Goal: Transaction & Acquisition: Purchase product/service

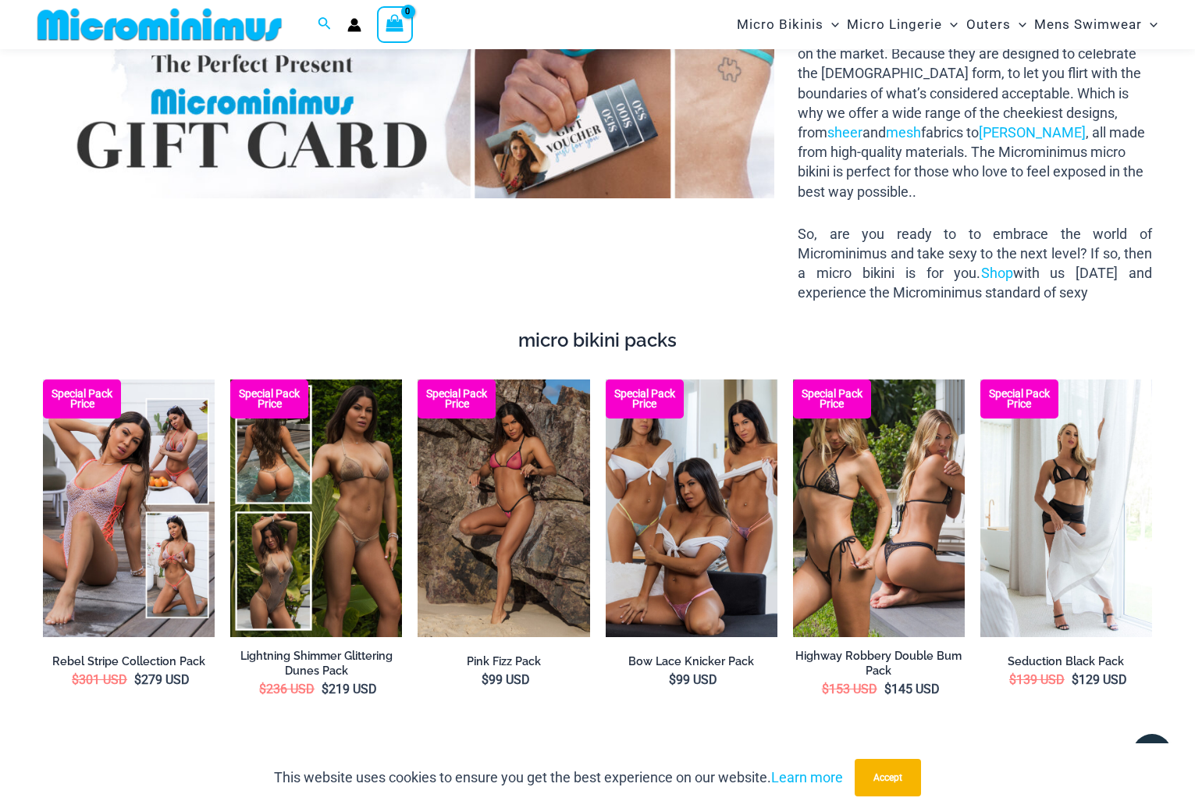
scroll to position [1939, 0]
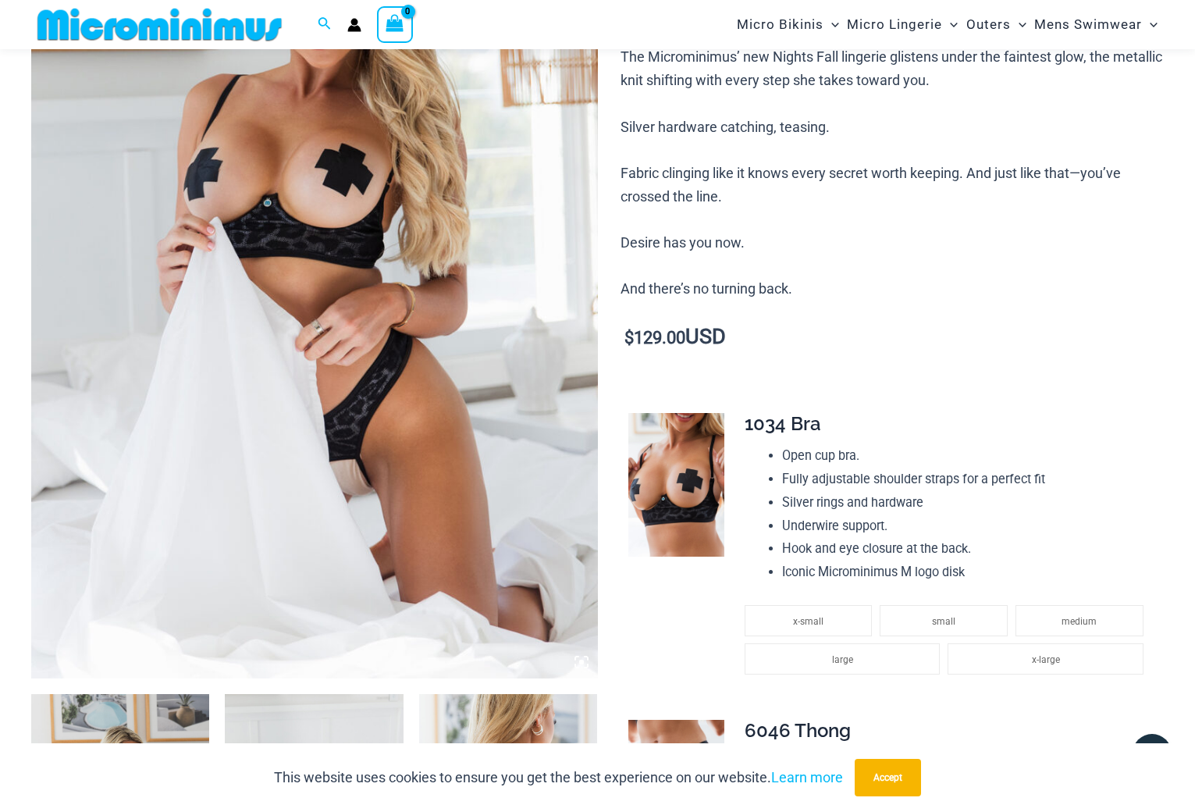
scroll to position [300, 0]
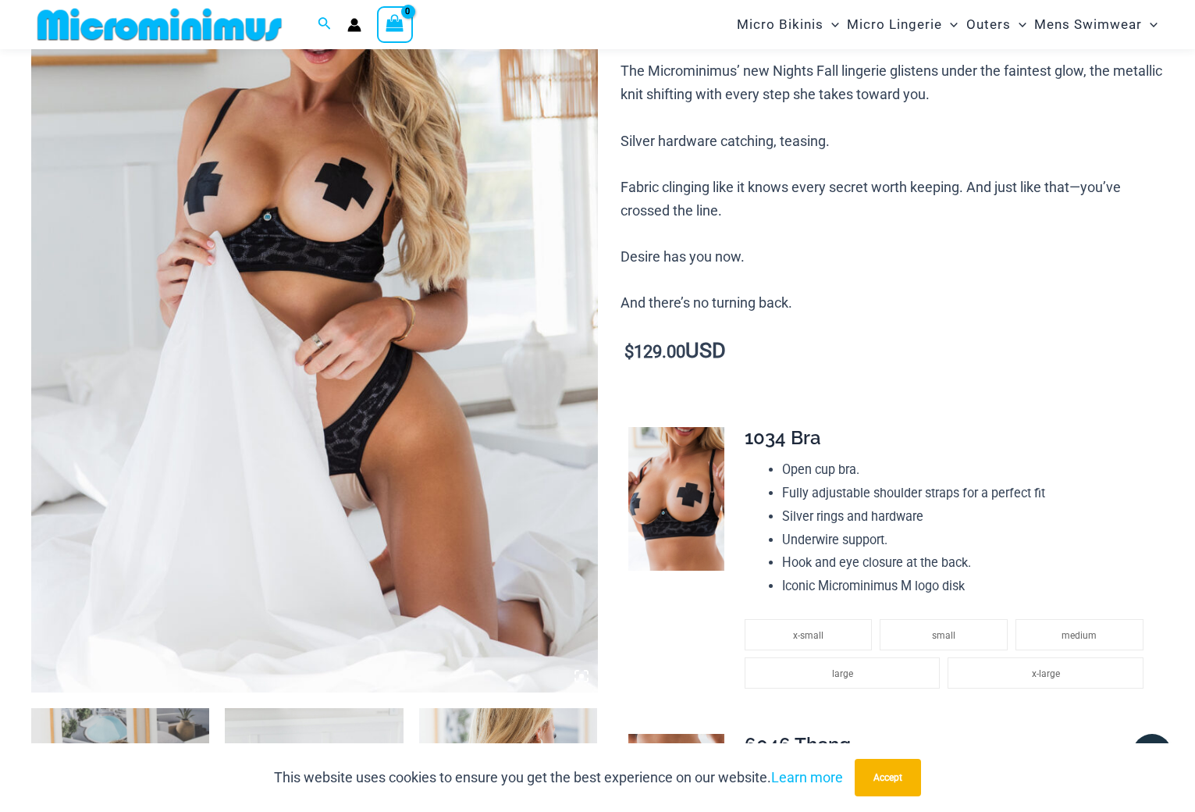
click at [340, 322] on img at bounding box center [314, 266] width 567 height 849
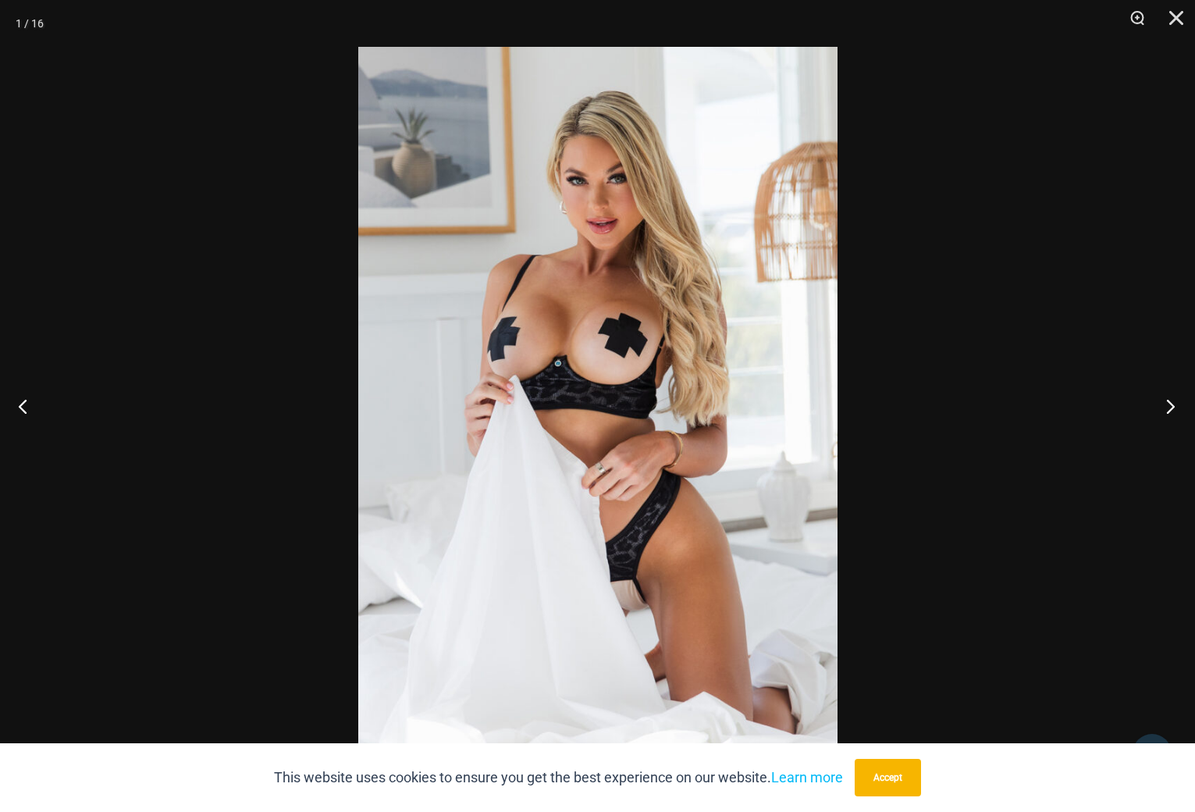
click at [1166, 405] on button "Next" at bounding box center [1165, 406] width 59 height 78
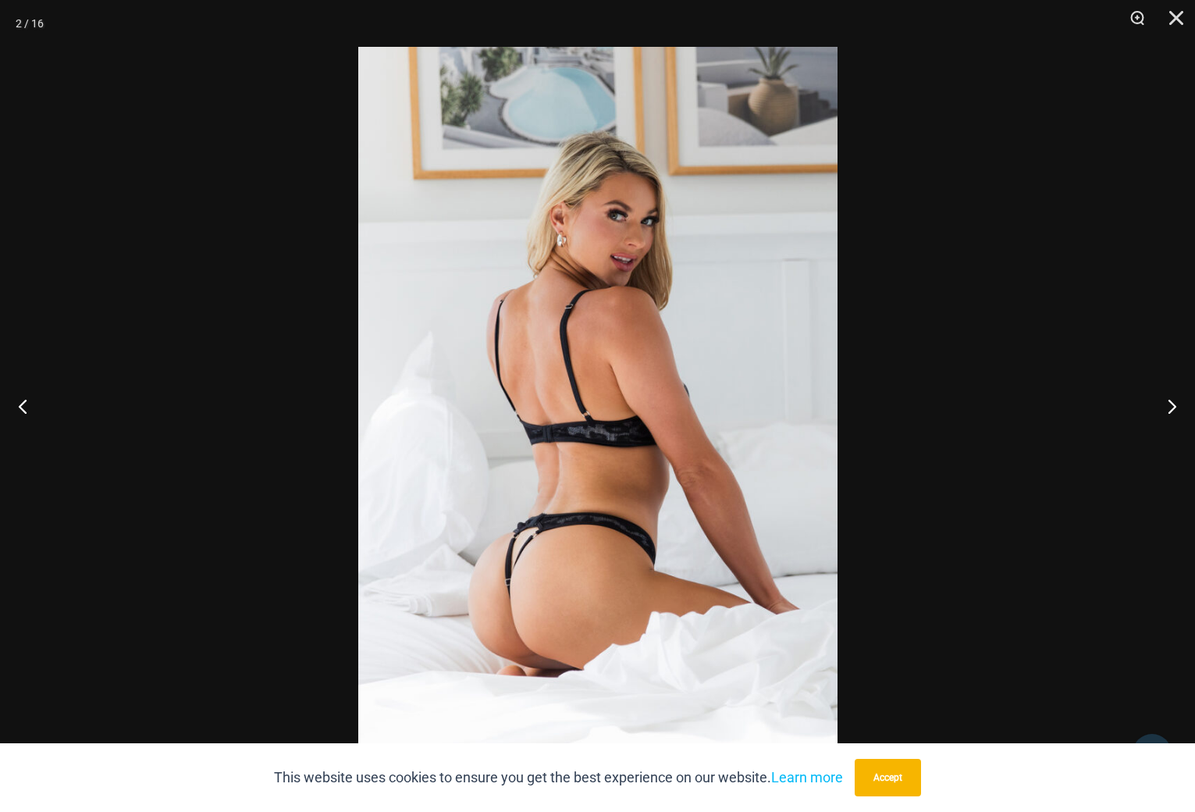
click at [539, 557] on img at bounding box center [597, 406] width 479 height 718
click at [1164, 405] on button "Next" at bounding box center [1165, 406] width 59 height 78
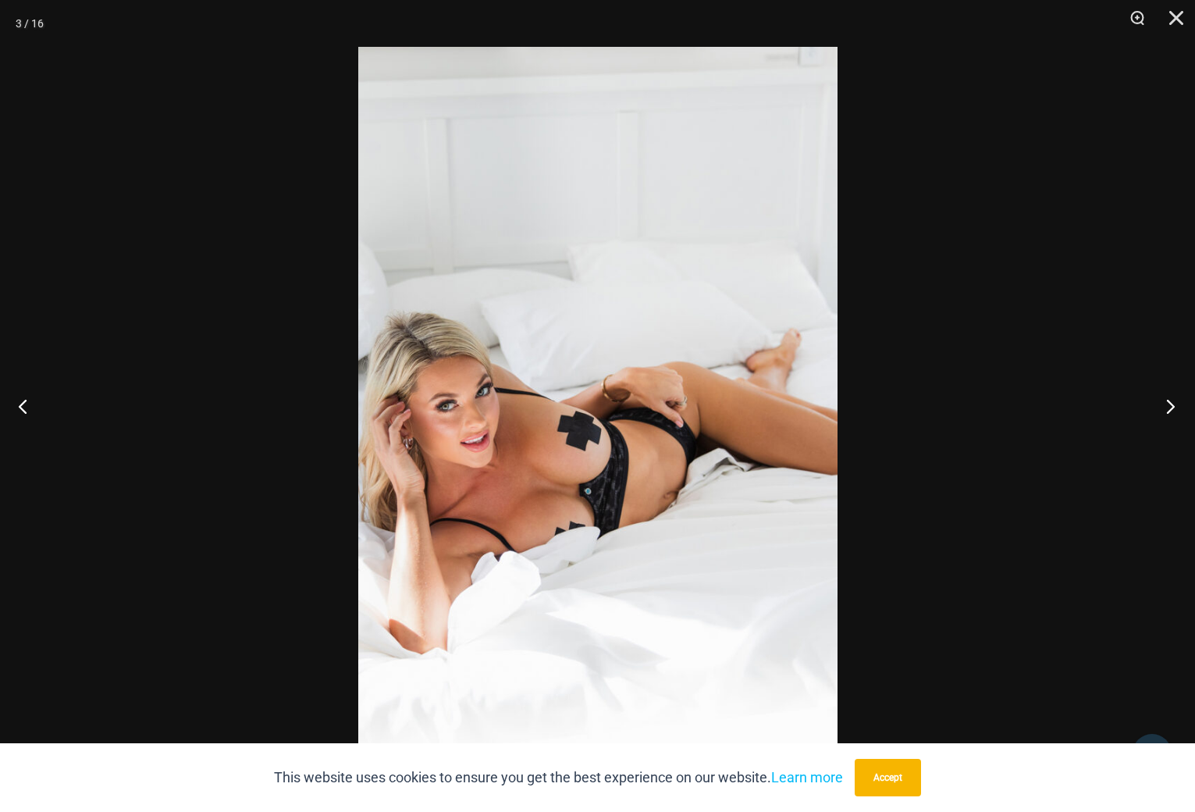
click at [1164, 405] on button "Next" at bounding box center [1165, 406] width 59 height 78
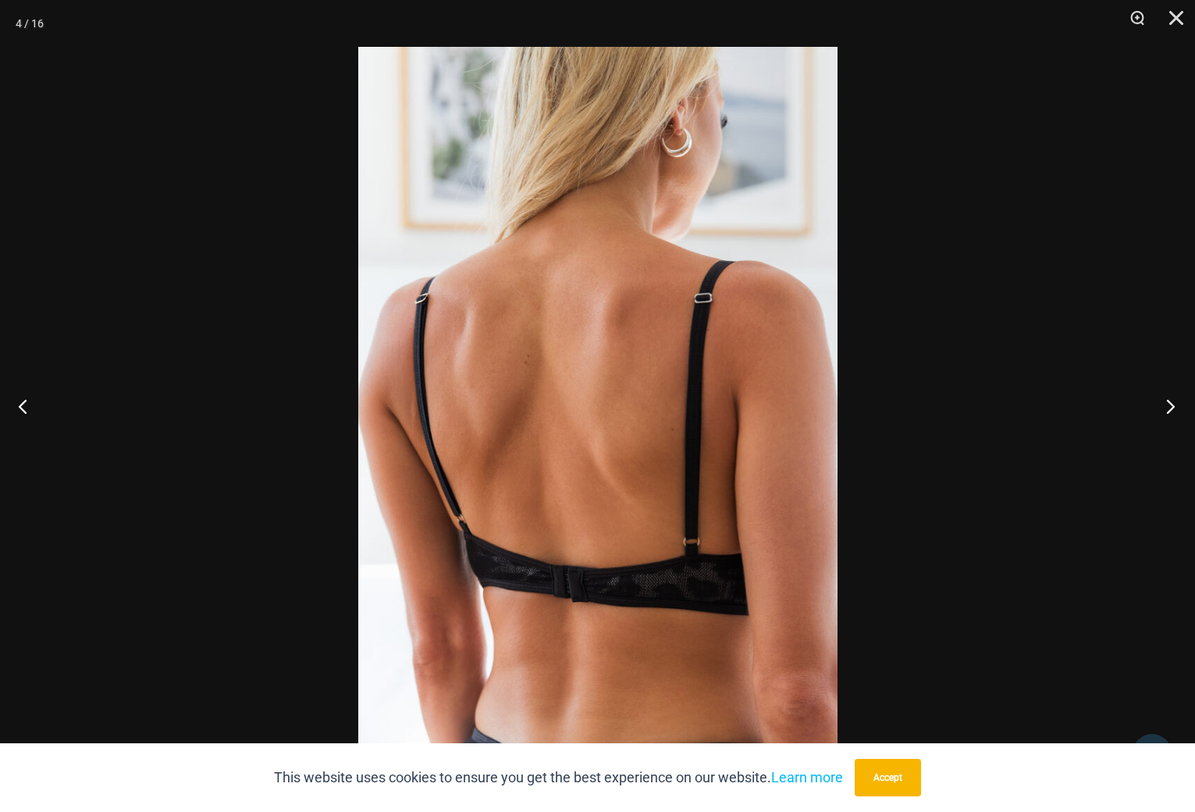
click at [1164, 405] on button "Next" at bounding box center [1165, 406] width 59 height 78
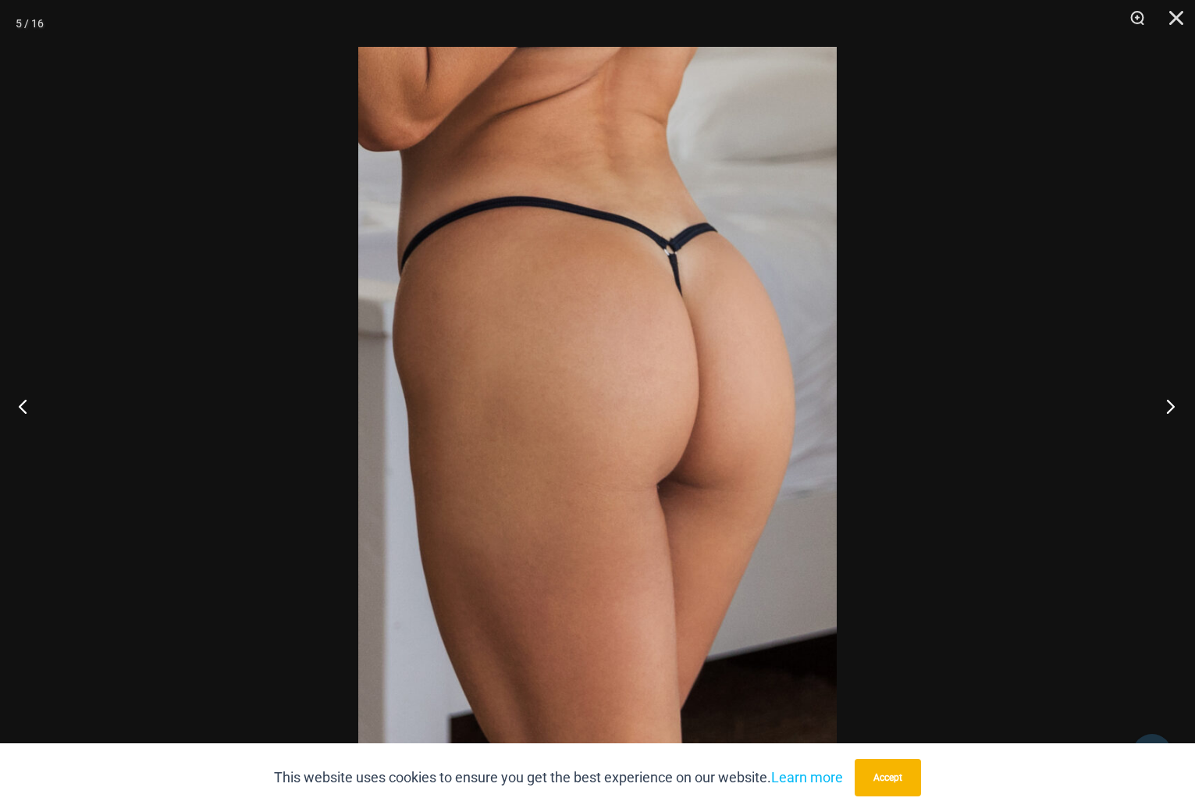
click at [1164, 405] on button "Next" at bounding box center [1165, 406] width 59 height 78
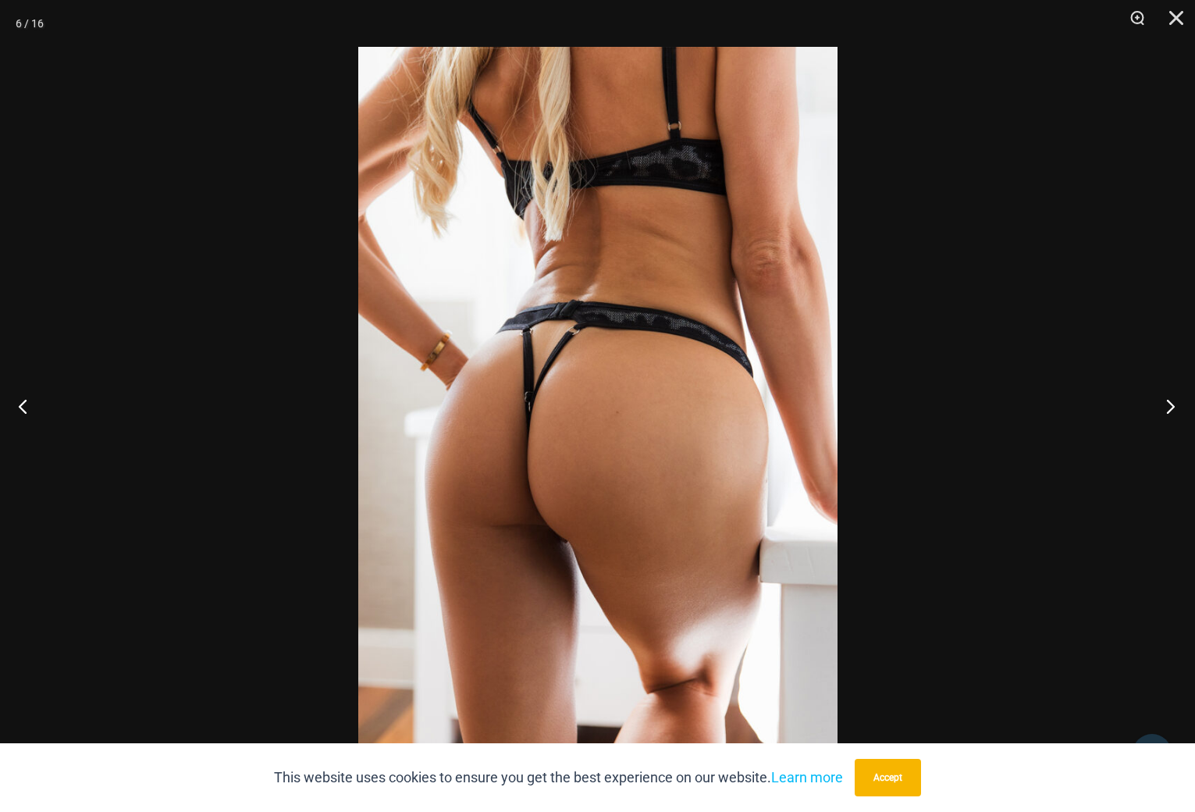
click at [1164, 405] on button "Next" at bounding box center [1165, 406] width 59 height 78
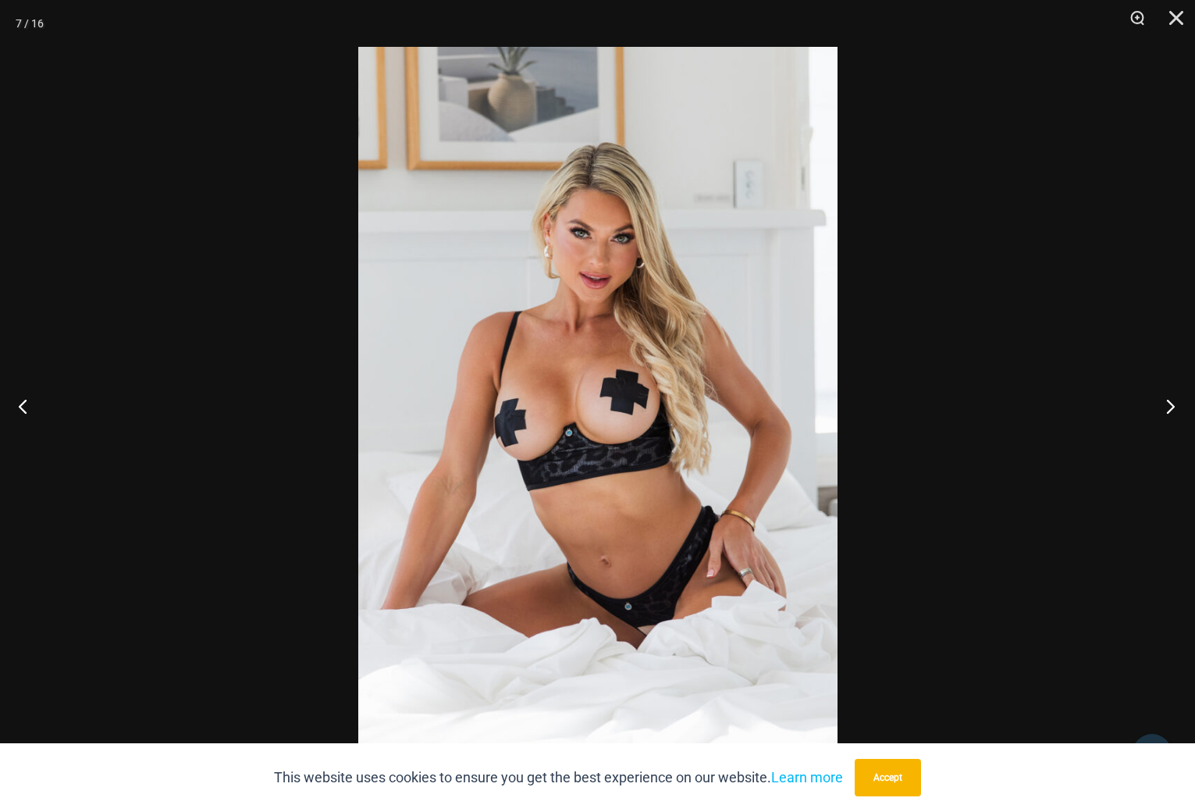
click at [1164, 405] on button "Next" at bounding box center [1165, 406] width 59 height 78
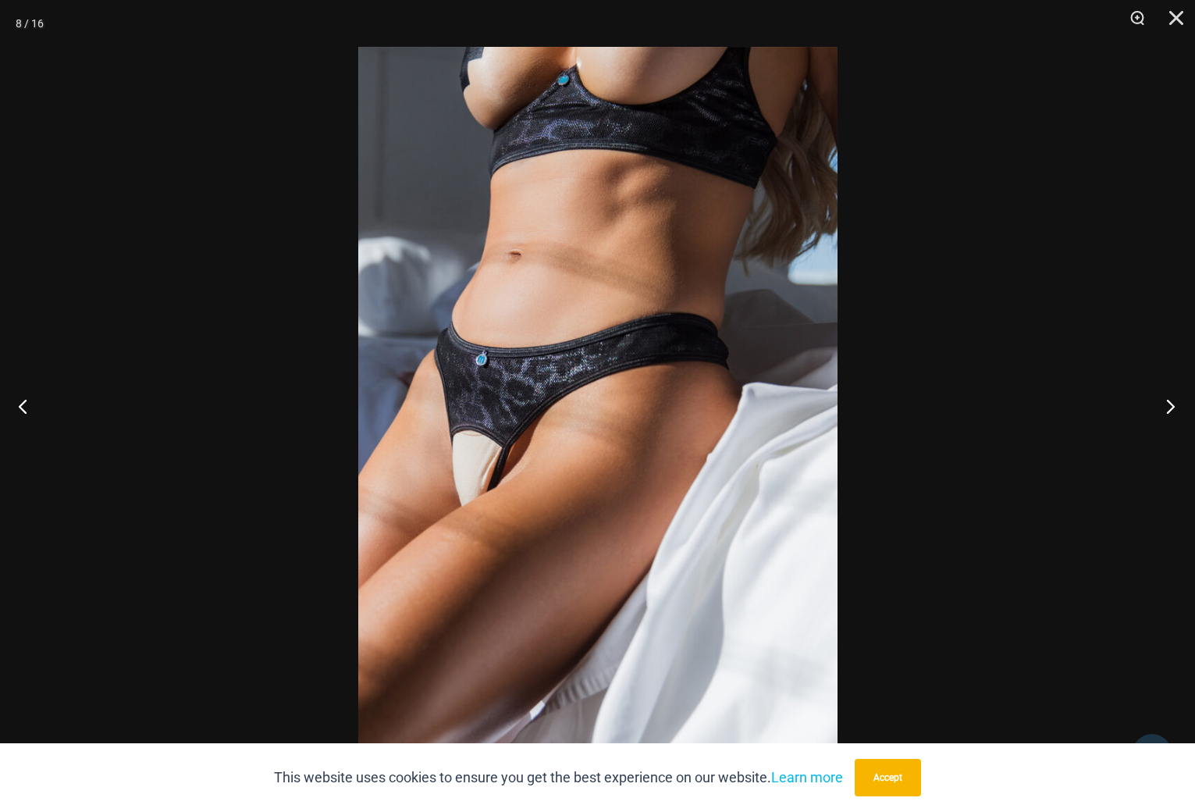
click at [1164, 405] on button "Next" at bounding box center [1165, 406] width 59 height 78
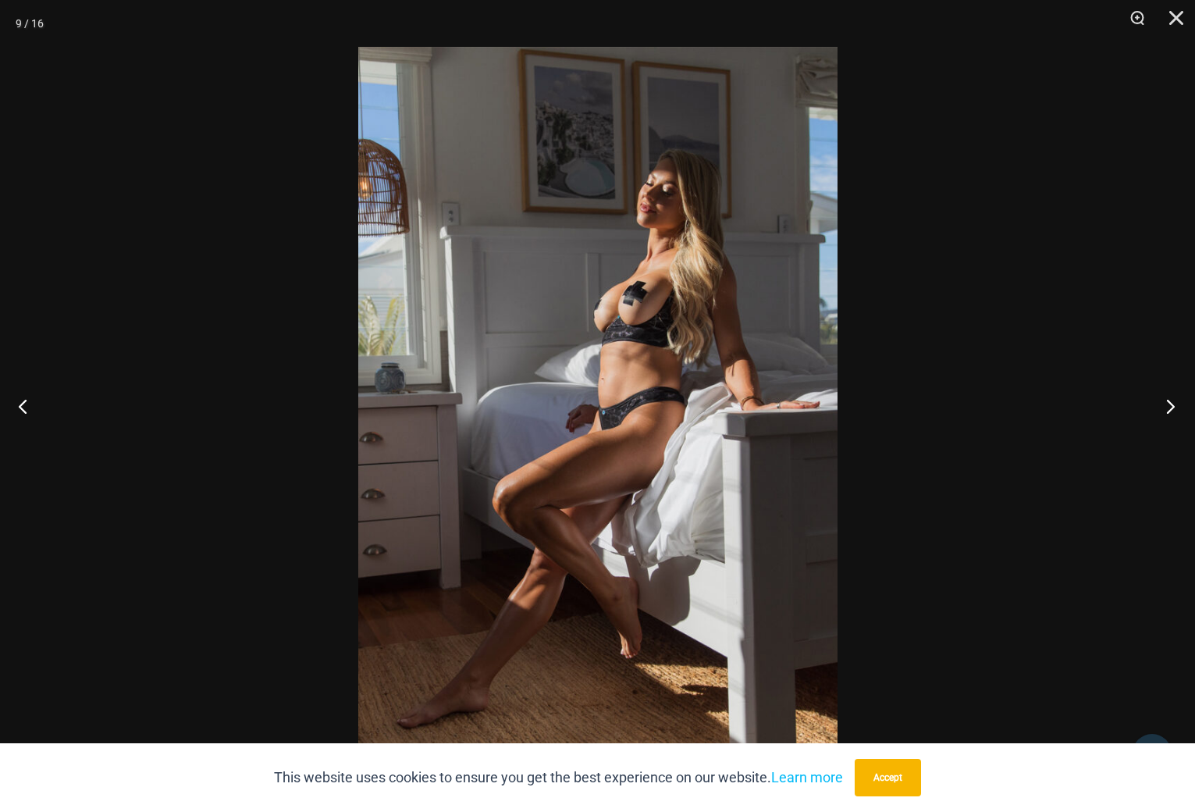
click at [1164, 405] on button "Next" at bounding box center [1165, 406] width 59 height 78
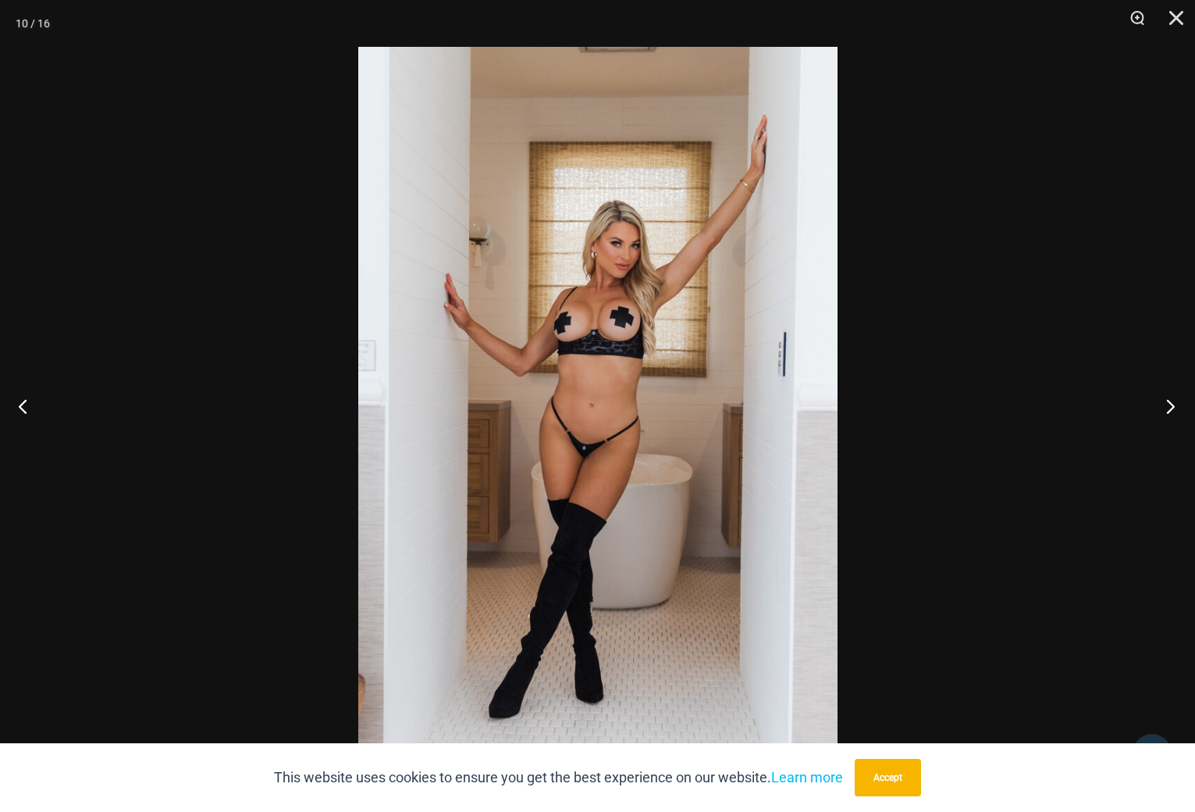
click at [1168, 406] on button "Next" at bounding box center [1165, 406] width 59 height 78
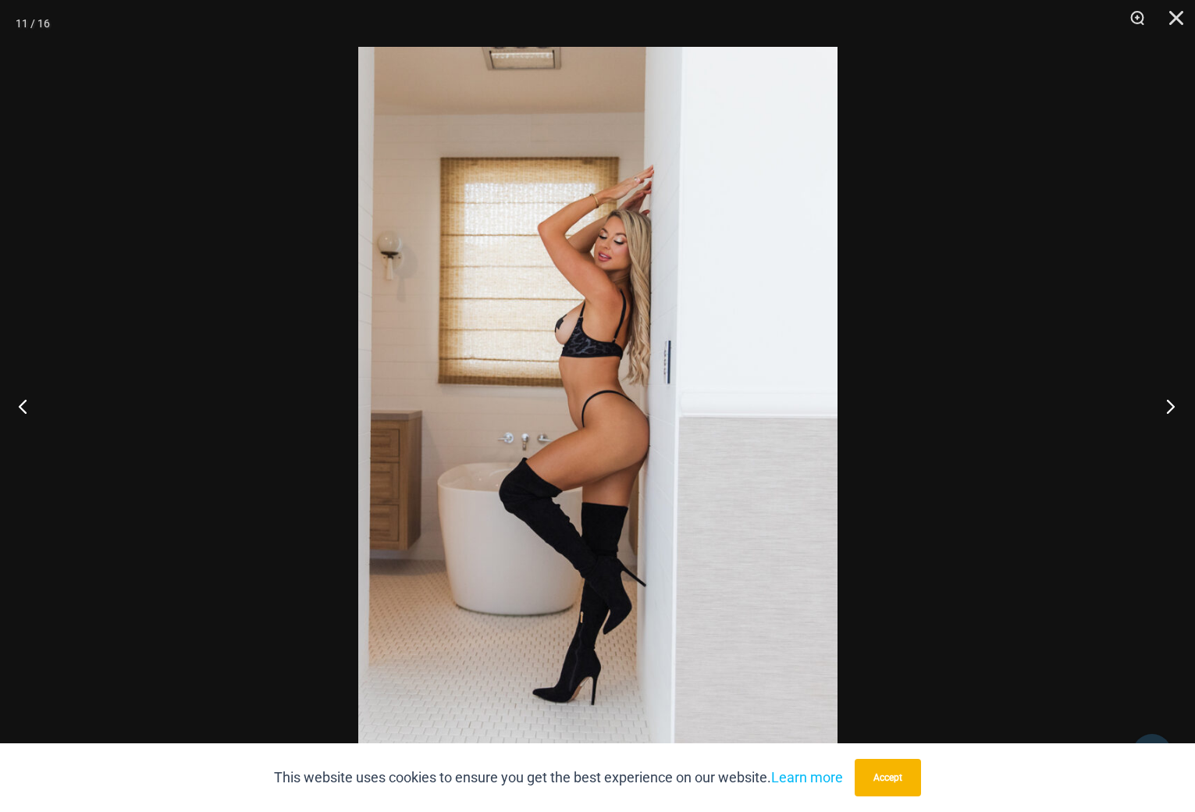
click at [1168, 406] on button "Next" at bounding box center [1165, 406] width 59 height 78
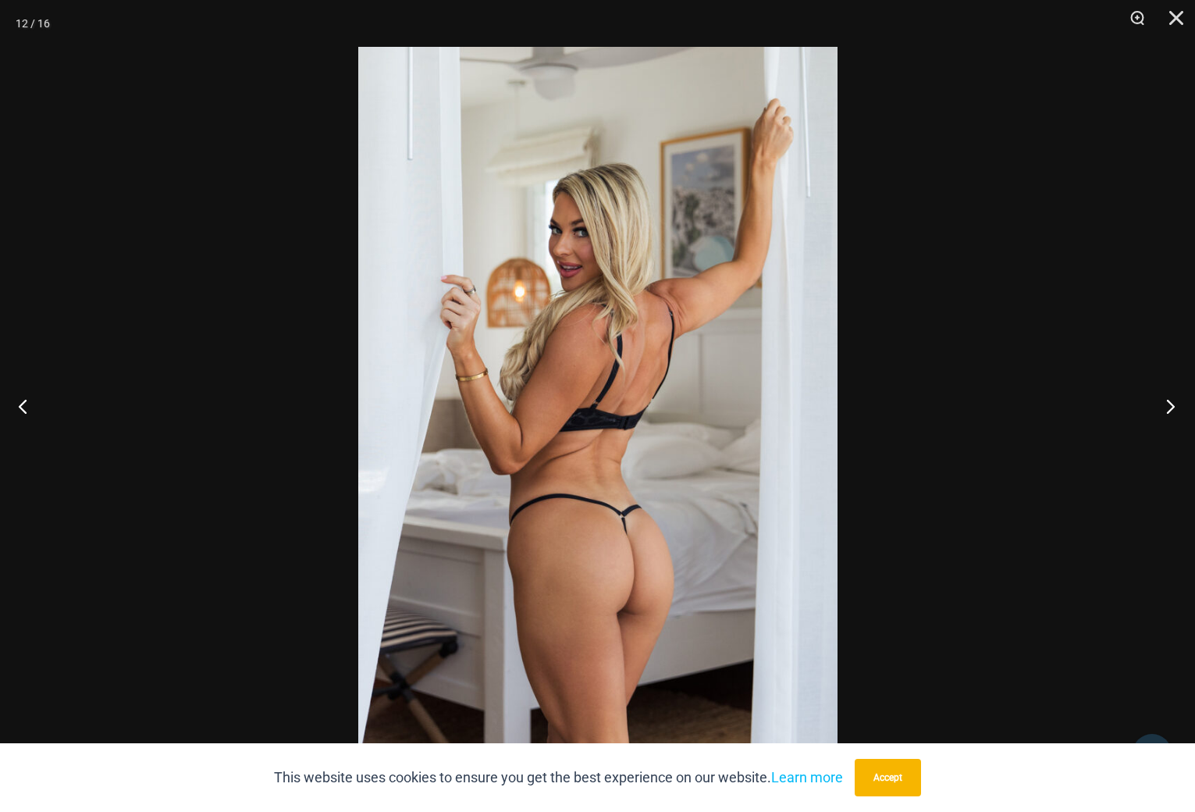
click at [1168, 406] on button "Next" at bounding box center [1165, 406] width 59 height 78
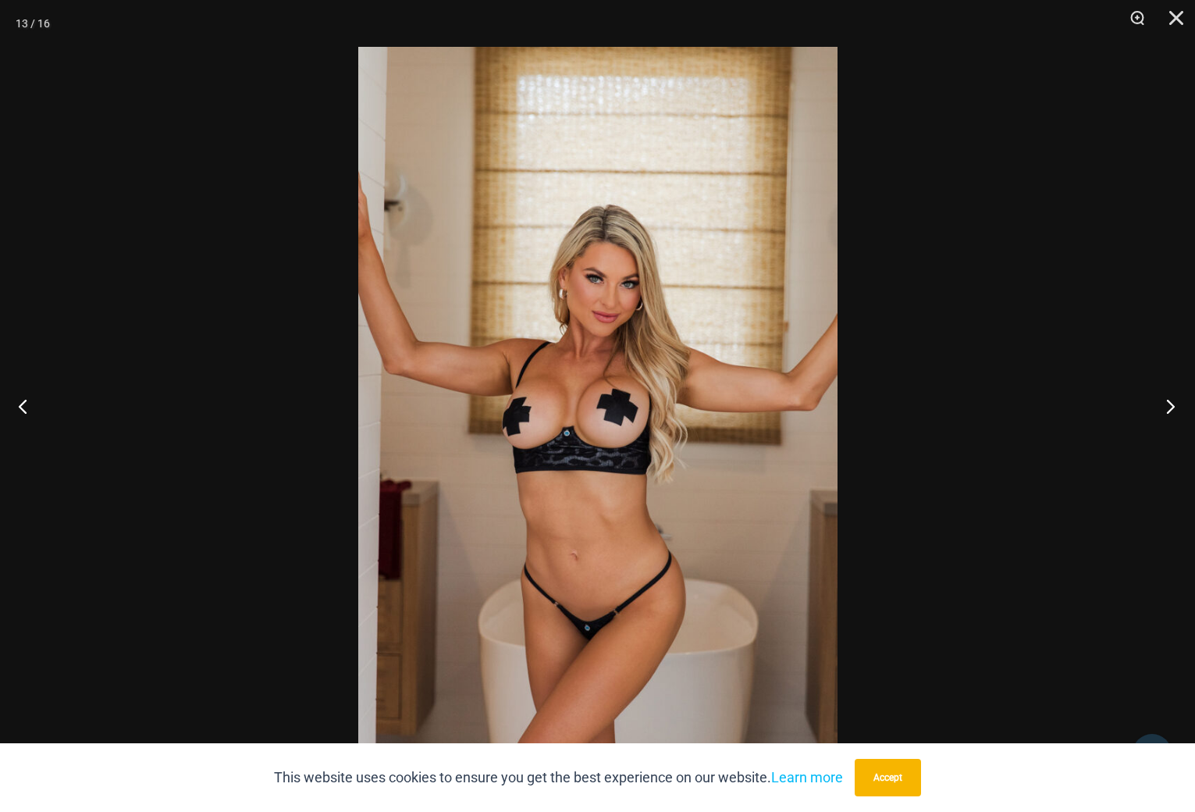
click at [1168, 406] on button "Next" at bounding box center [1165, 406] width 59 height 78
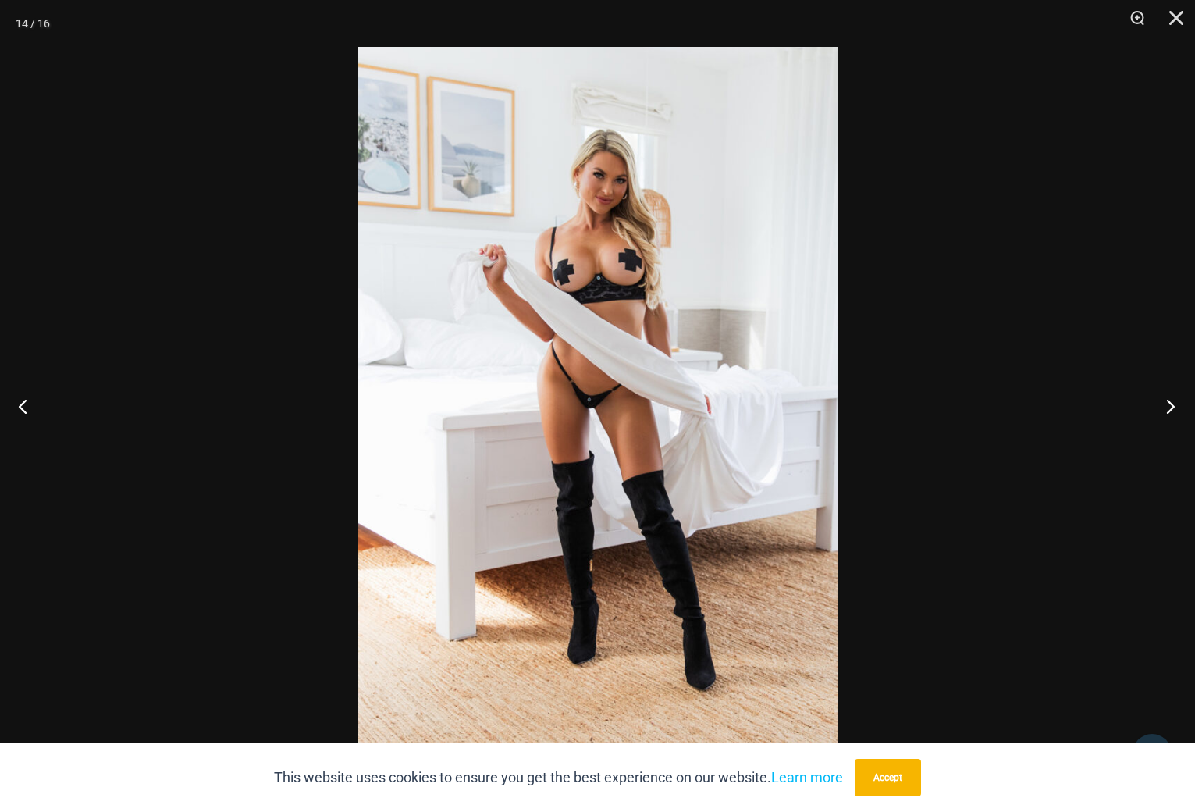
click at [1168, 406] on button "Next" at bounding box center [1165, 406] width 59 height 78
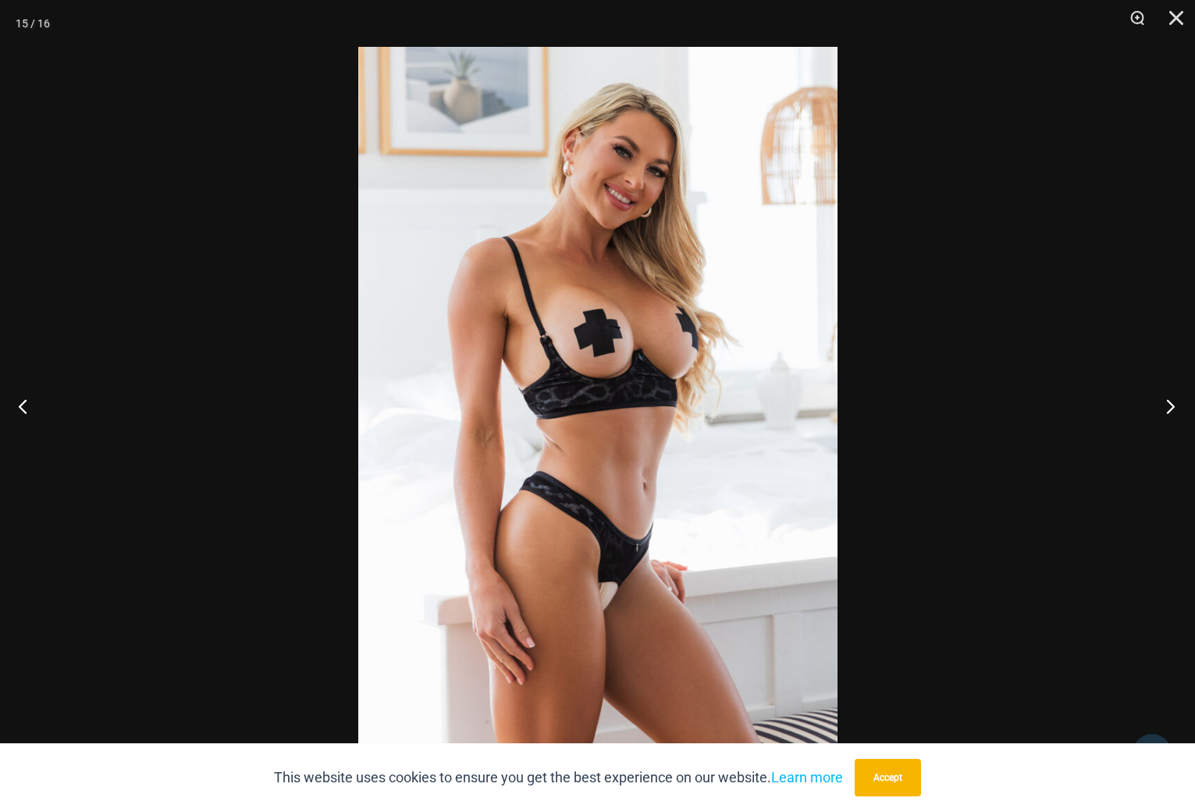
click at [1168, 406] on button "Next" at bounding box center [1165, 406] width 59 height 78
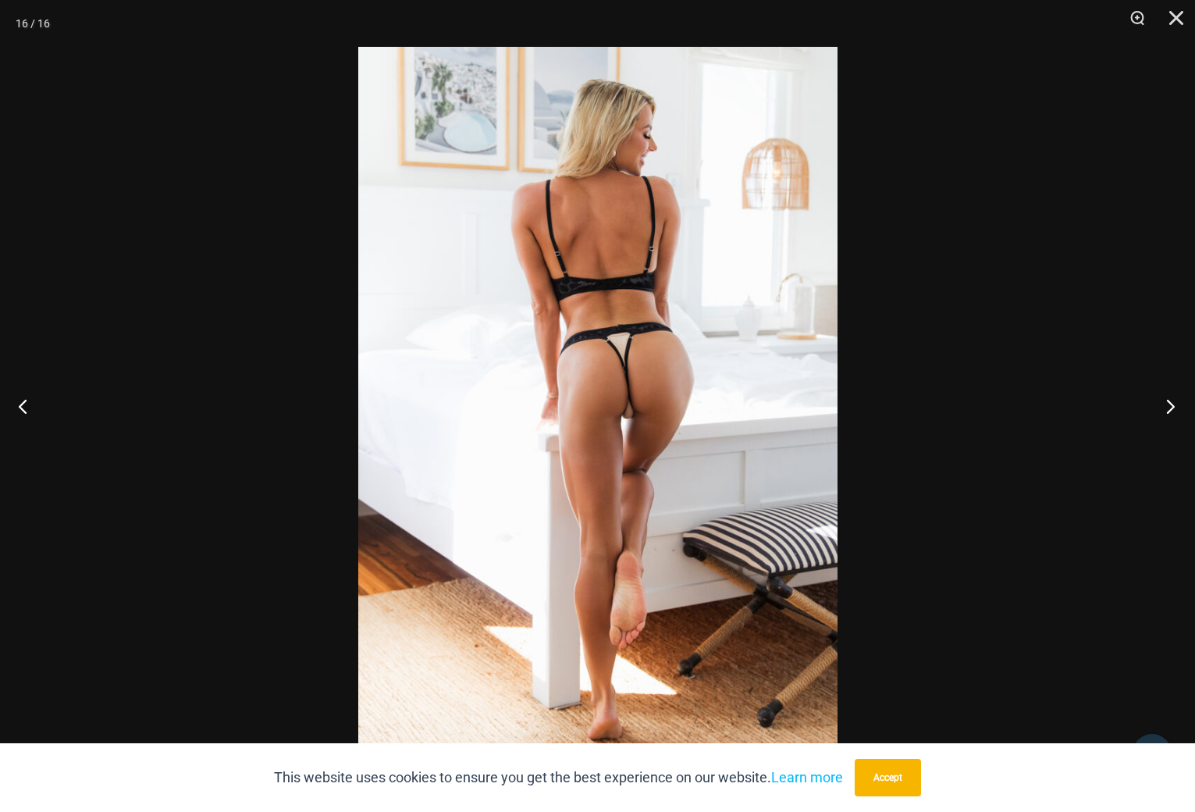
click at [1168, 406] on button "Next" at bounding box center [1165, 406] width 59 height 78
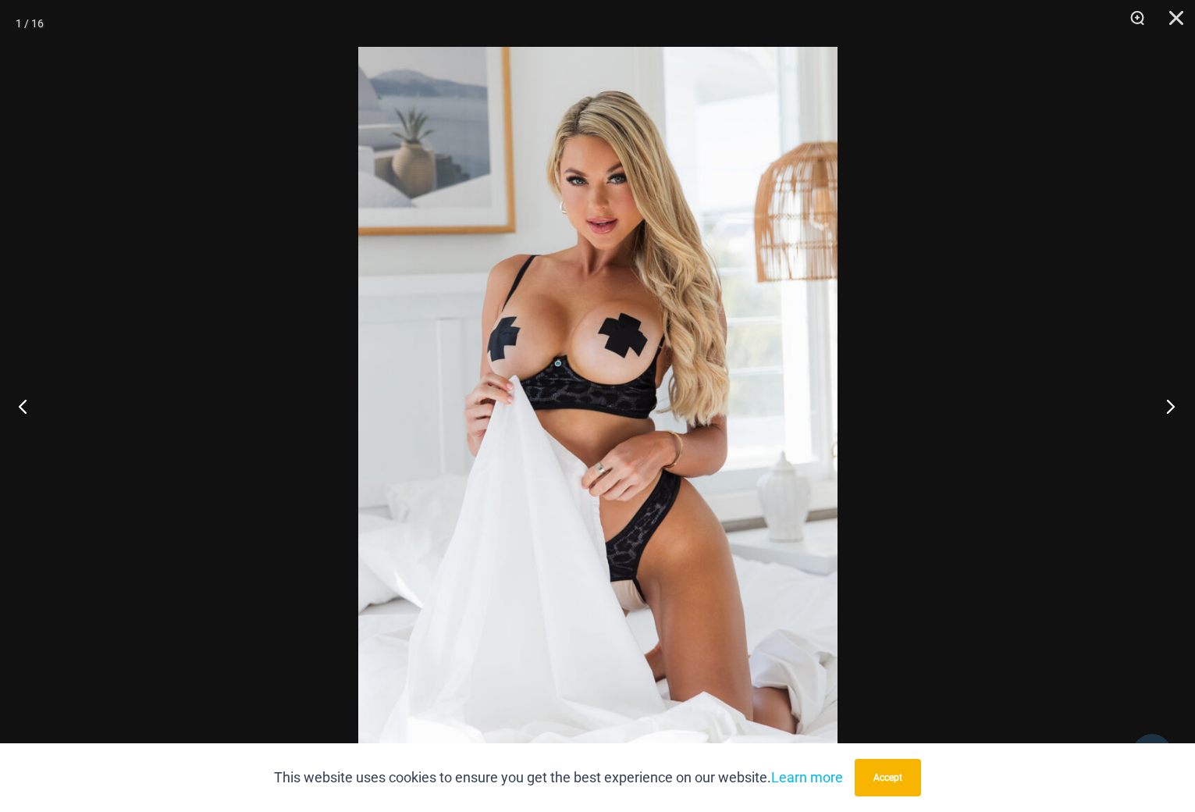
click at [1168, 406] on button "Next" at bounding box center [1165, 406] width 59 height 78
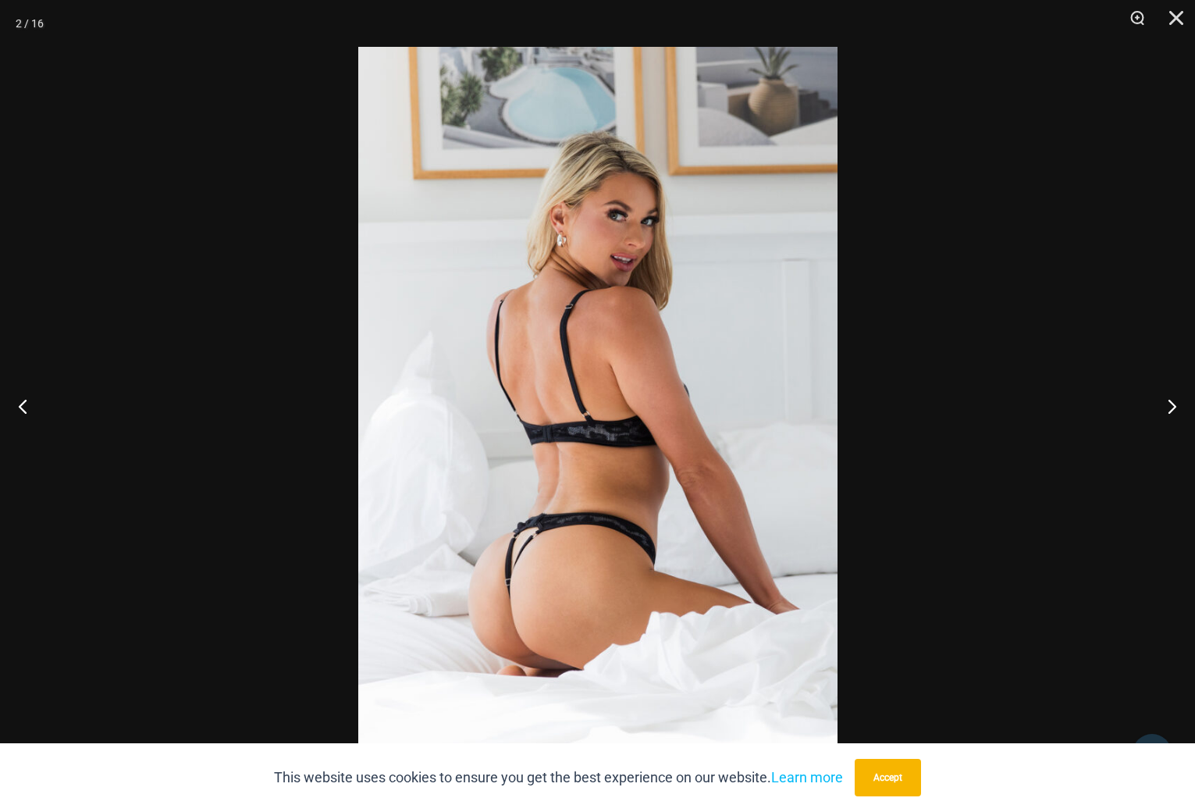
click at [627, 375] on img at bounding box center [597, 406] width 479 height 718
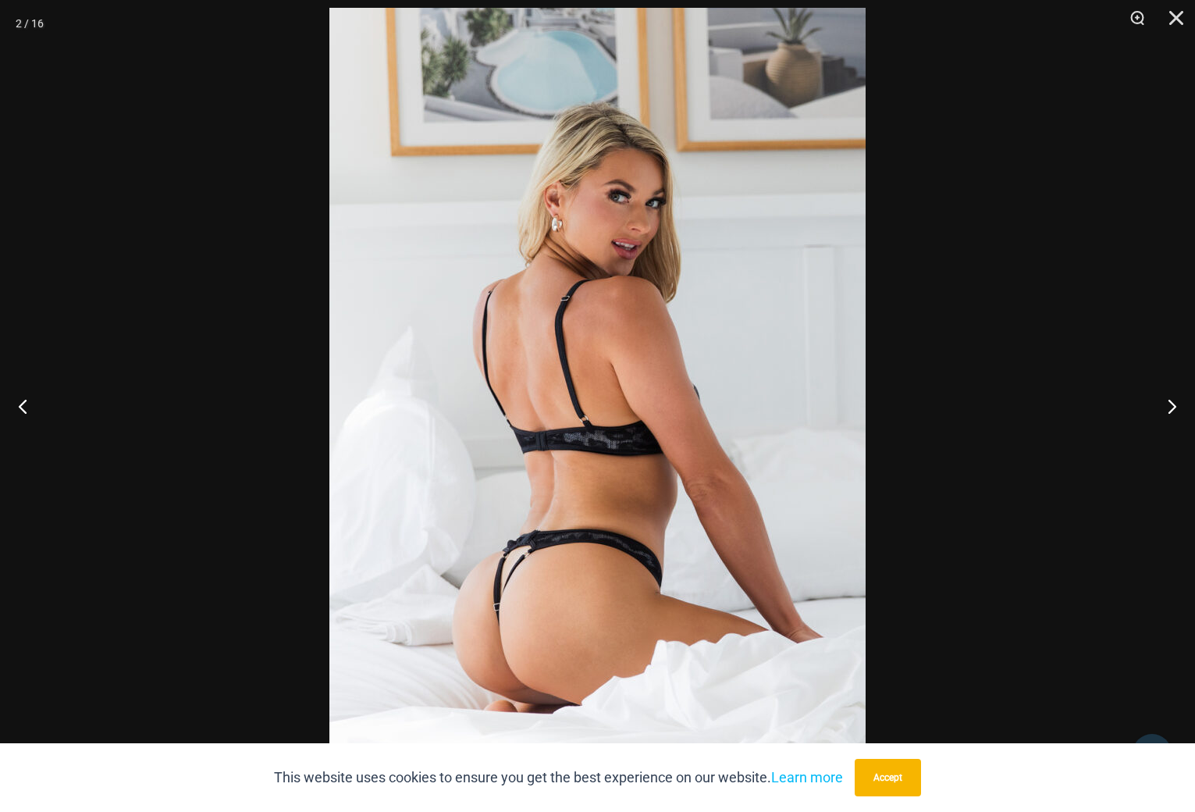
click at [951, 123] on div at bounding box center [597, 406] width 1195 height 812
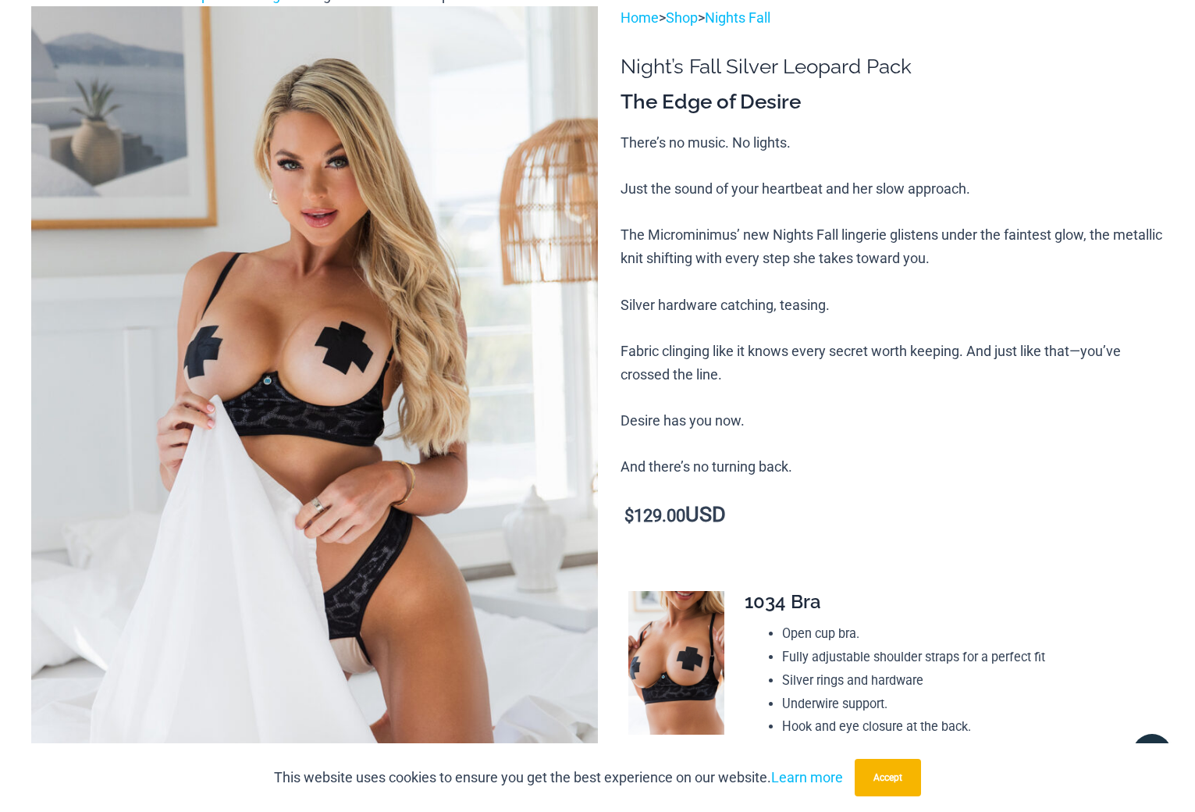
scroll to position [0, 0]
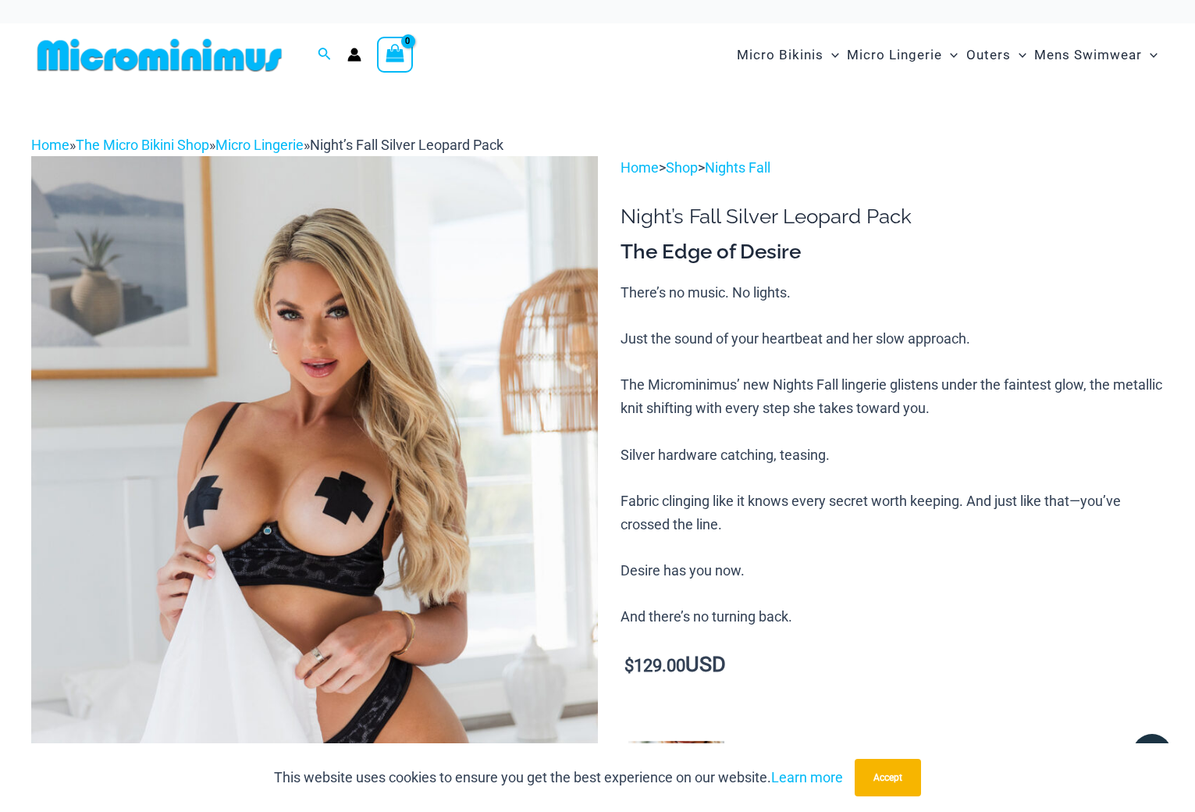
click at [332, 412] on img at bounding box center [314, 580] width 567 height 849
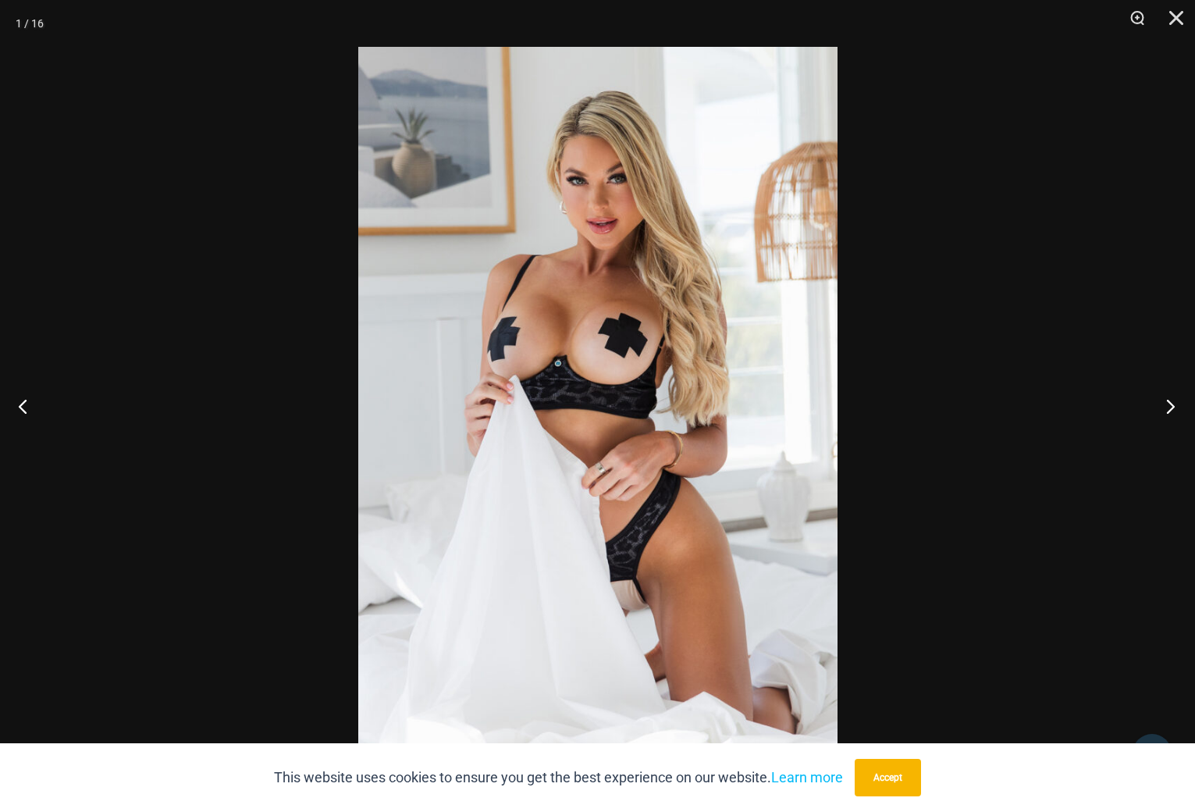
click at [1163, 414] on button "Next" at bounding box center [1165, 406] width 59 height 78
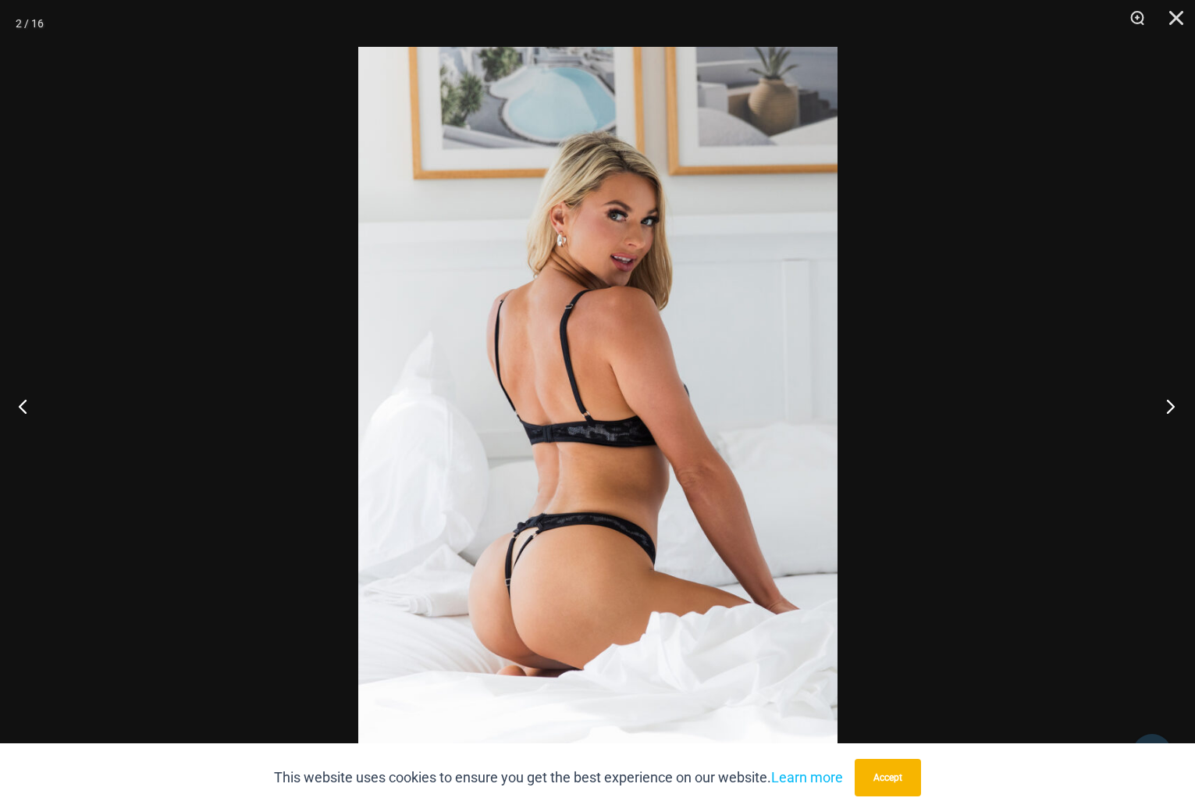
click at [1164, 407] on button "Next" at bounding box center [1165, 406] width 59 height 78
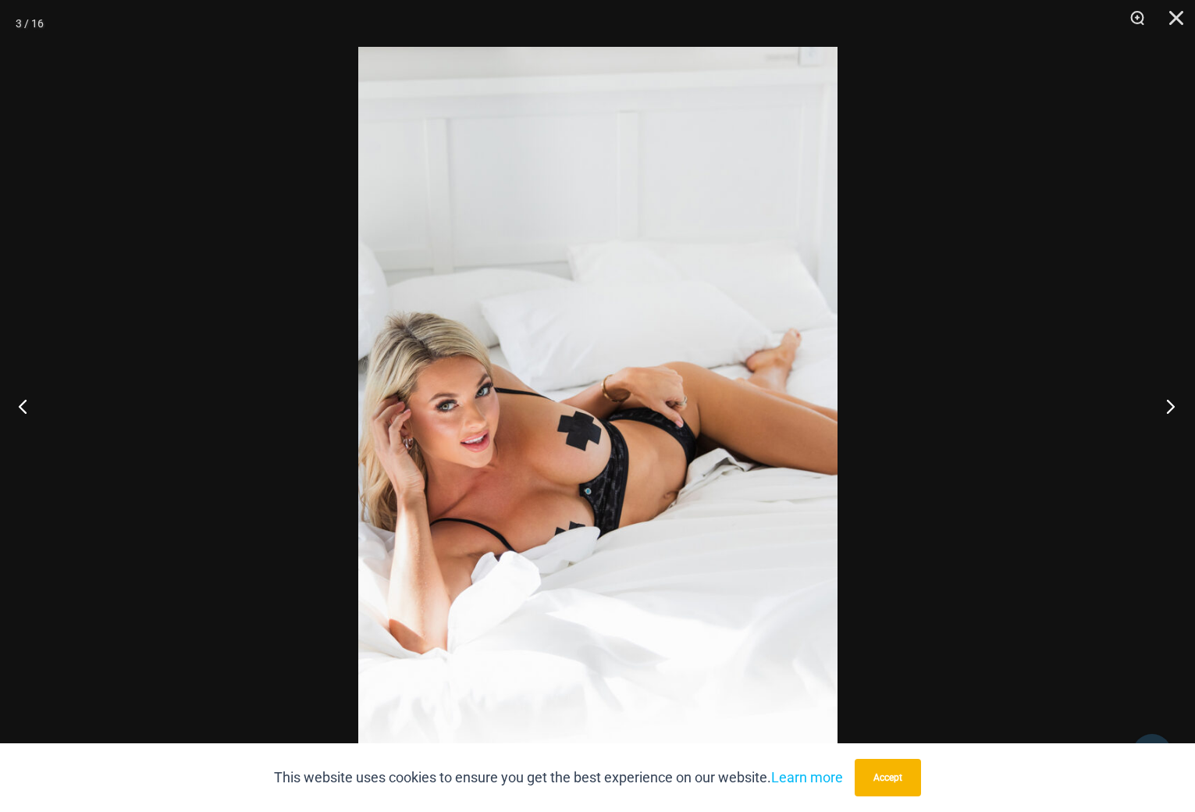
click at [1163, 402] on button "Next" at bounding box center [1165, 406] width 59 height 78
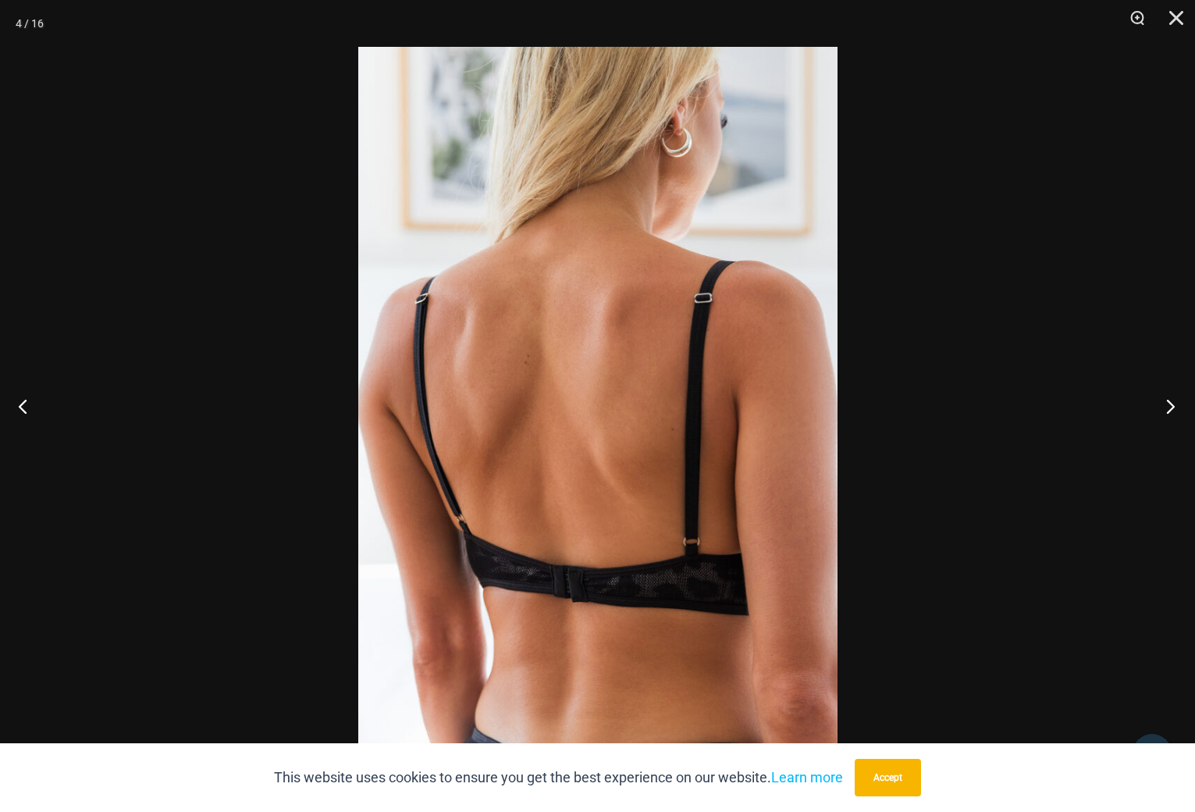
click at [1164, 402] on button "Next" at bounding box center [1165, 406] width 59 height 78
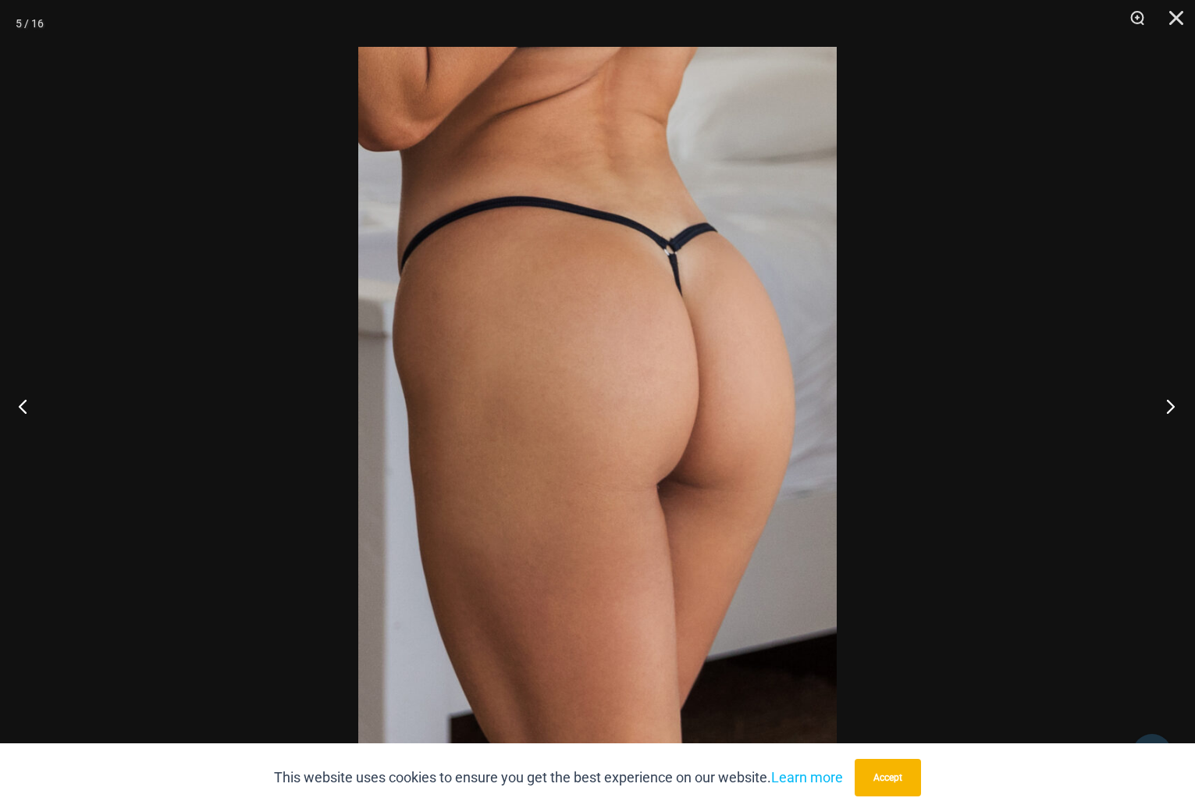
click at [1159, 408] on button "Next" at bounding box center [1165, 406] width 59 height 78
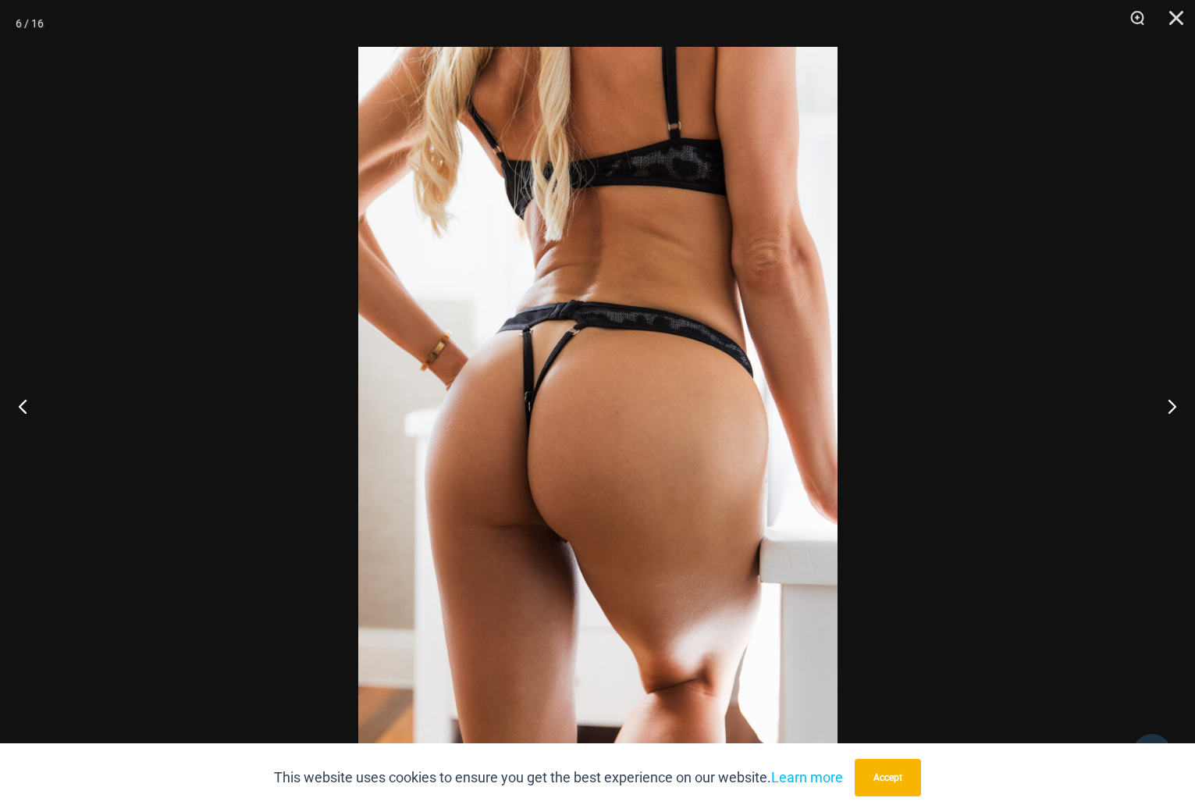
click at [685, 345] on img at bounding box center [597, 406] width 479 height 718
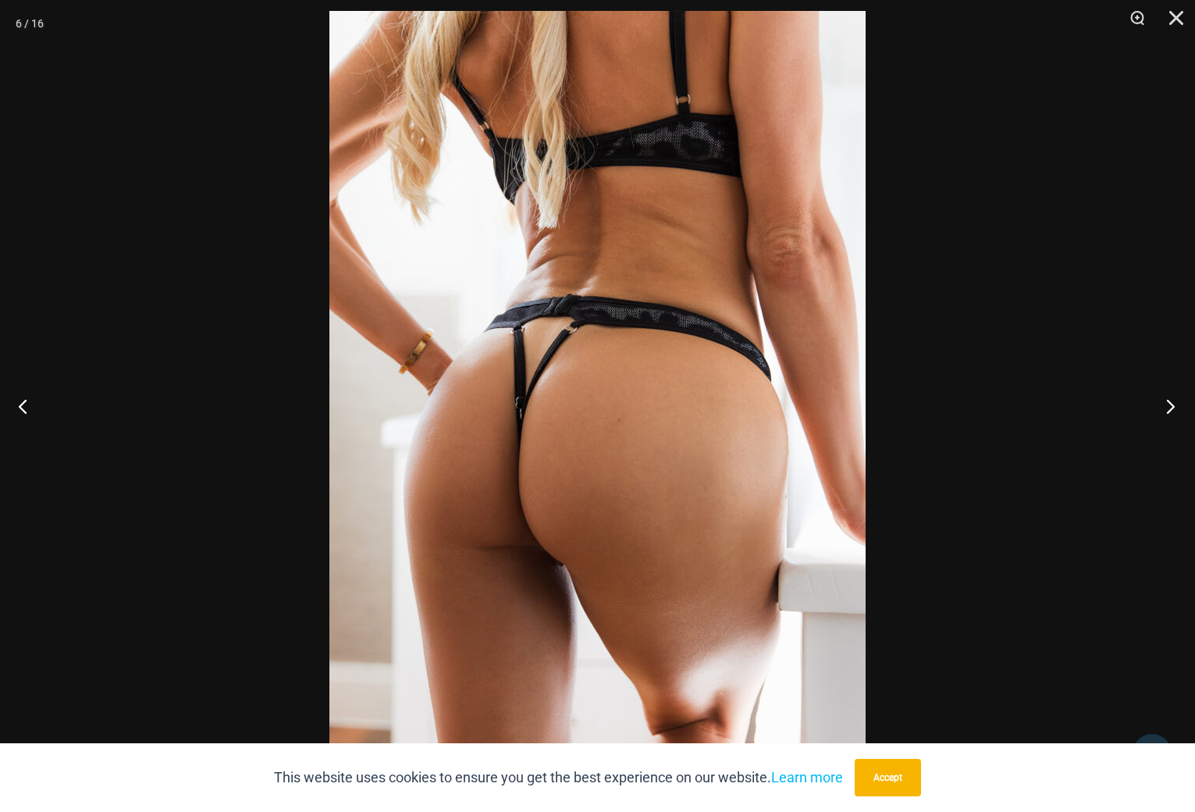
click at [1171, 406] on button "Next" at bounding box center [1165, 406] width 59 height 78
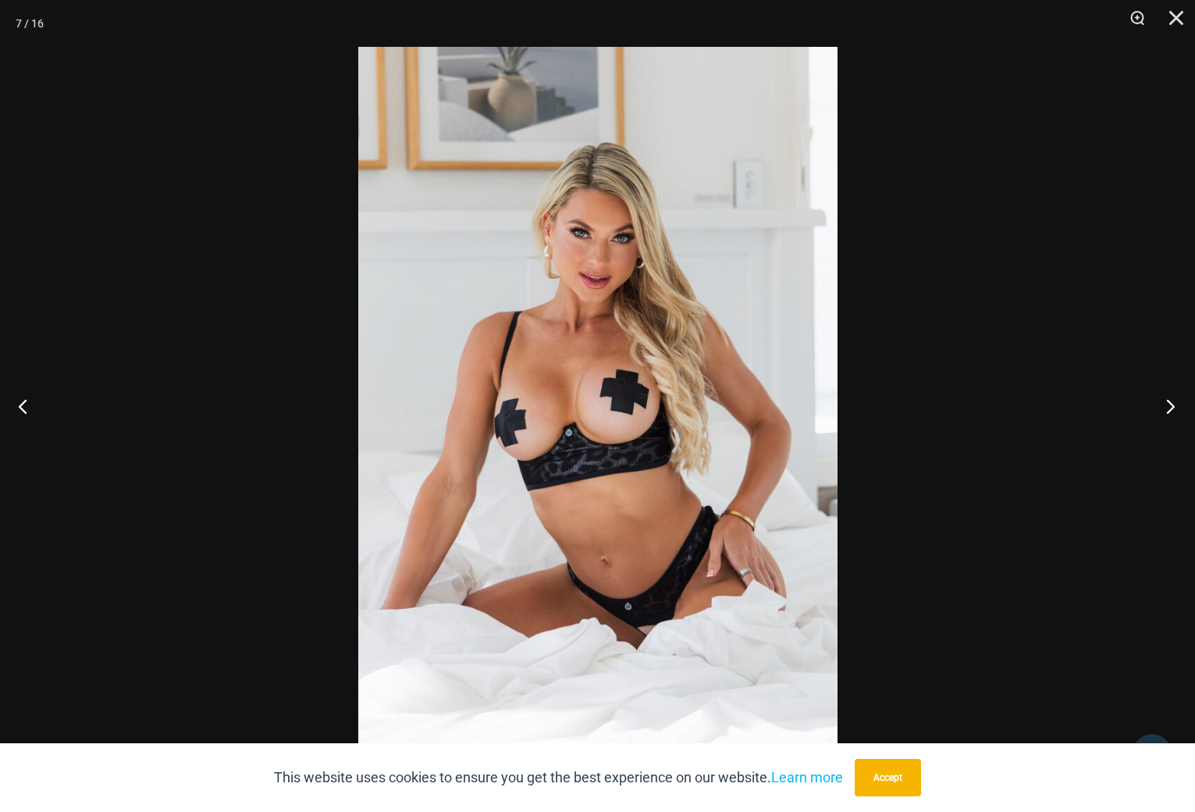
click at [1166, 408] on button "Next" at bounding box center [1165, 406] width 59 height 78
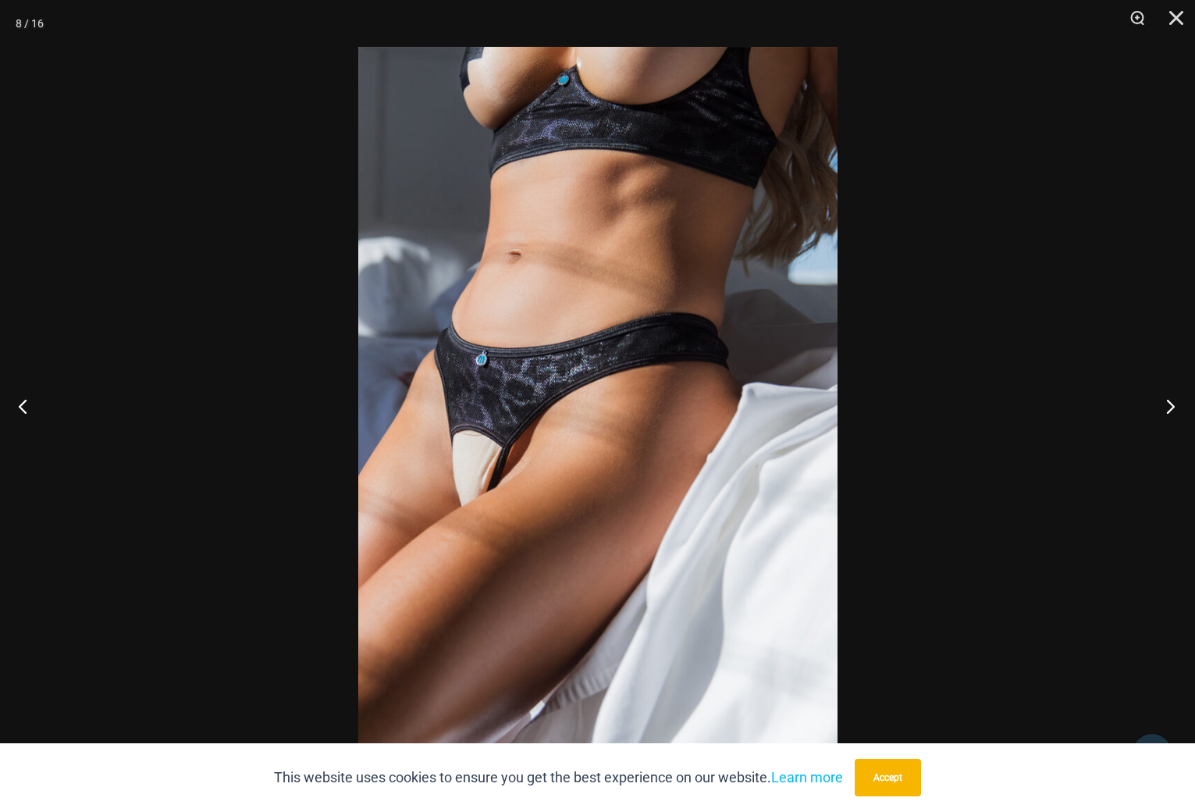
click at [1171, 411] on button "Next" at bounding box center [1165, 406] width 59 height 78
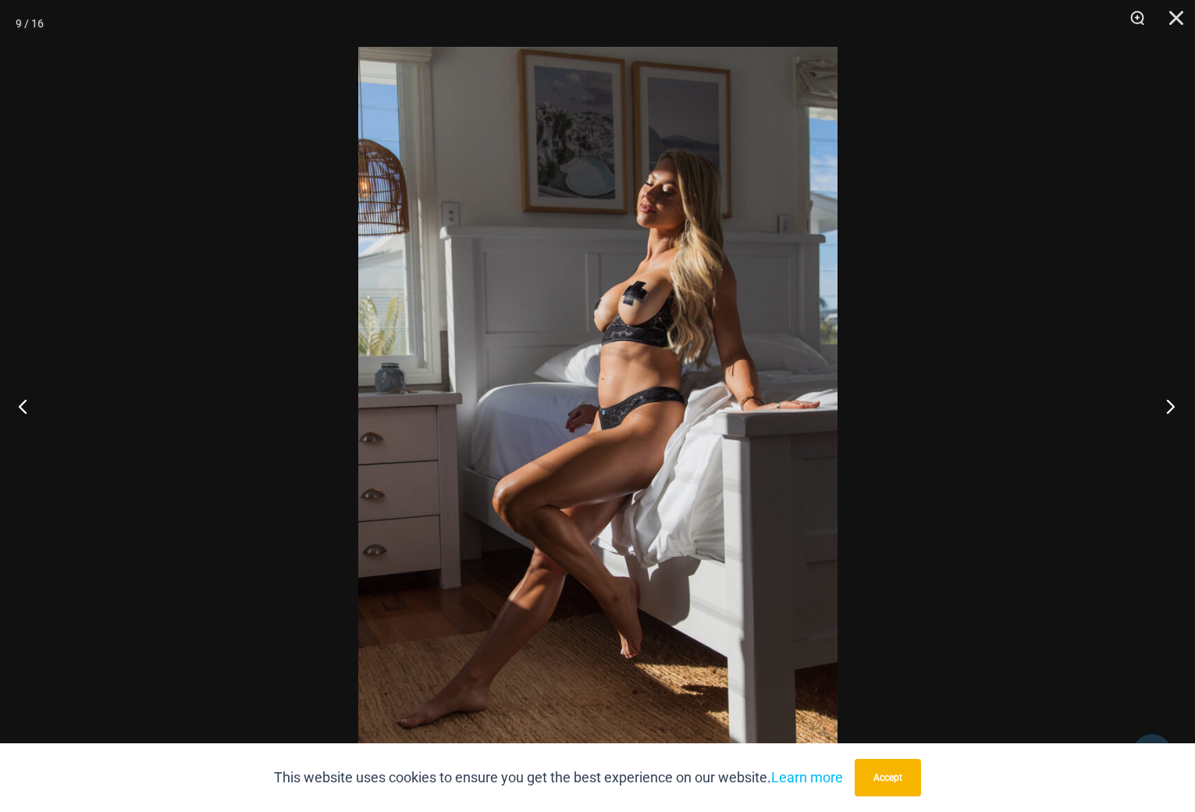
click at [1163, 411] on button "Next" at bounding box center [1165, 406] width 59 height 78
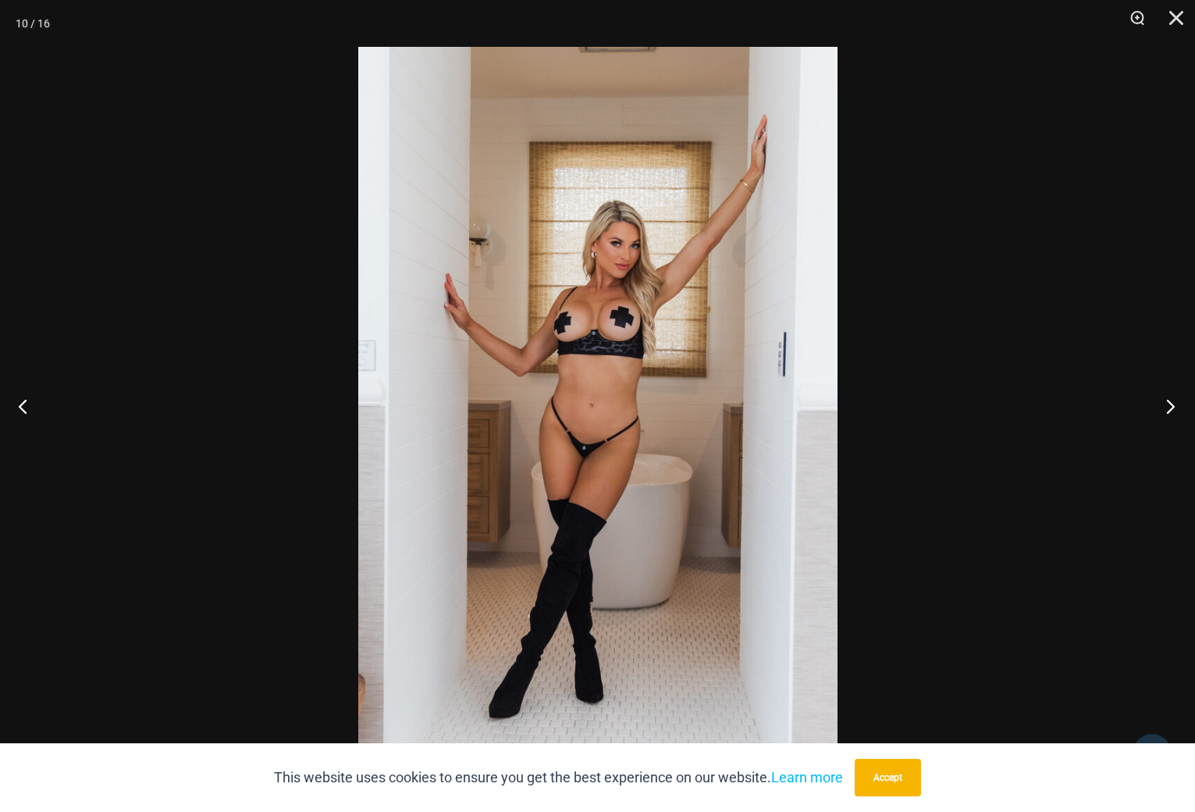
click at [1168, 412] on button "Next" at bounding box center [1165, 406] width 59 height 78
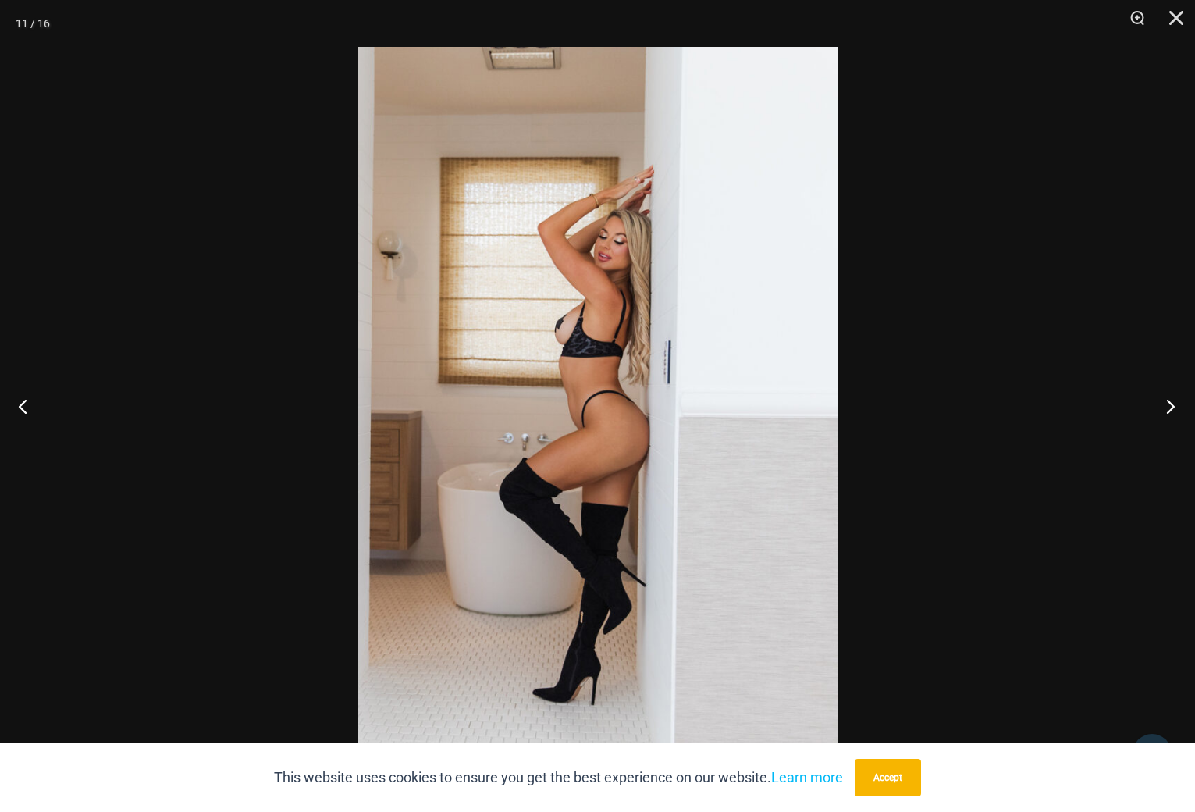
click at [1166, 403] on button "Next" at bounding box center [1165, 406] width 59 height 78
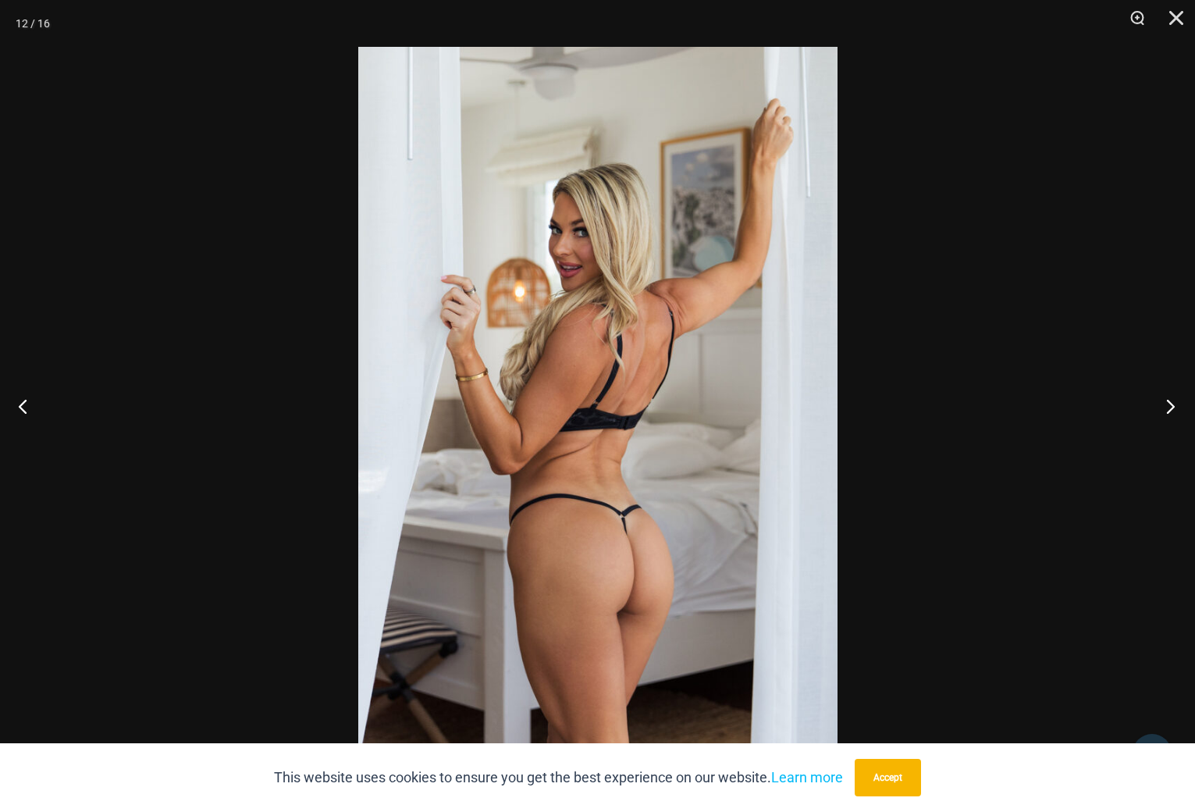
click at [1165, 410] on button "Next" at bounding box center [1165, 406] width 59 height 78
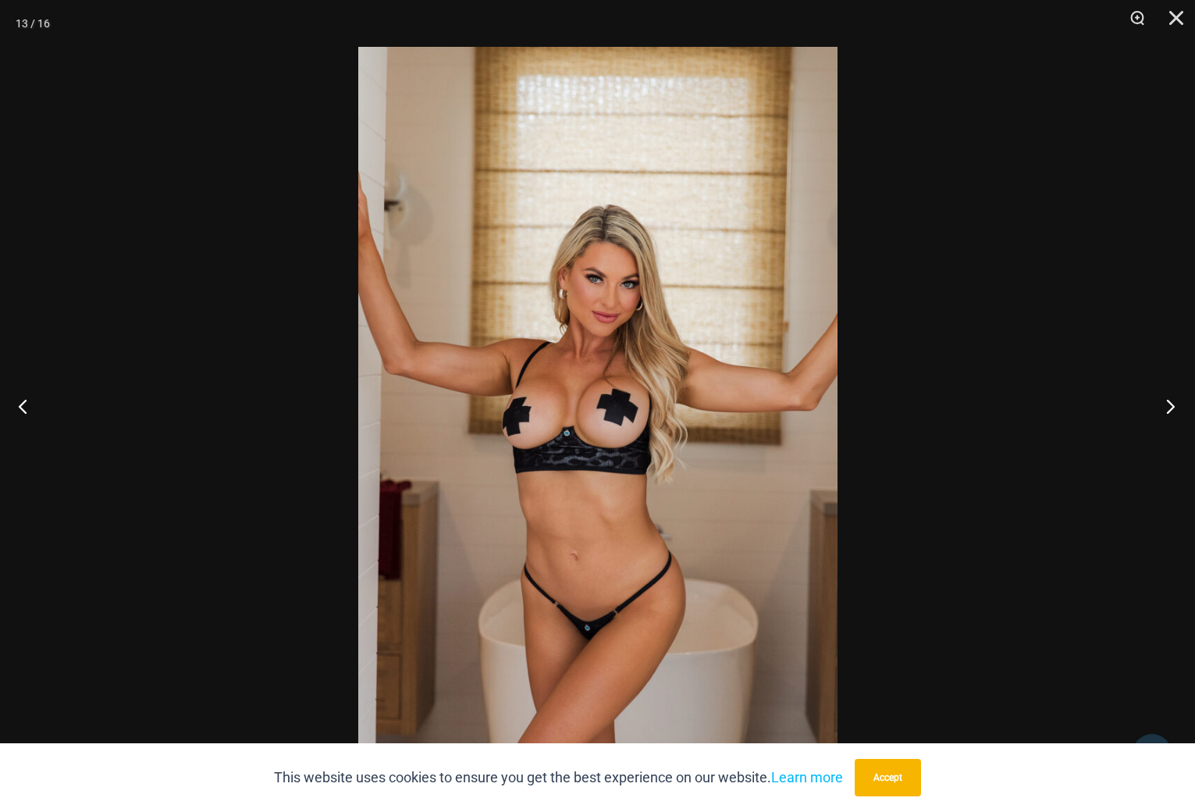
click at [1170, 405] on button "Next" at bounding box center [1165, 406] width 59 height 78
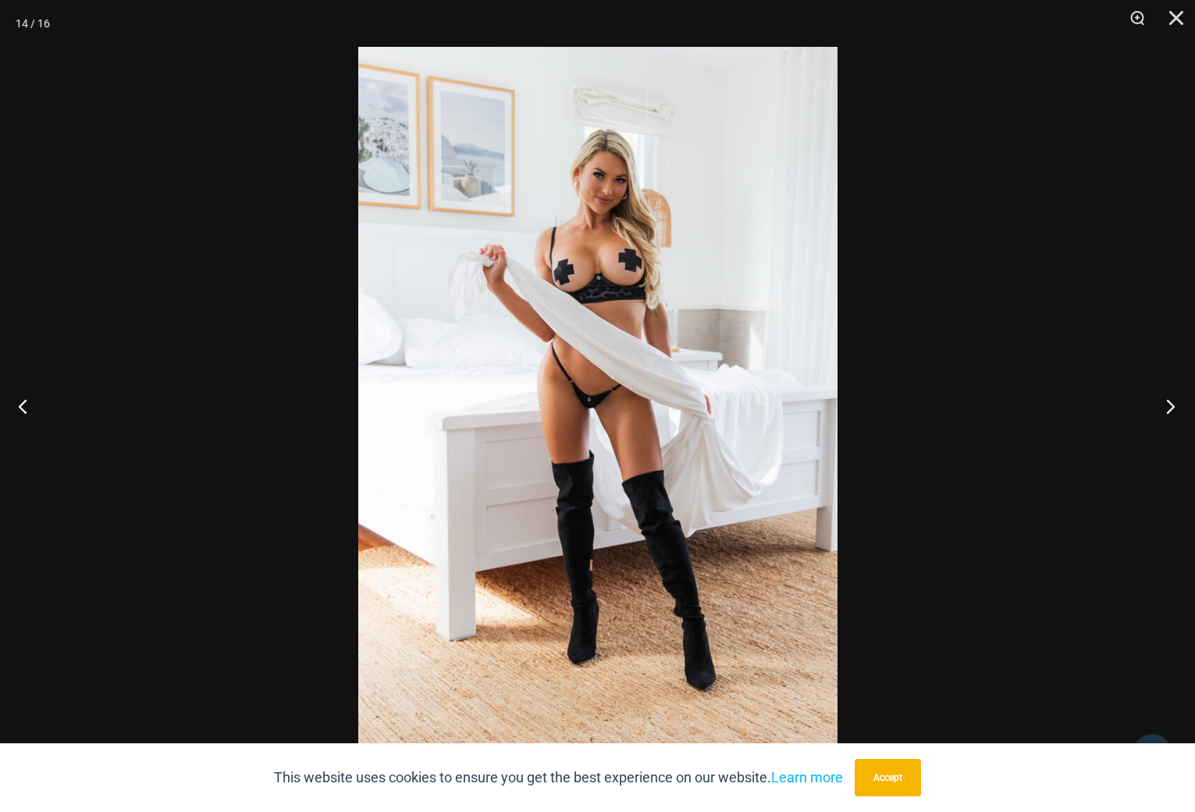
click at [1173, 407] on button "Next" at bounding box center [1165, 406] width 59 height 78
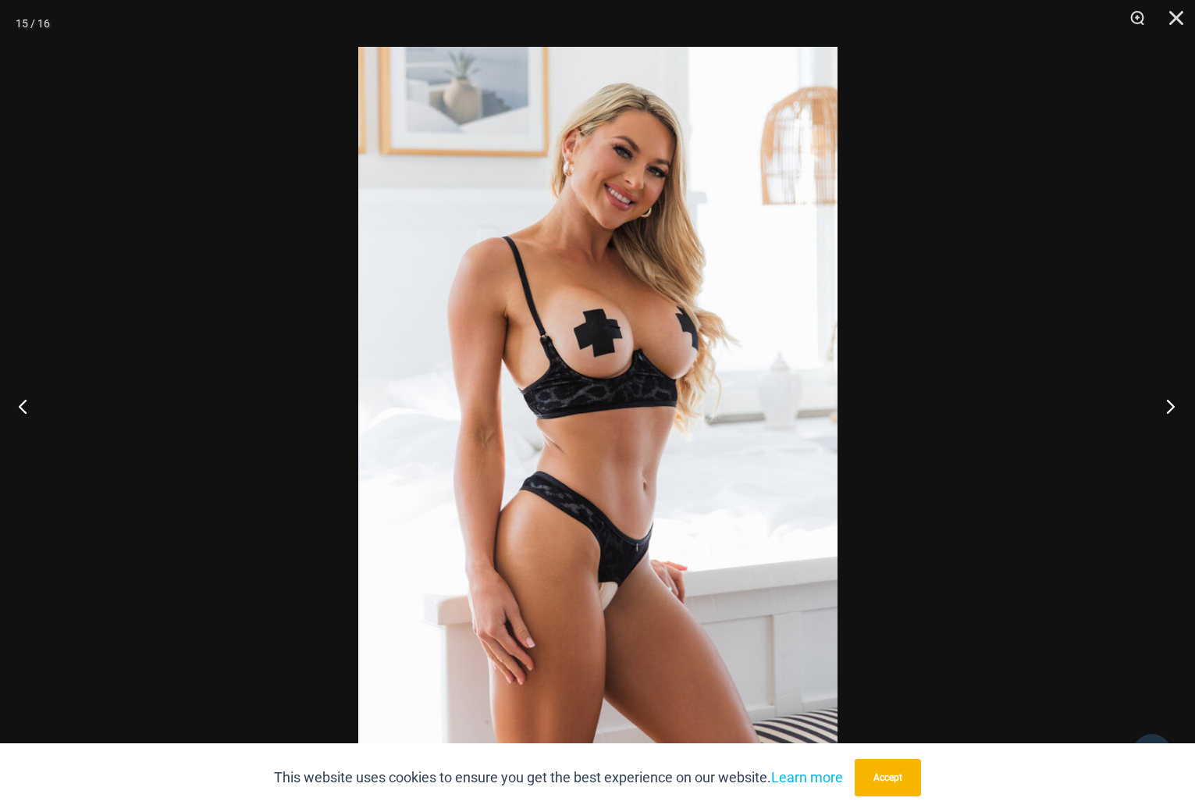
click at [1169, 410] on button "Next" at bounding box center [1165, 406] width 59 height 78
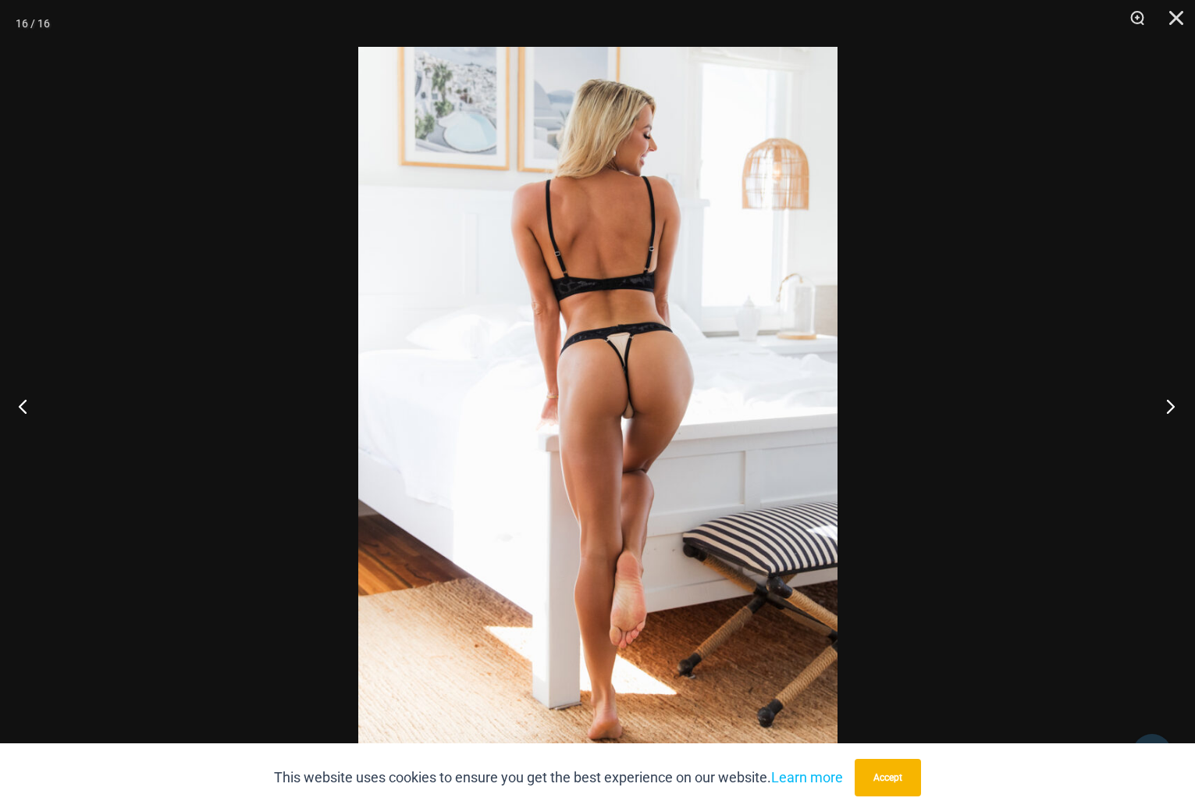
click at [1168, 409] on button "Next" at bounding box center [1165, 406] width 59 height 78
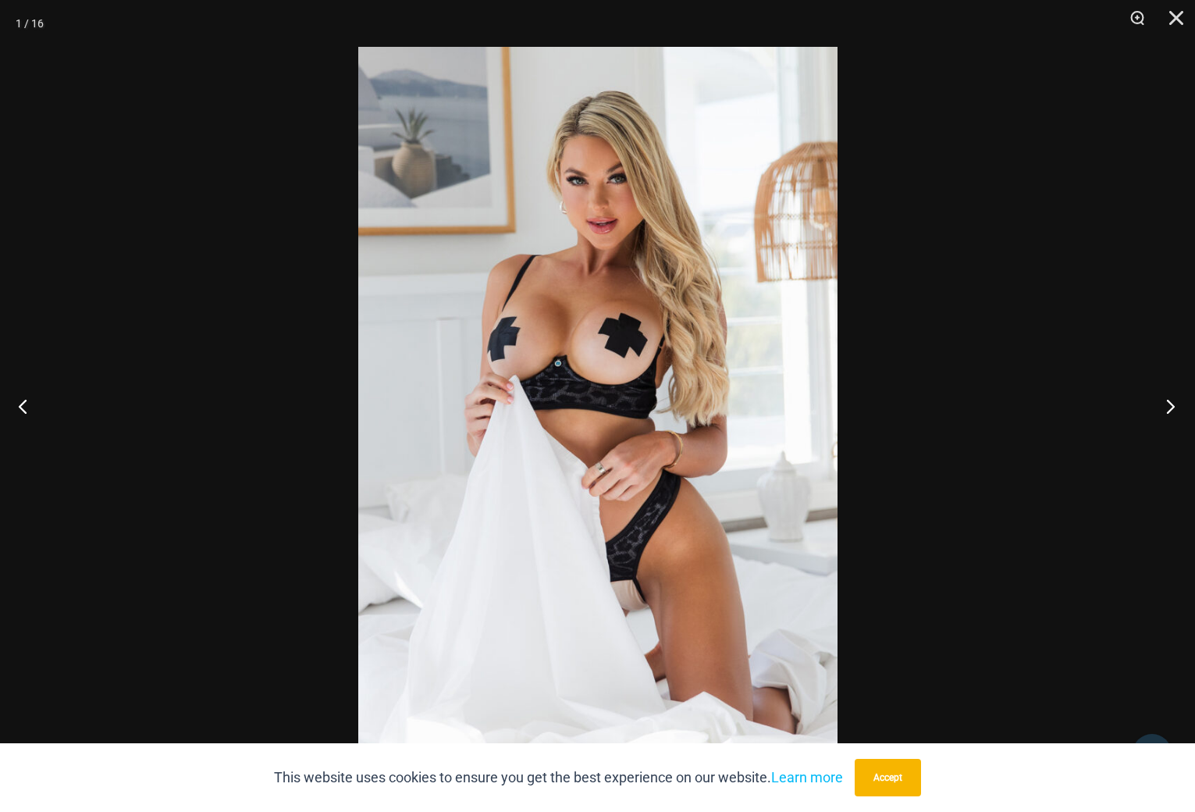
click at [1165, 406] on button "Next" at bounding box center [1165, 406] width 59 height 78
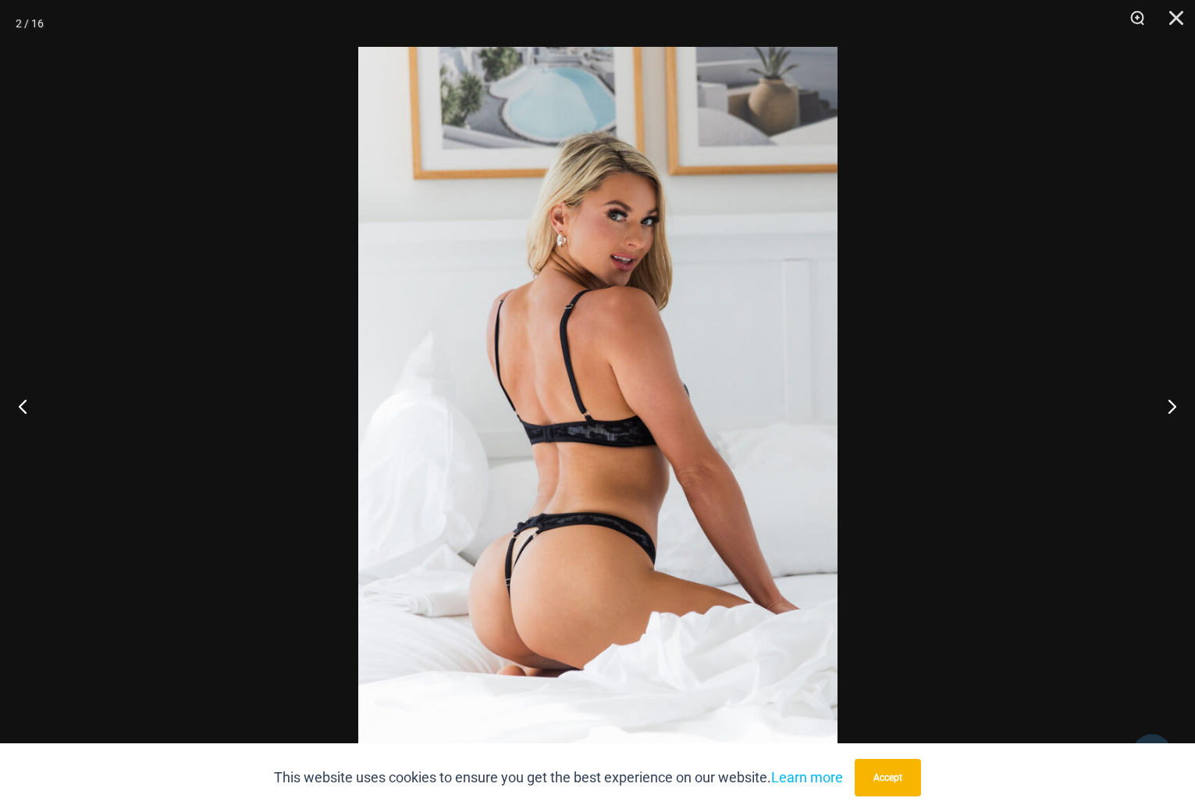
click at [1025, 320] on div at bounding box center [597, 406] width 1195 height 812
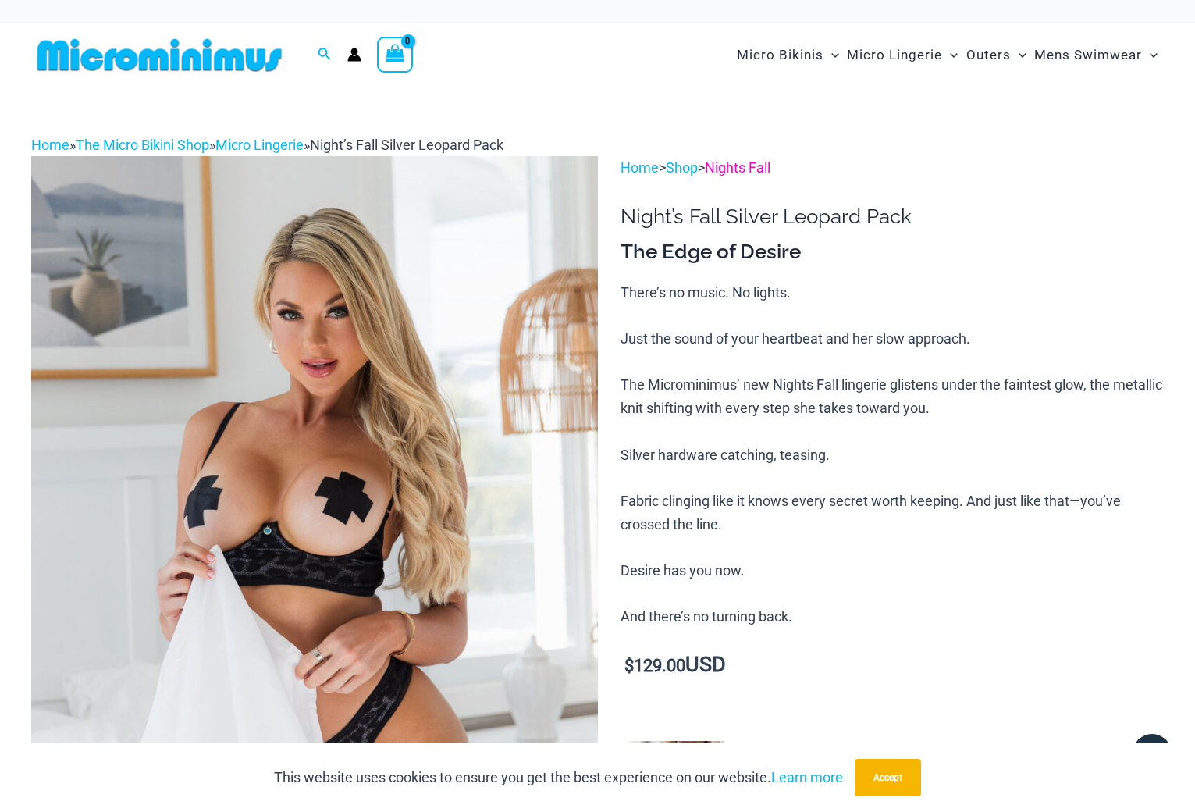
click at [755, 164] on link "Nights Fall" at bounding box center [738, 167] width 66 height 16
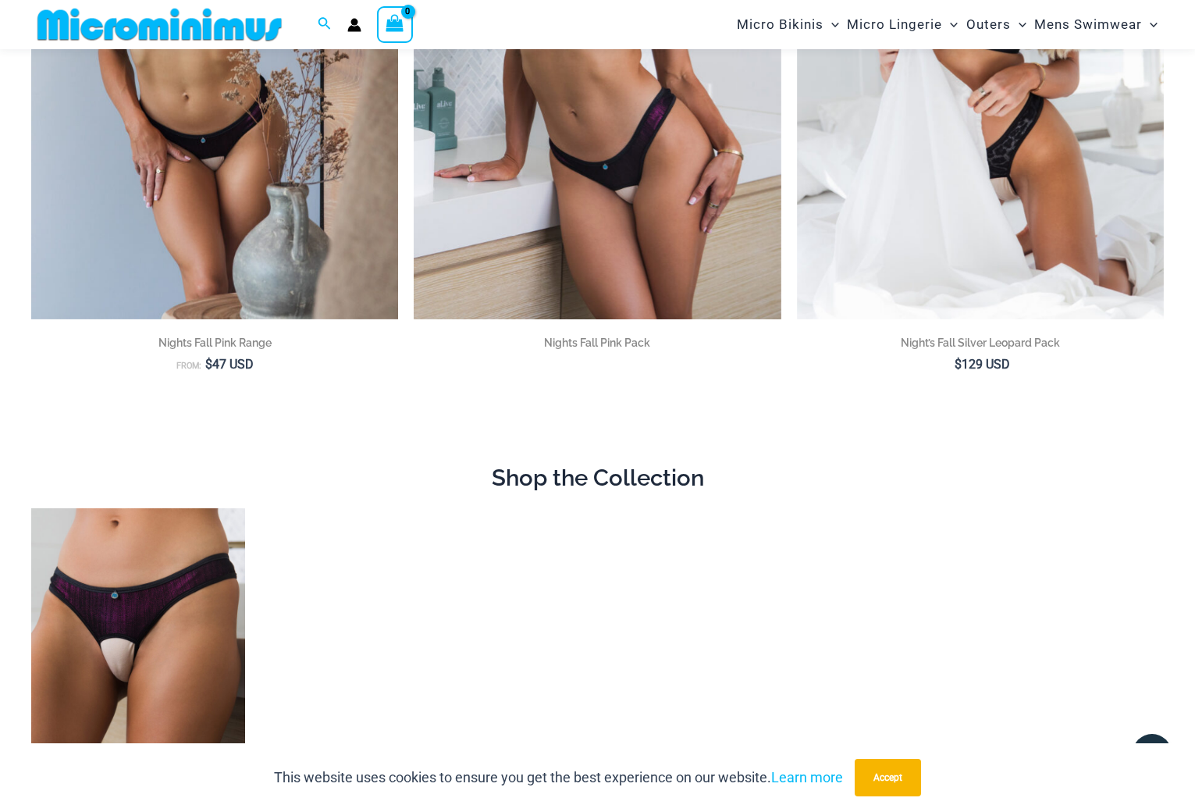
scroll to position [224, 0]
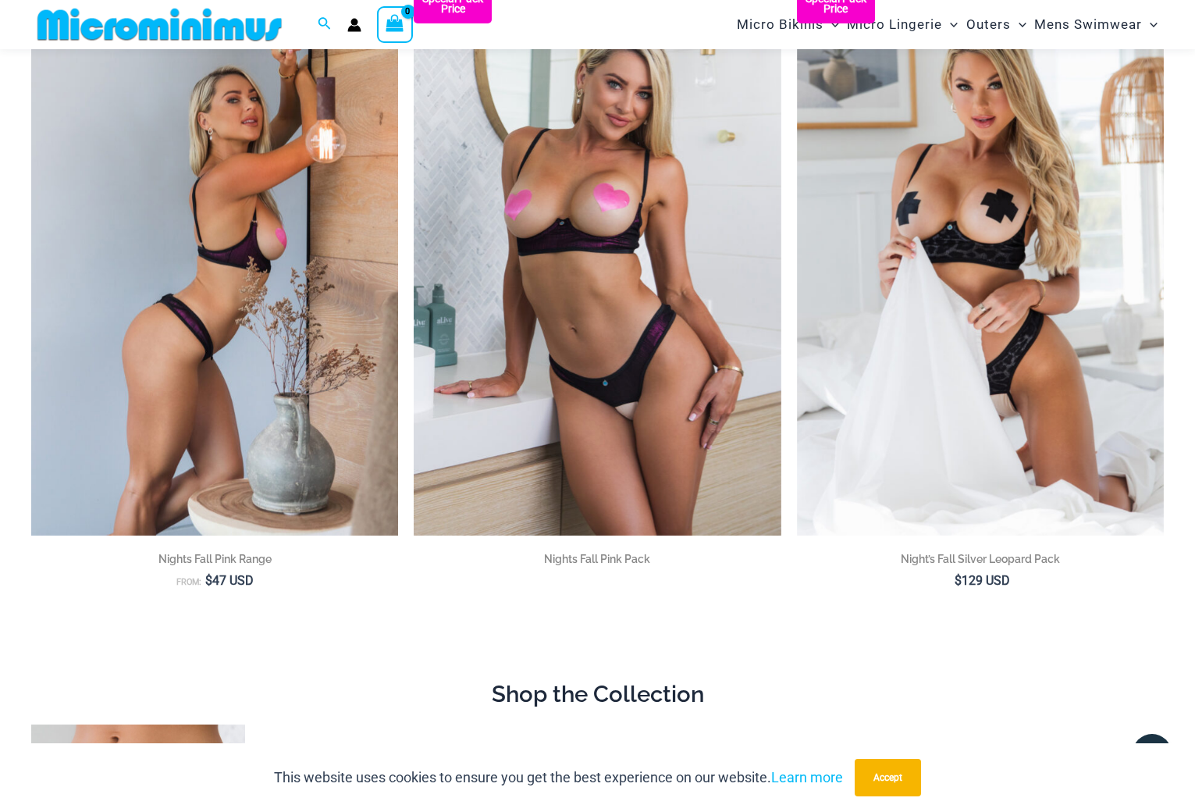
click at [278, 313] on img at bounding box center [214, 259] width 367 height 550
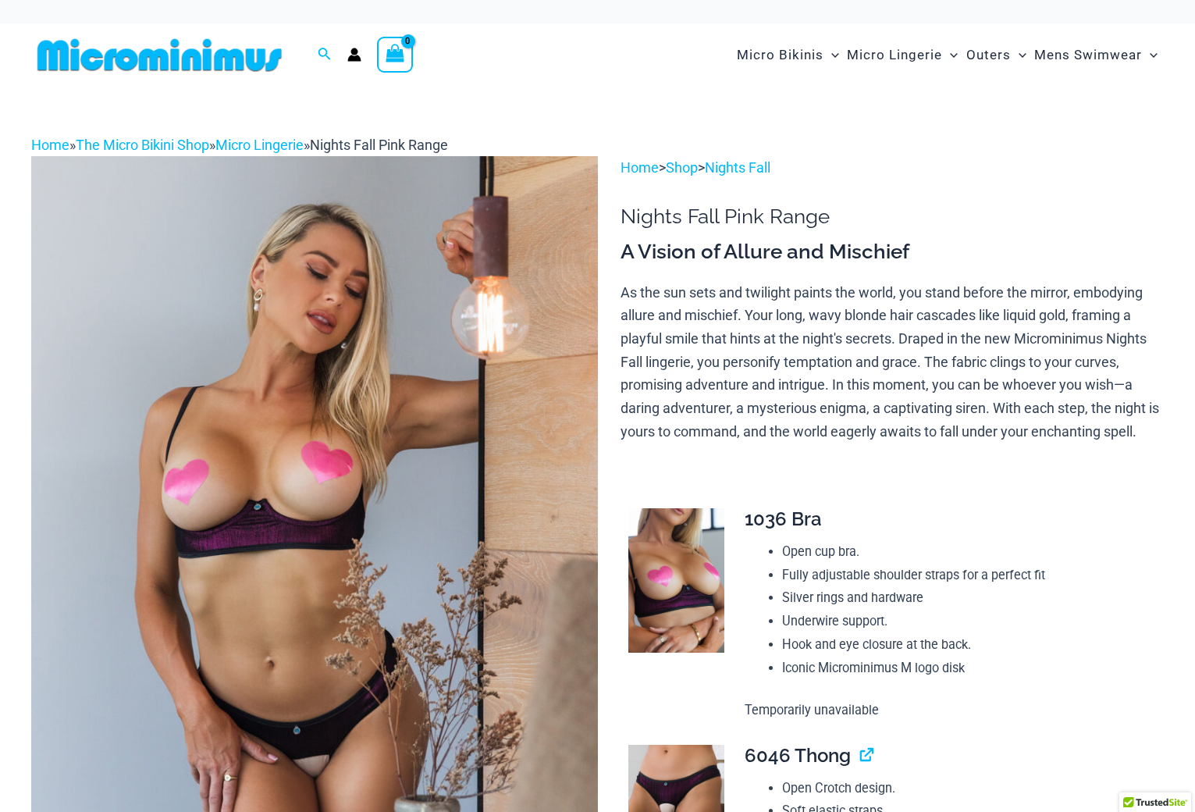
click at [389, 434] on img at bounding box center [314, 580] width 567 height 849
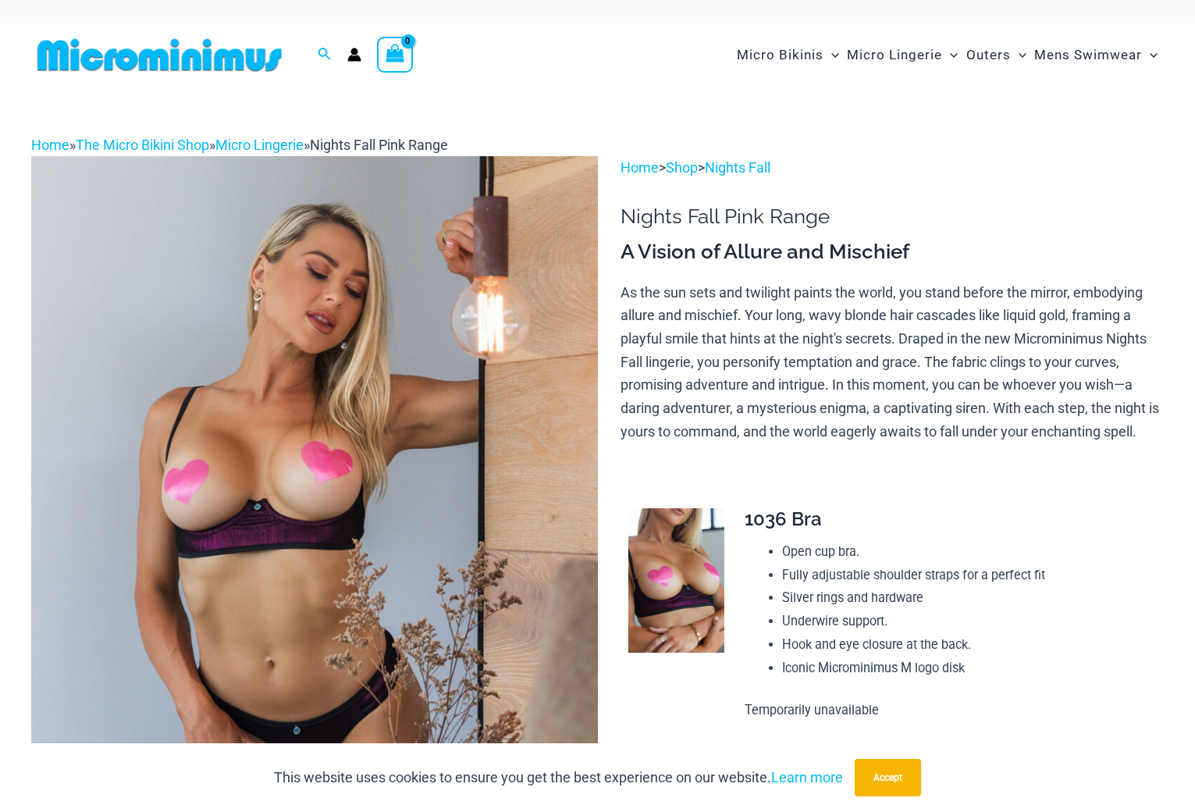
click at [403, 447] on img at bounding box center [314, 580] width 567 height 849
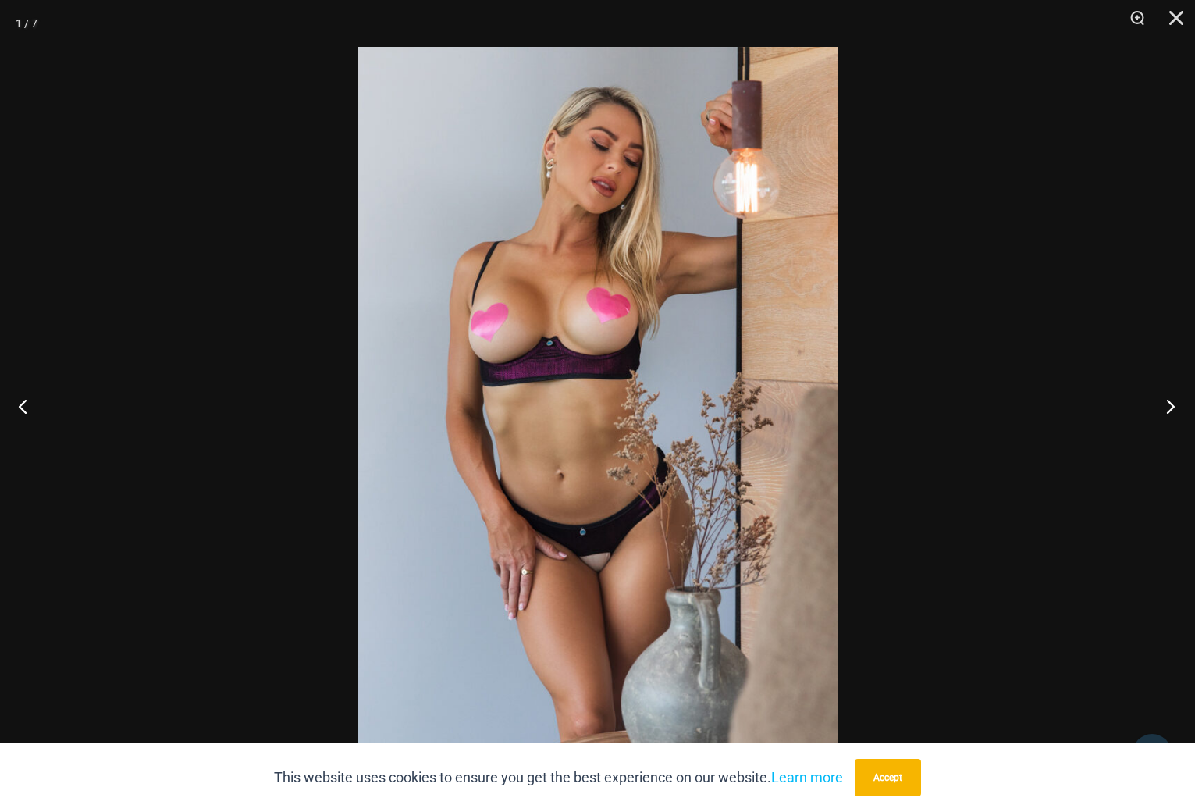
click at [1171, 405] on button "Next" at bounding box center [1165, 406] width 59 height 78
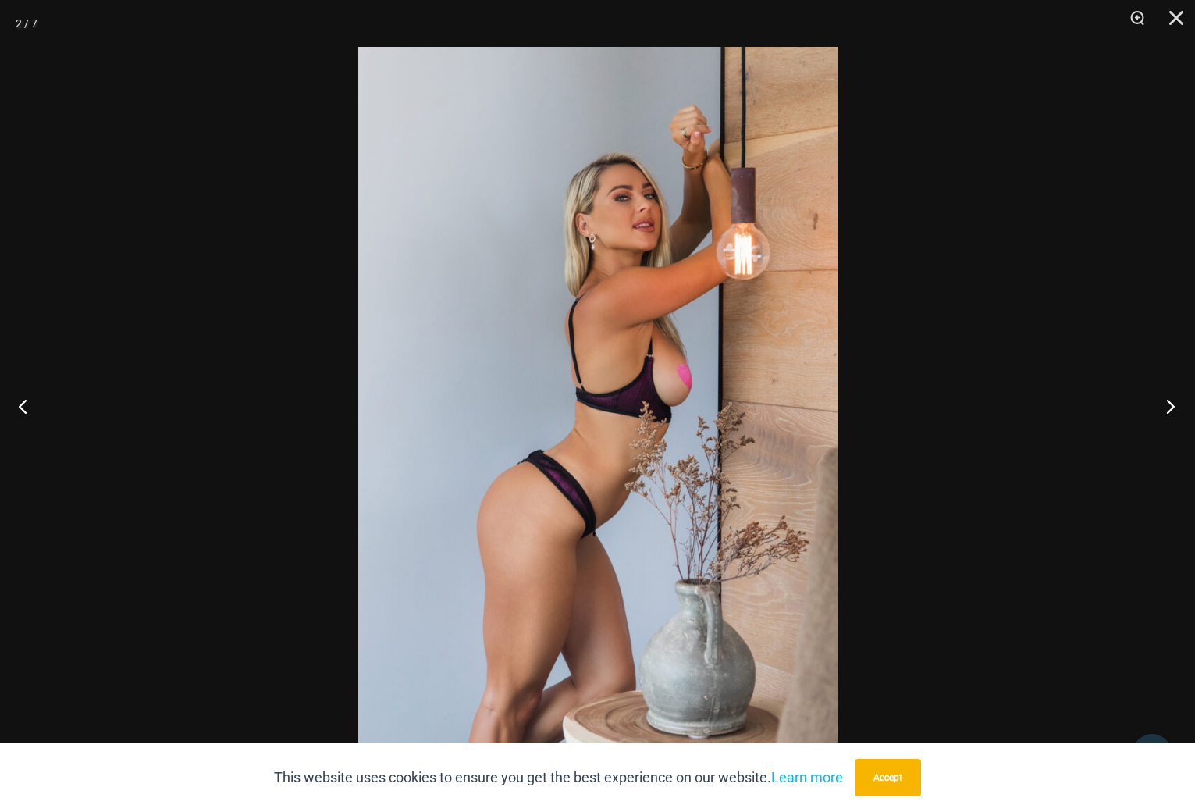
click at [1167, 405] on button "Next" at bounding box center [1165, 406] width 59 height 78
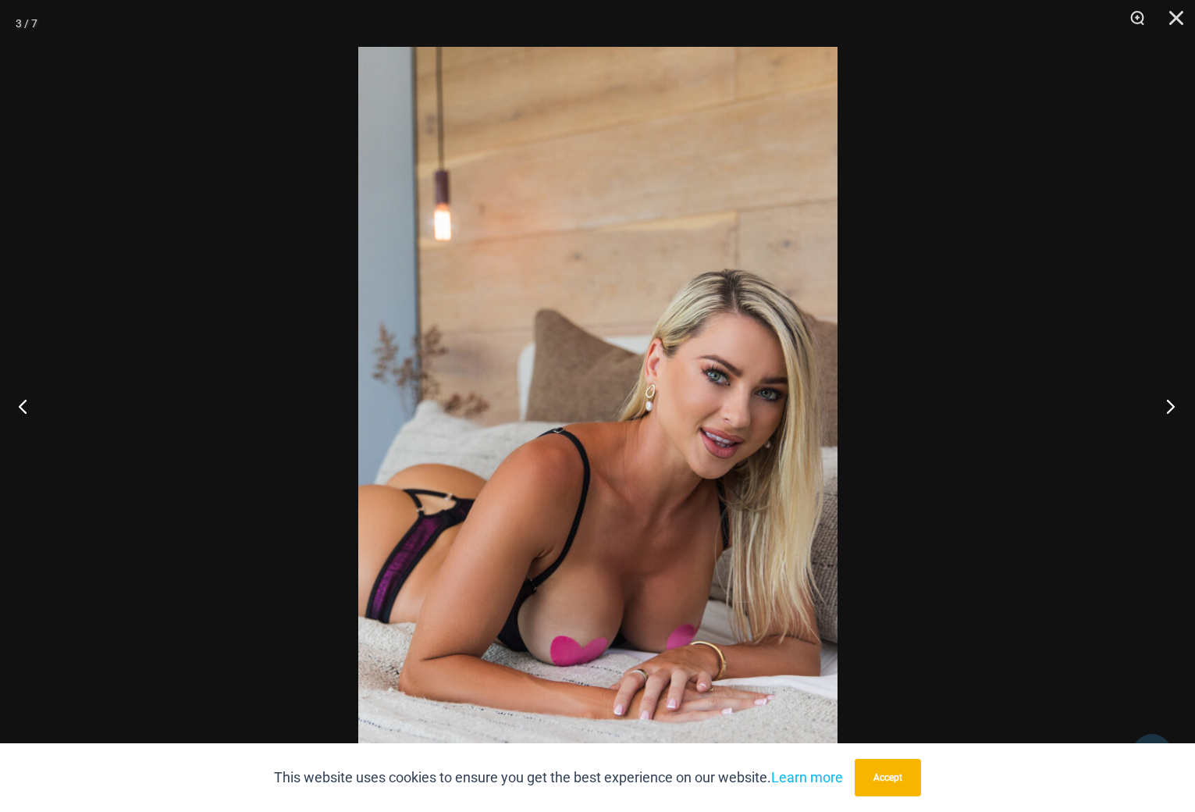
click at [1165, 407] on button "Next" at bounding box center [1165, 406] width 59 height 78
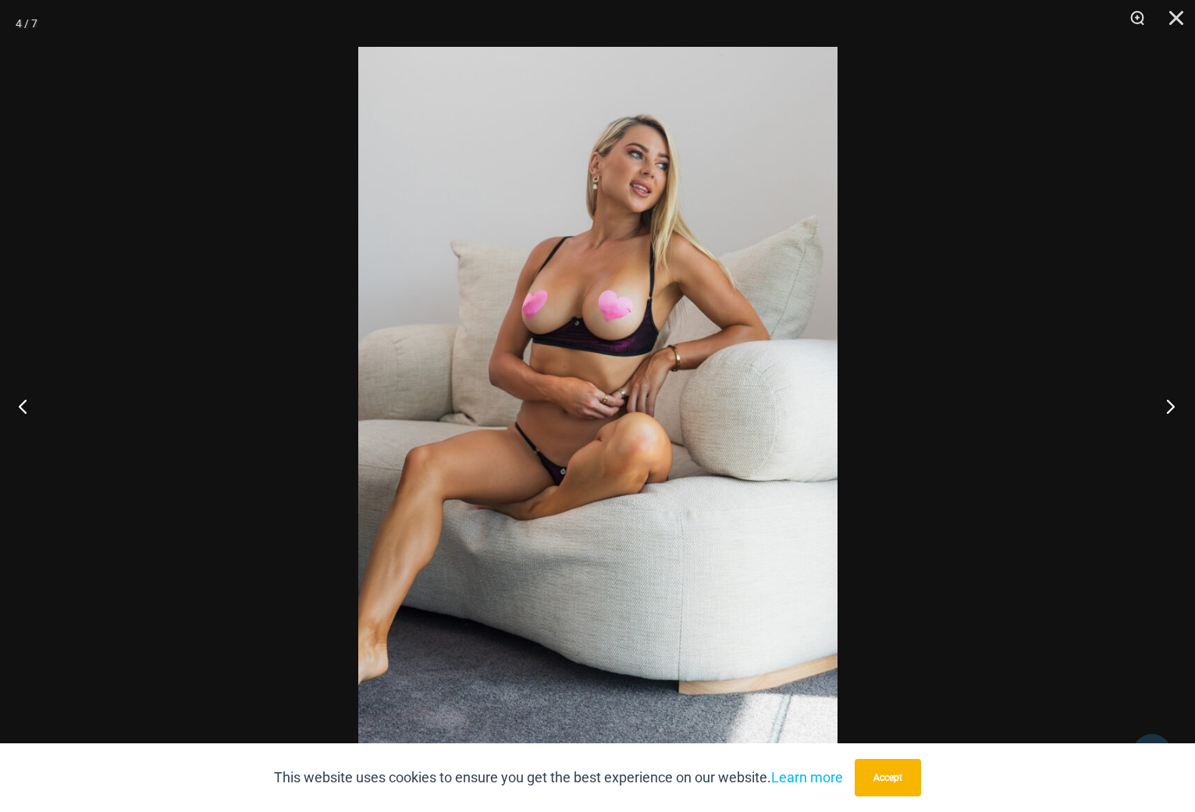
click at [1169, 409] on button "Next" at bounding box center [1165, 406] width 59 height 78
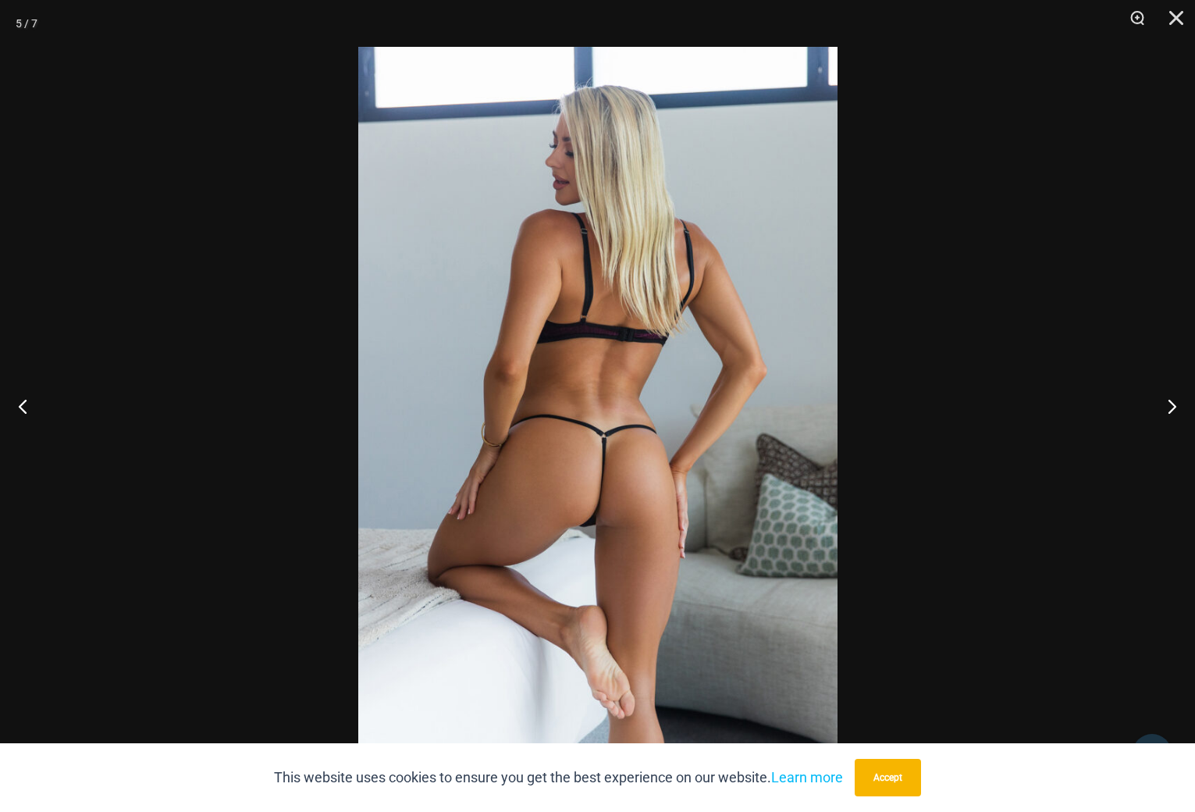
click at [625, 473] on img at bounding box center [597, 406] width 479 height 718
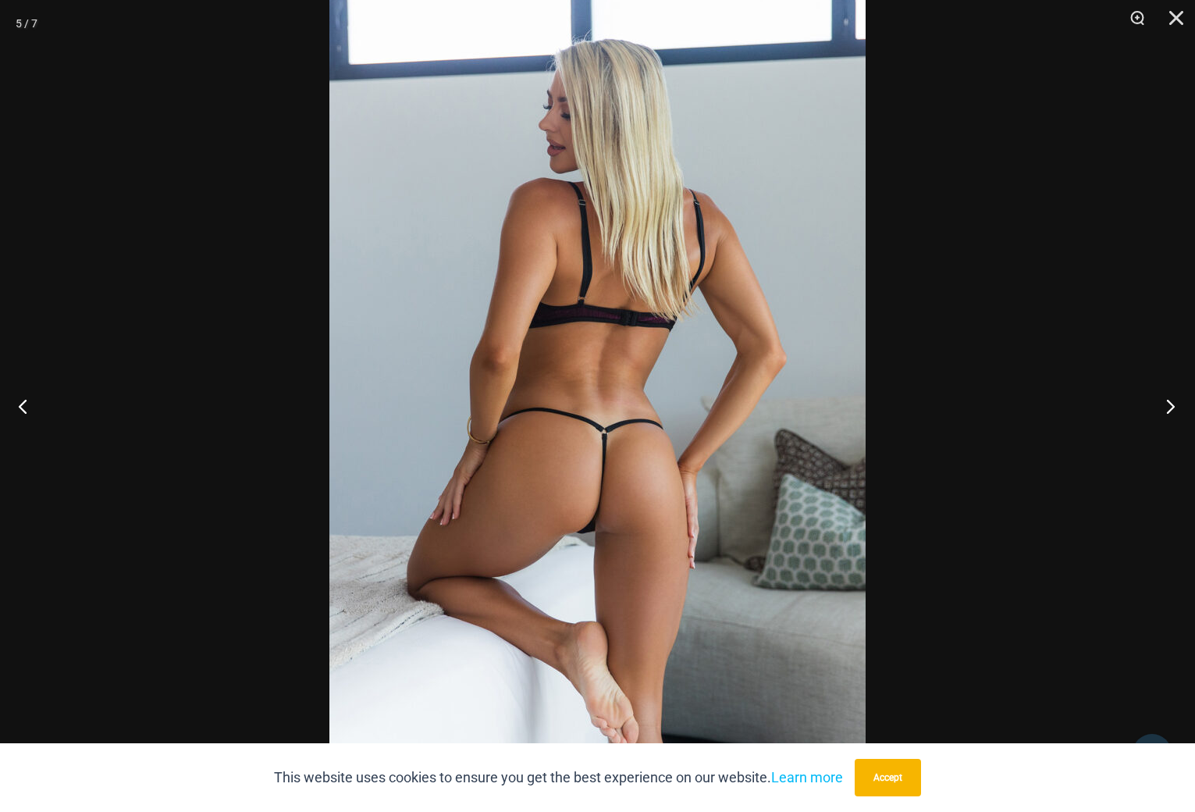
click at [1171, 405] on button "Next" at bounding box center [1165, 406] width 59 height 78
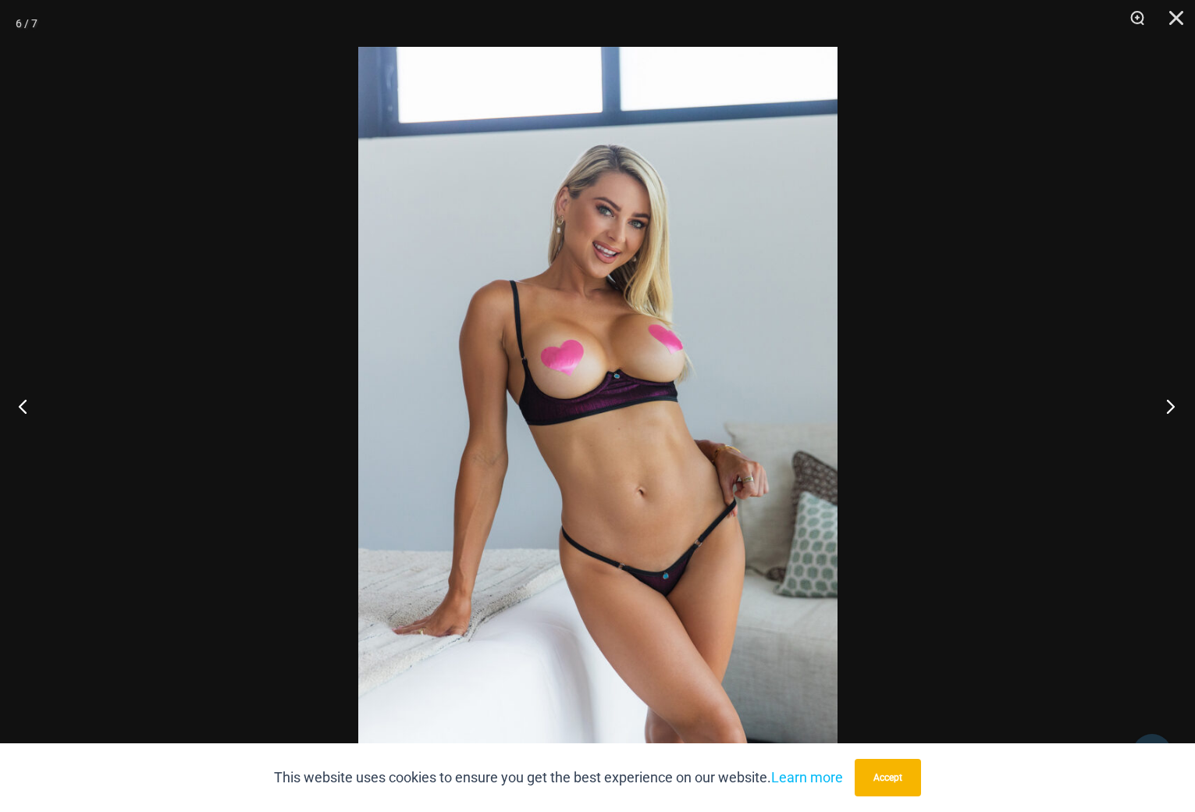
click at [1168, 415] on button "Next" at bounding box center [1165, 406] width 59 height 78
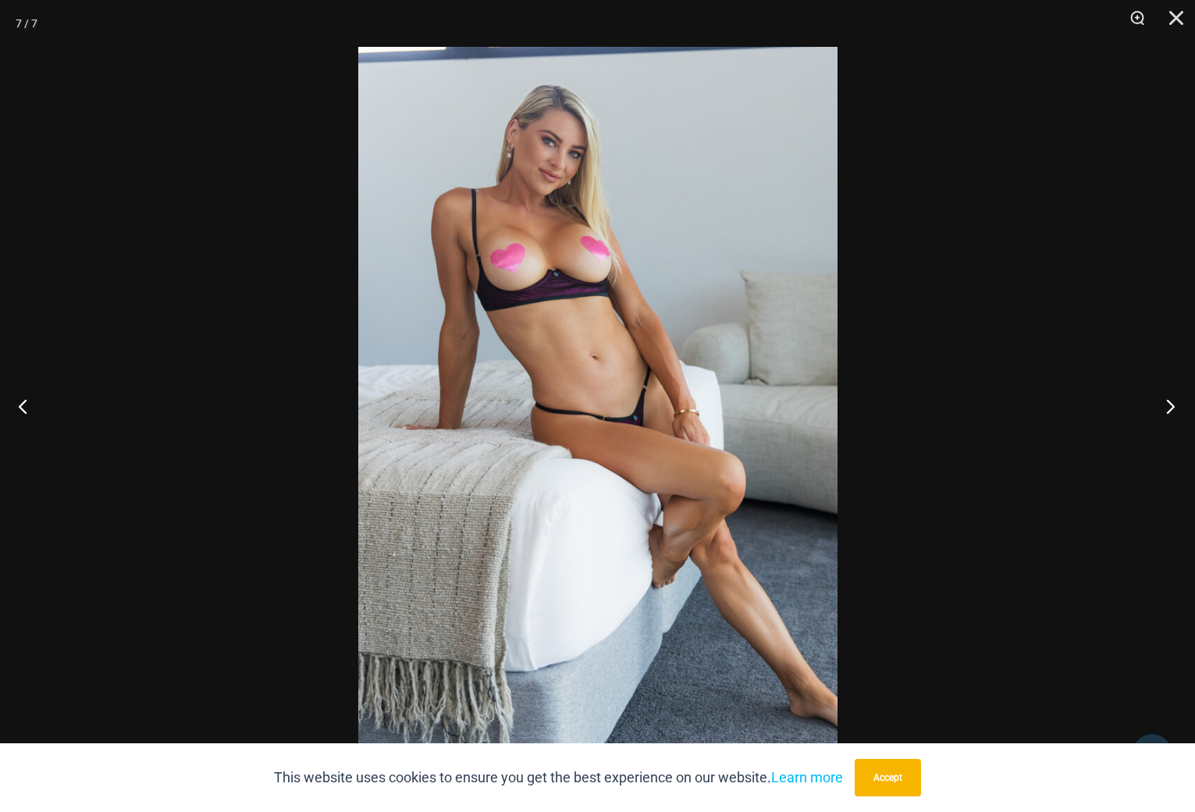
click at [1170, 406] on button "Next" at bounding box center [1165, 406] width 59 height 78
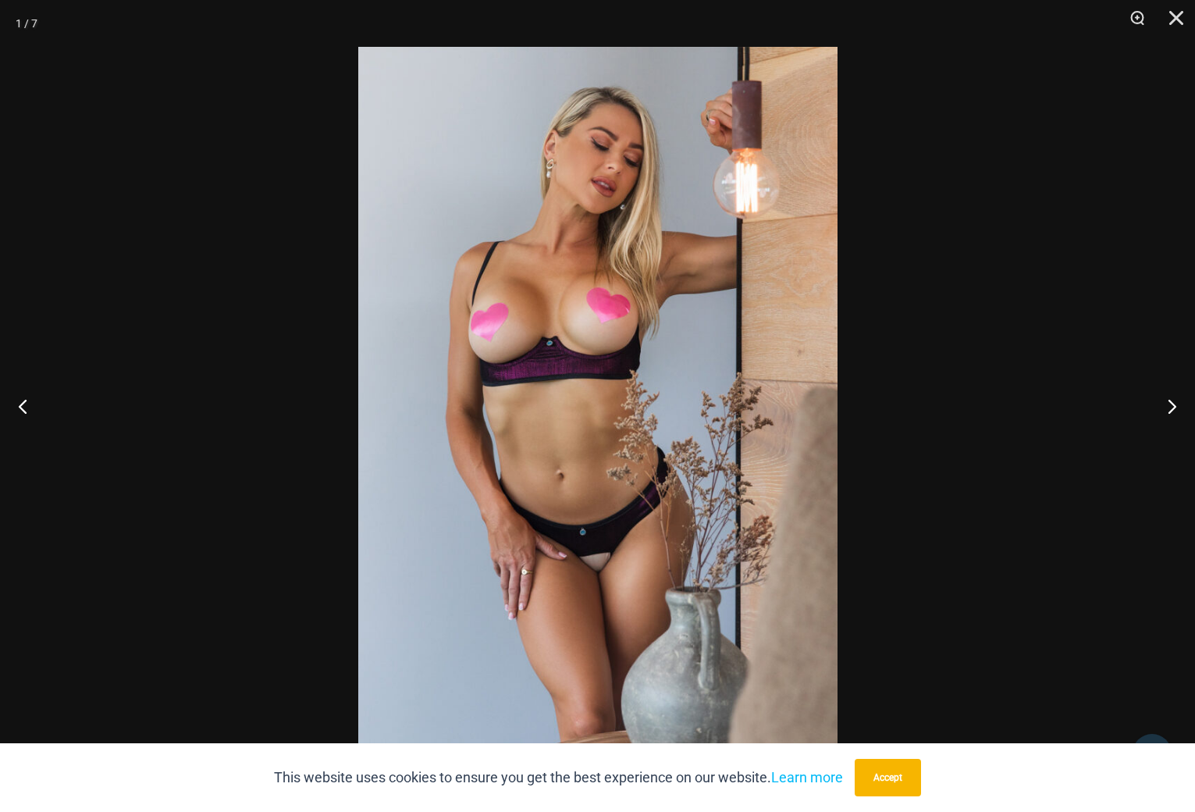
click at [927, 362] on div at bounding box center [597, 406] width 1195 height 812
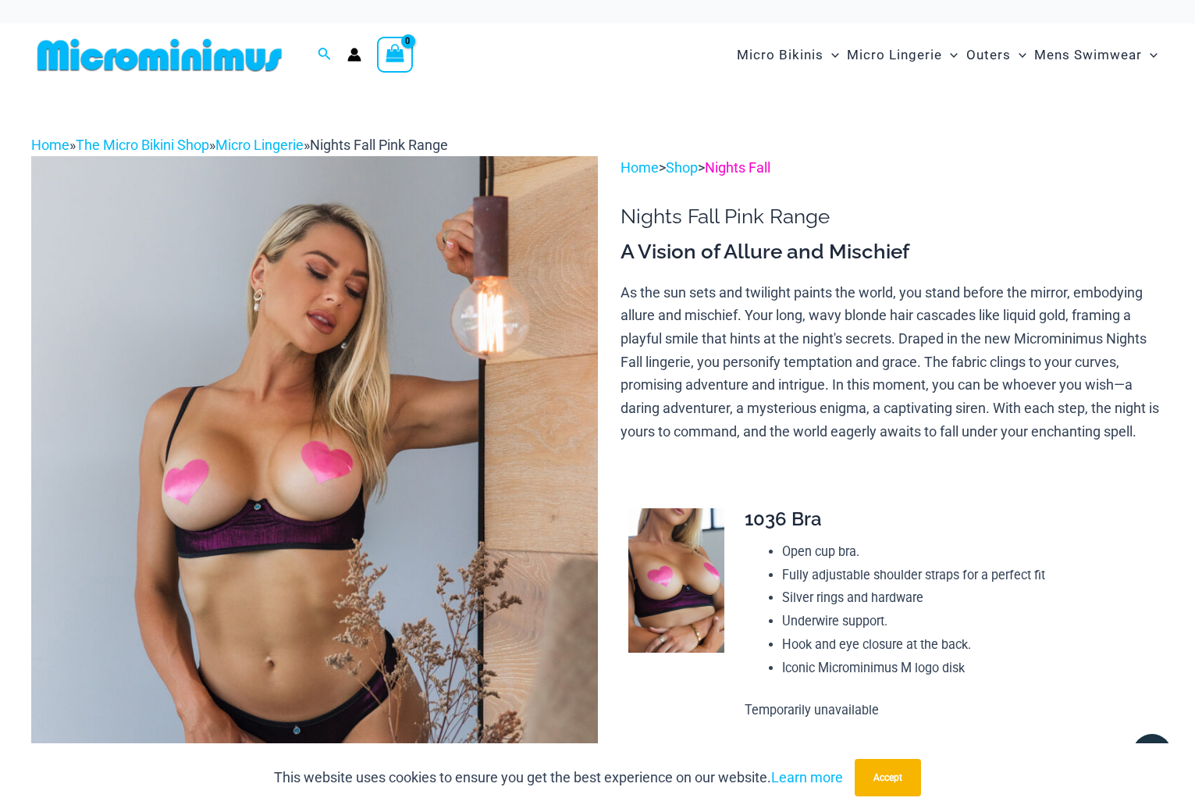
click at [760, 169] on link "Nights Fall" at bounding box center [738, 167] width 66 height 16
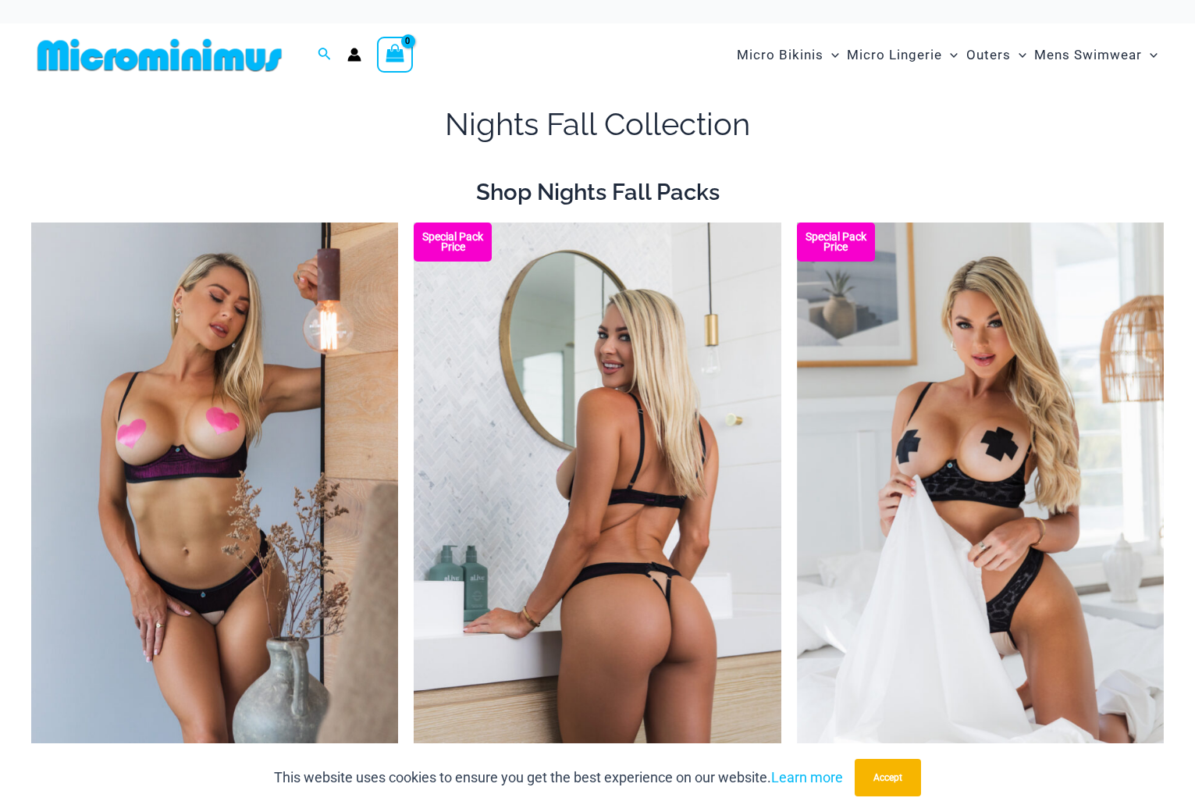
click at [622, 440] on img at bounding box center [597, 497] width 367 height 550
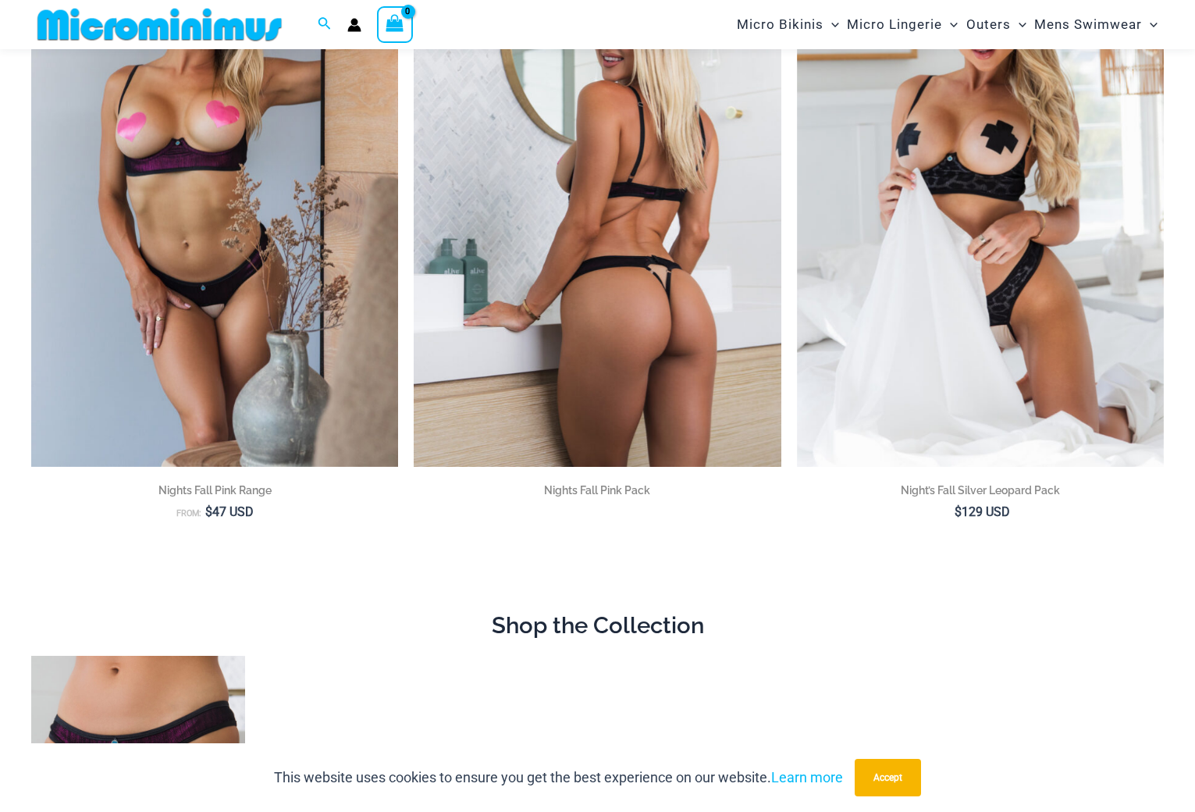
scroll to position [297, 0]
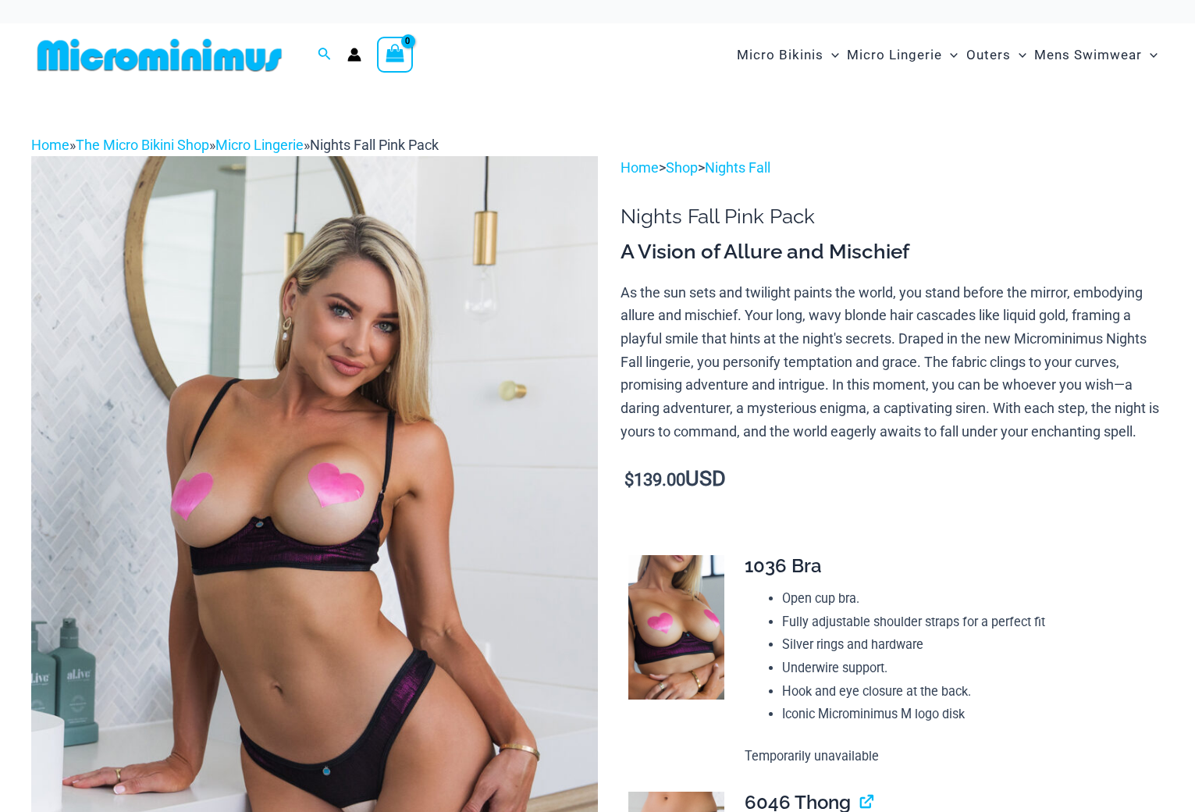
scroll to position [156, 0]
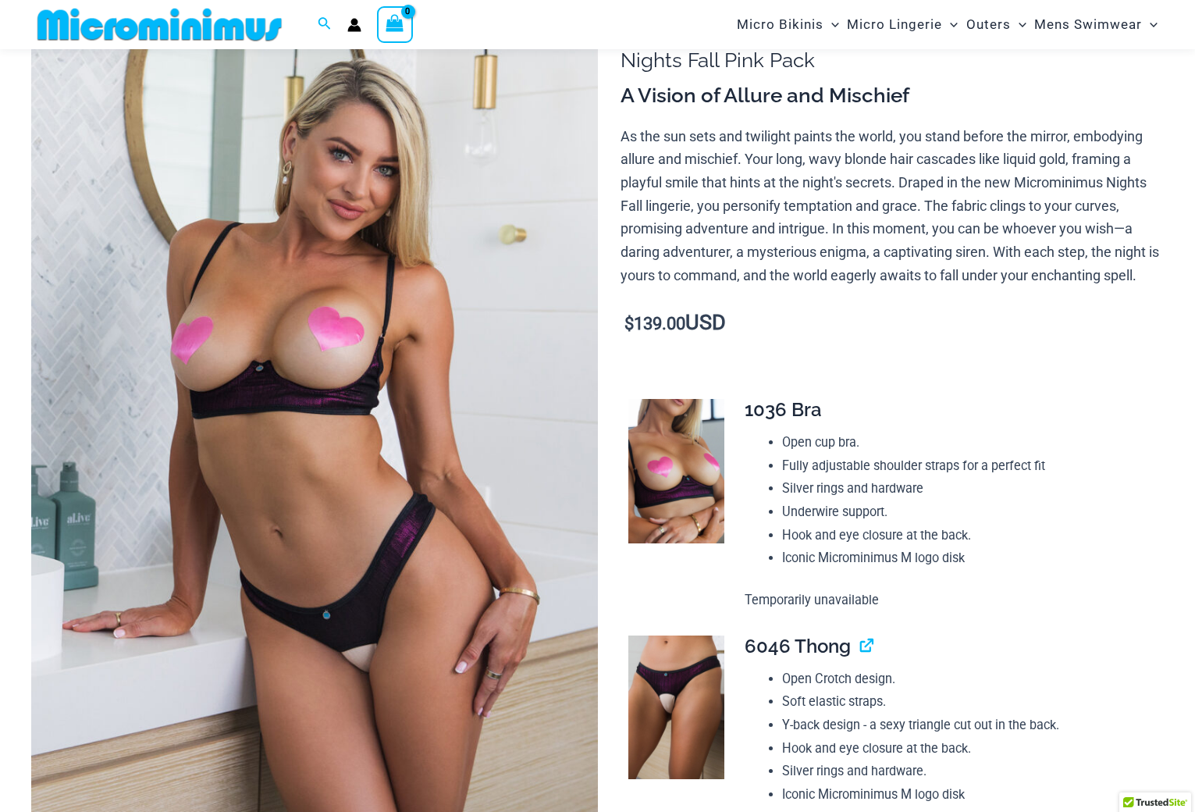
click at [381, 364] on img at bounding box center [314, 424] width 567 height 849
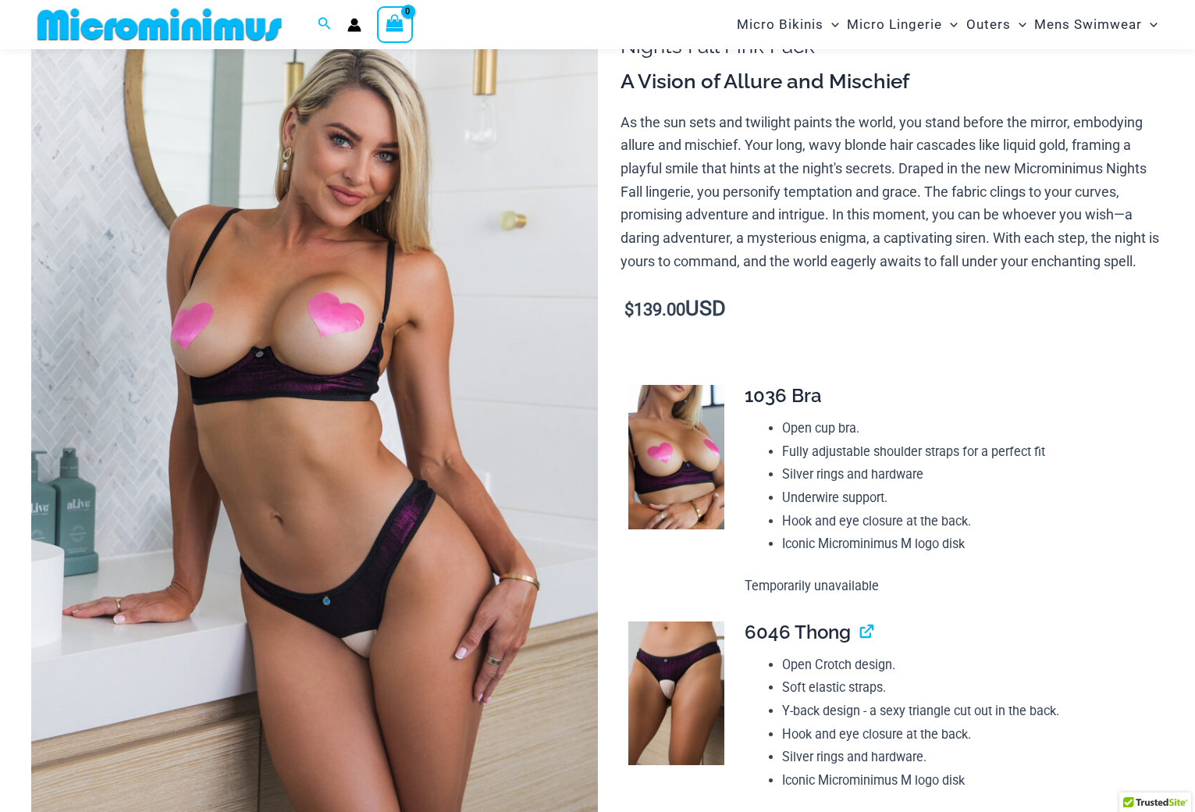
drag, startPoint x: 507, startPoint y: 395, endPoint x: 418, endPoint y: 375, distance: 91.8
click at [418, 375] on img at bounding box center [314, 410] width 567 height 849
click at [422, 428] on img at bounding box center [314, 410] width 567 height 849
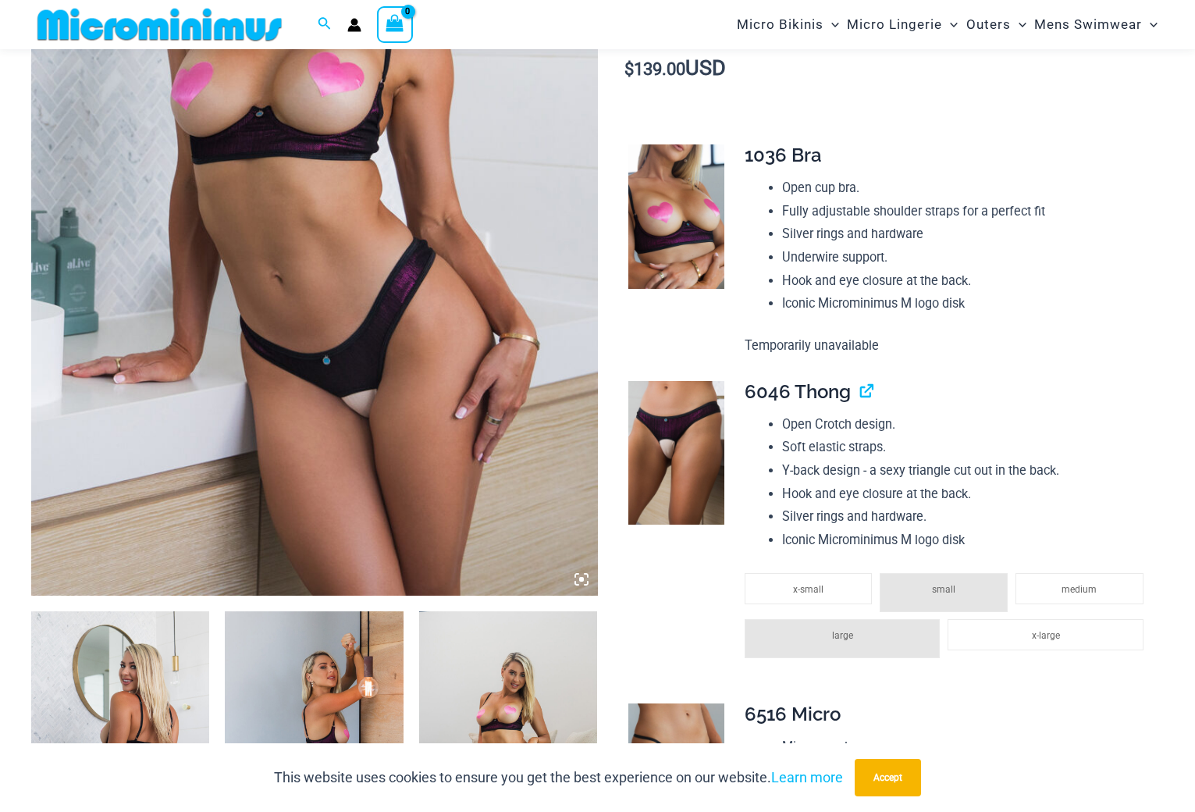
scroll to position [390, 0]
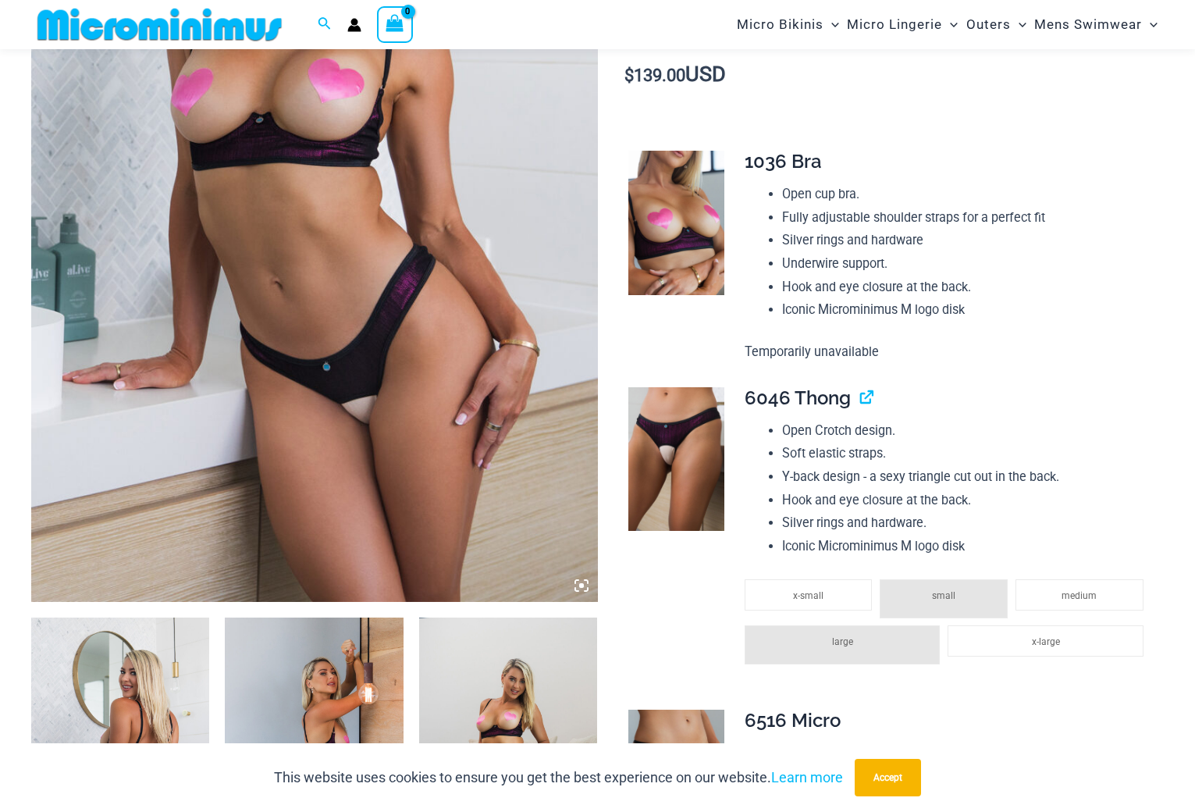
click at [422, 399] on img at bounding box center [314, 176] width 567 height 849
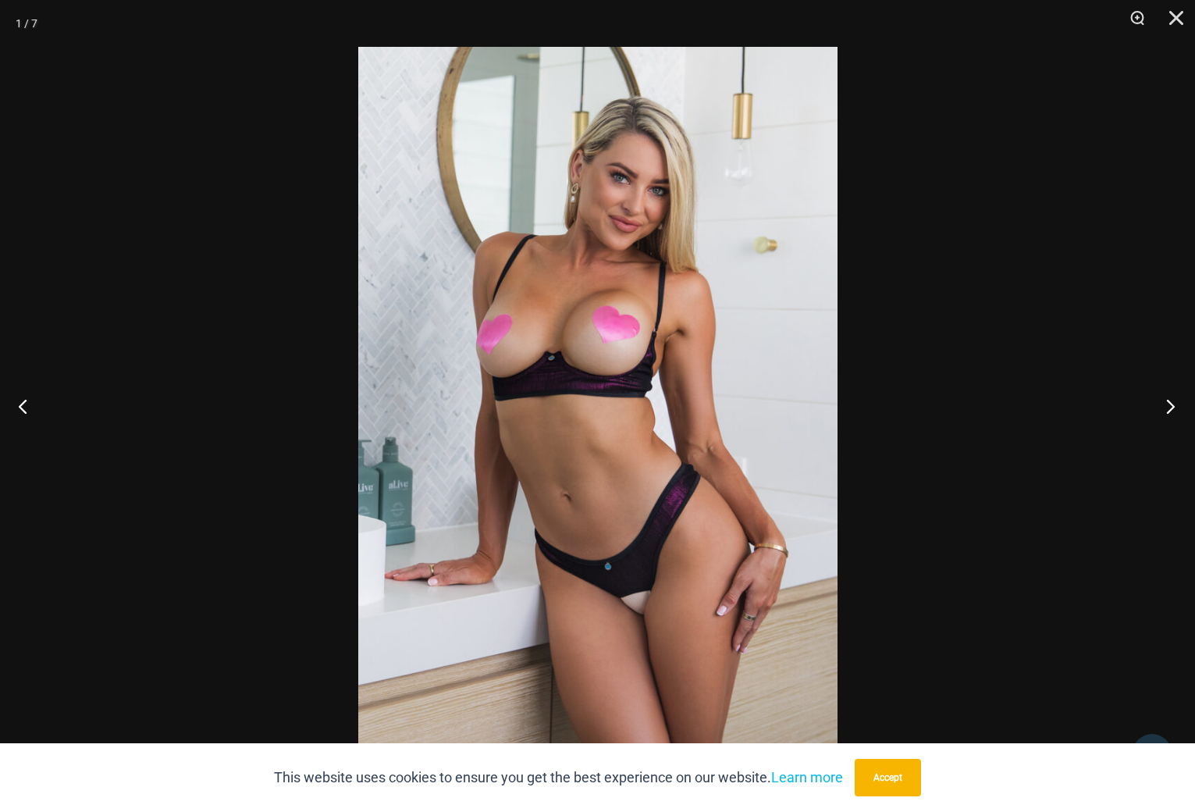
click at [1161, 407] on button "Next" at bounding box center [1165, 406] width 59 height 78
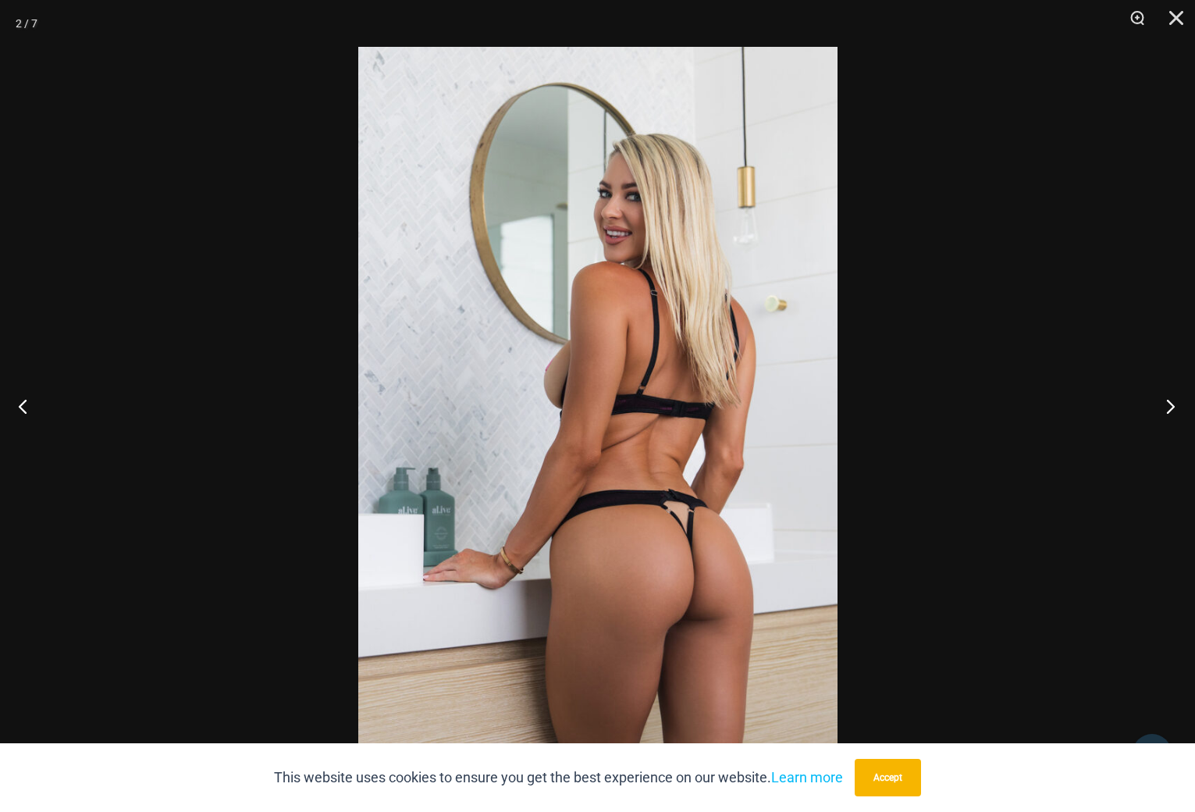
click at [1166, 406] on button "Next" at bounding box center [1165, 406] width 59 height 78
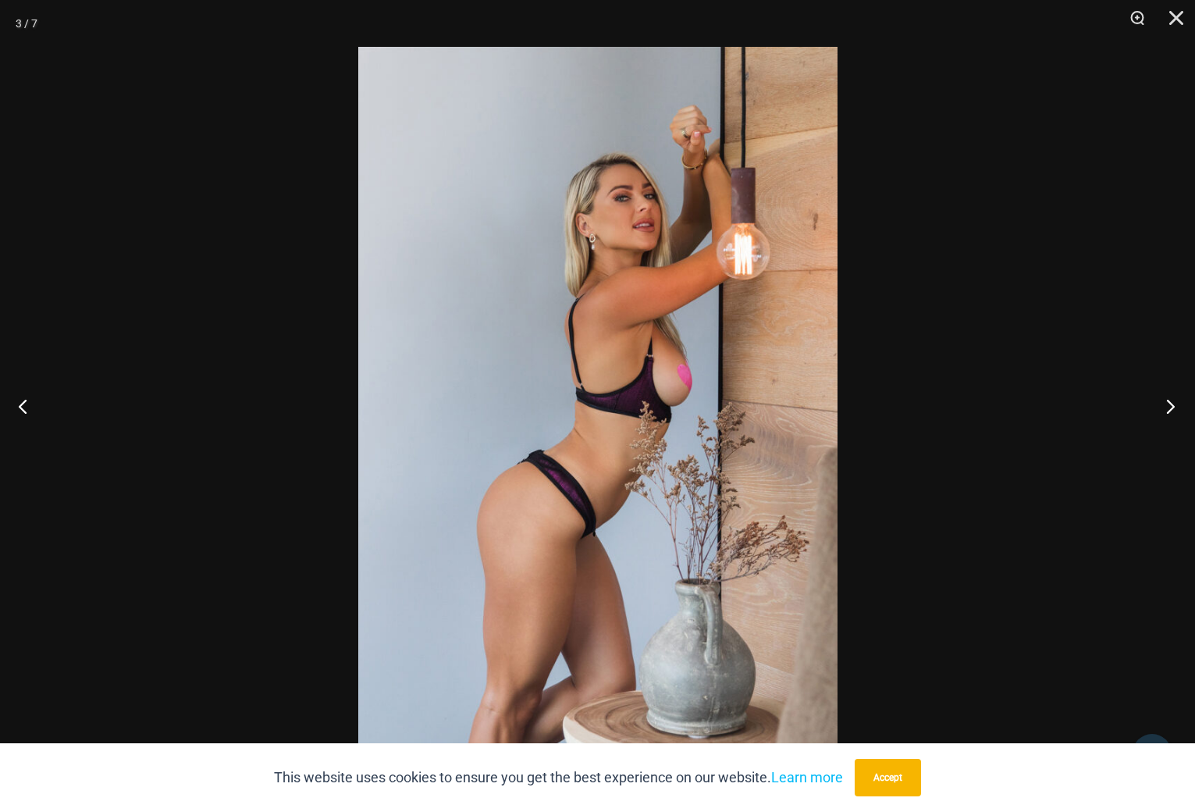
click at [1162, 411] on button "Next" at bounding box center [1165, 406] width 59 height 78
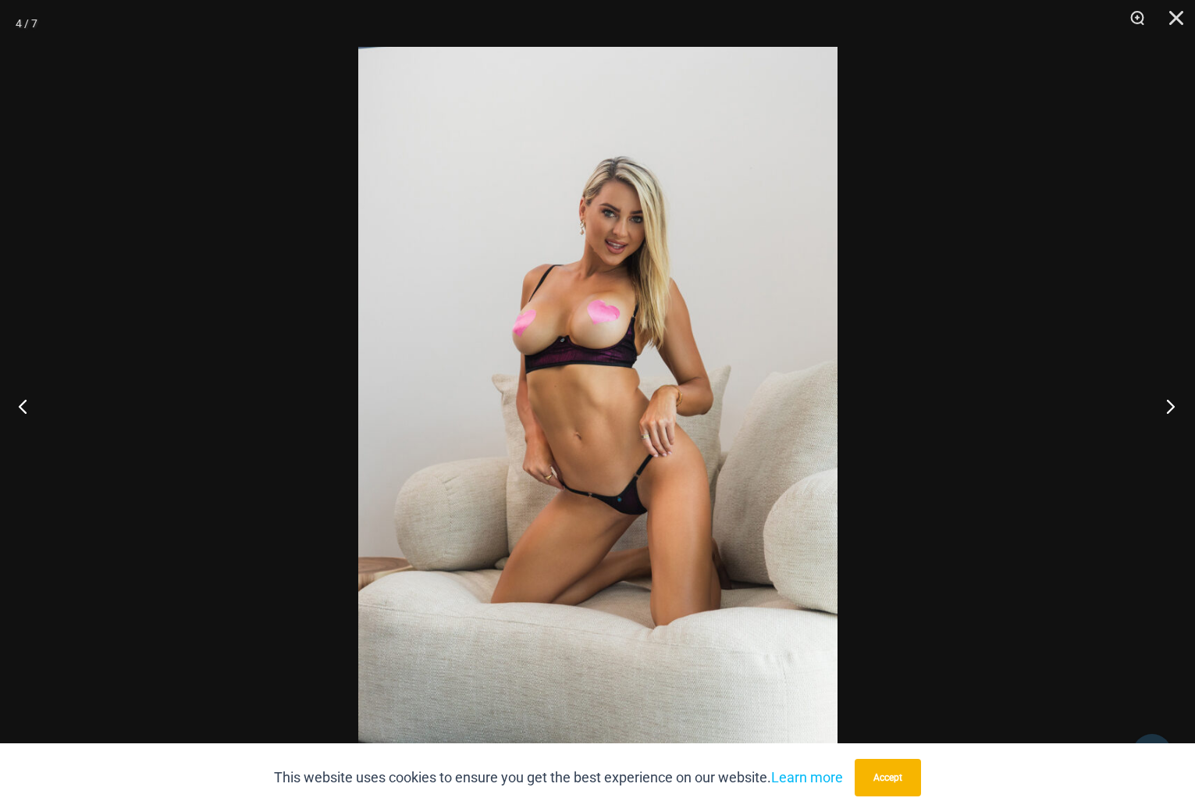
click at [1164, 407] on button "Next" at bounding box center [1165, 406] width 59 height 78
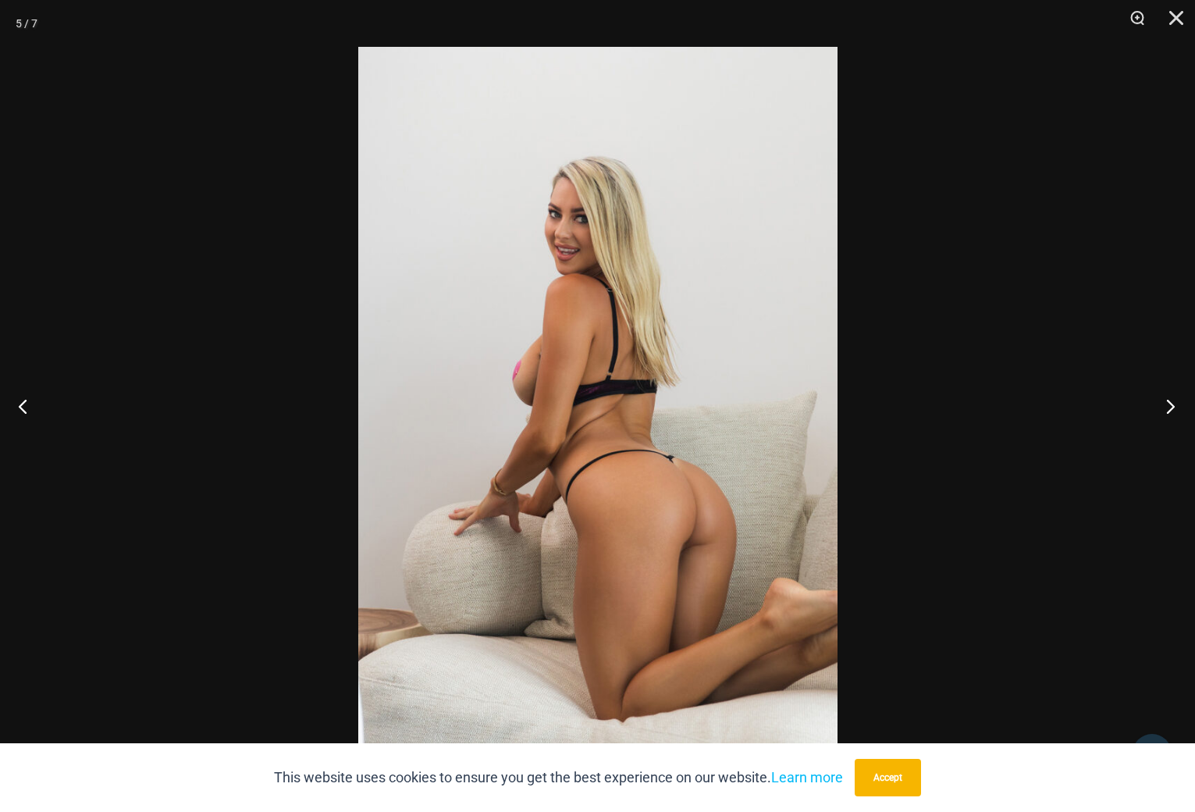
click at [1170, 409] on button "Next" at bounding box center [1165, 406] width 59 height 78
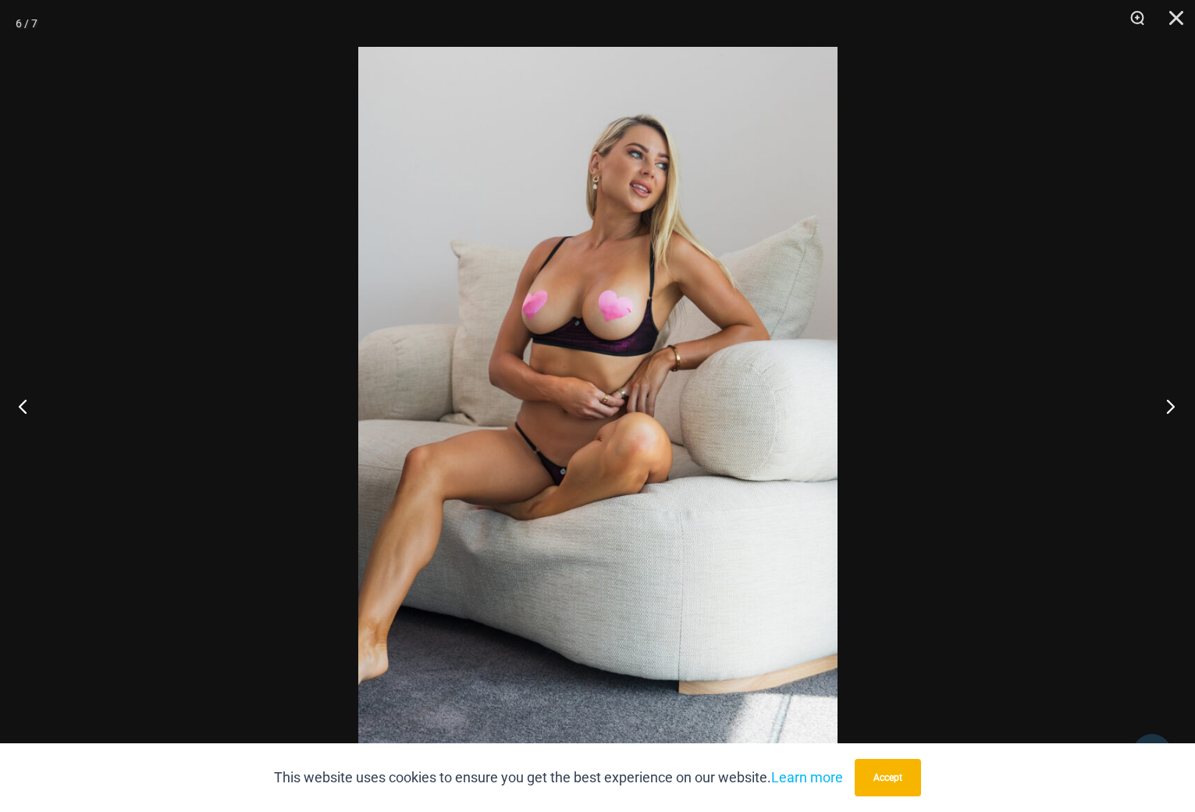
click at [1170, 405] on button "Next" at bounding box center [1165, 406] width 59 height 78
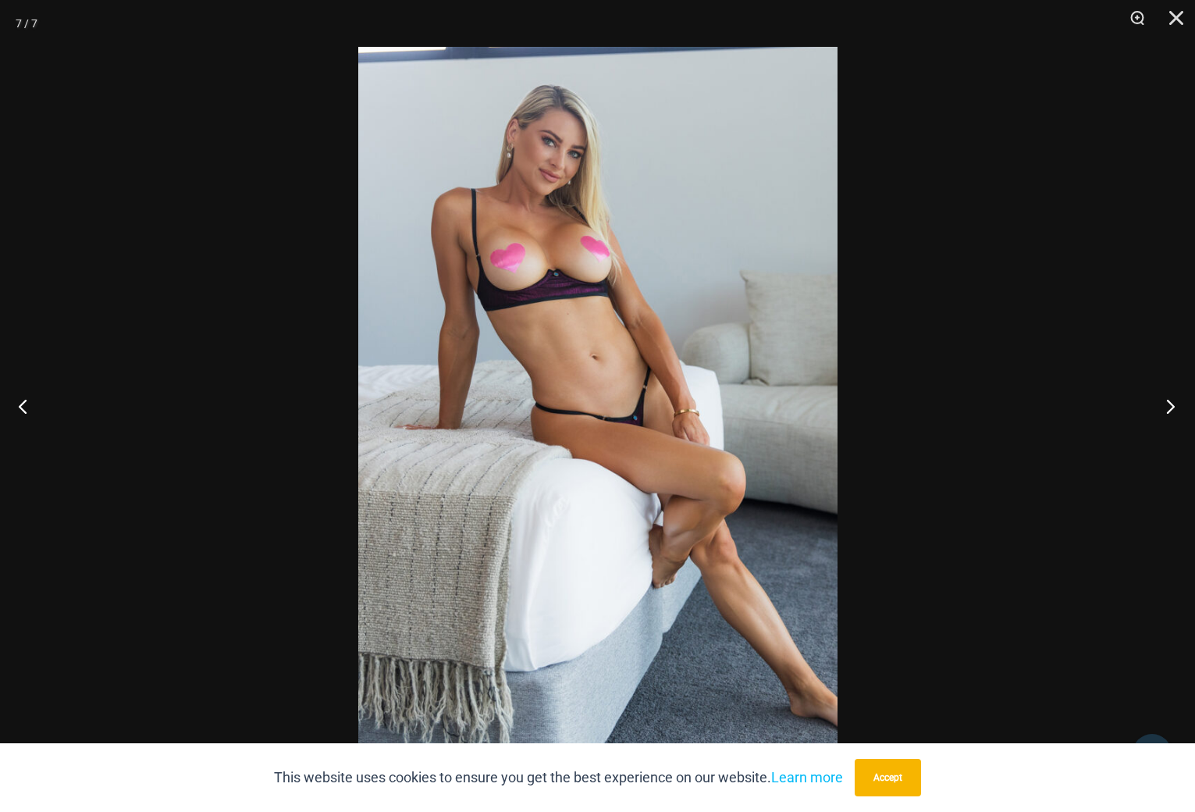
click at [1172, 409] on button "Next" at bounding box center [1165, 406] width 59 height 78
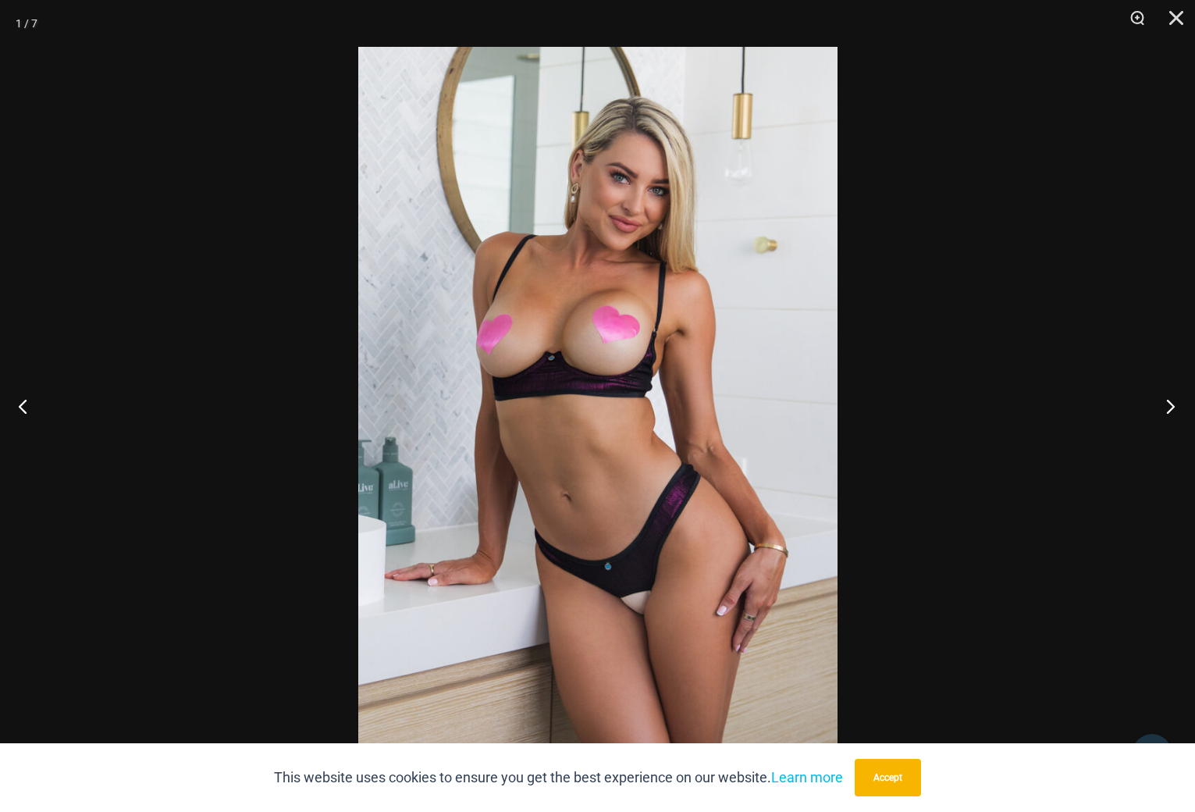
click at [1164, 402] on button "Next" at bounding box center [1165, 406] width 59 height 78
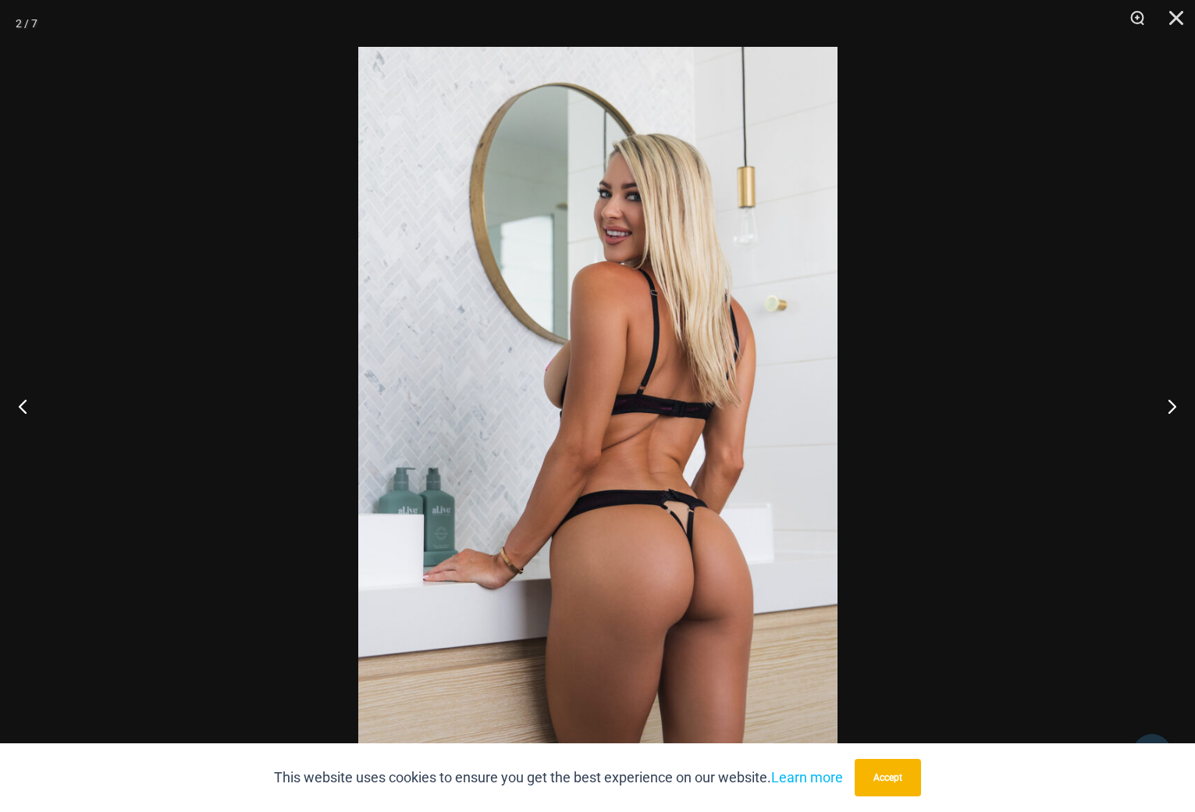
click at [688, 572] on img at bounding box center [597, 406] width 479 height 718
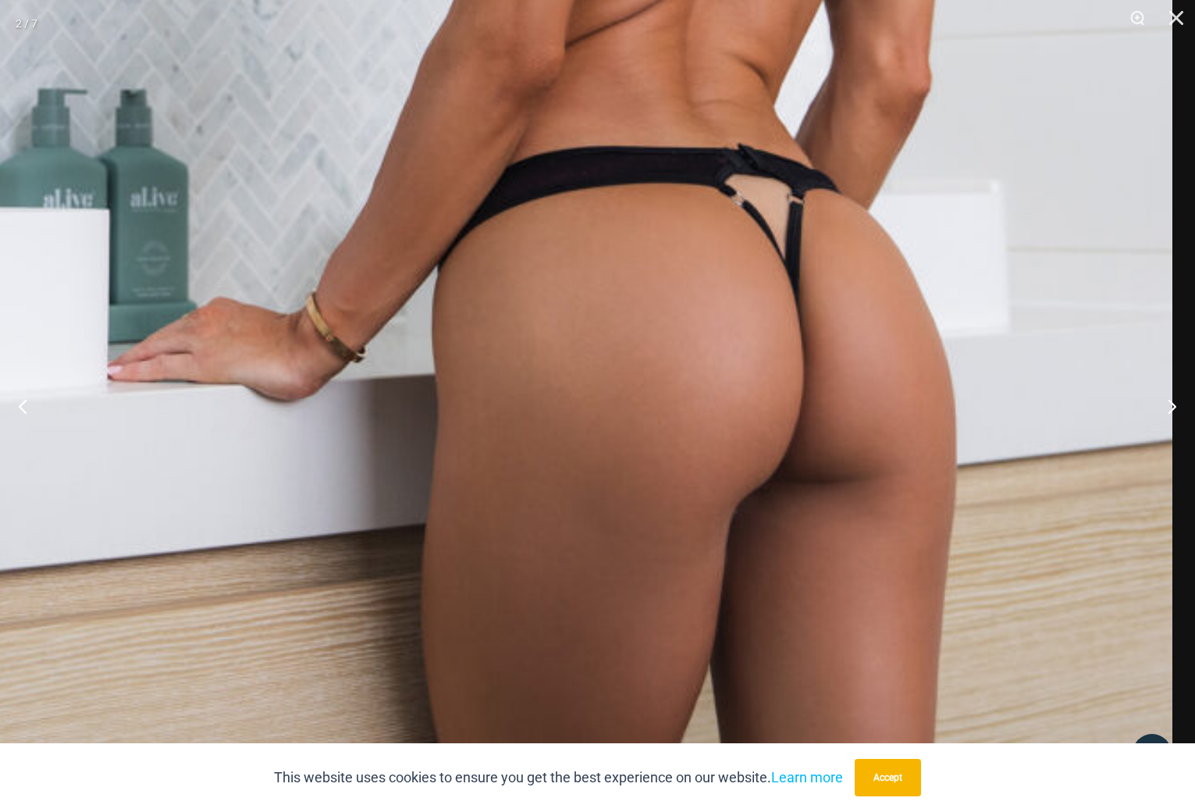
click at [1177, 14] on button "Close" at bounding box center [1170, 23] width 39 height 47
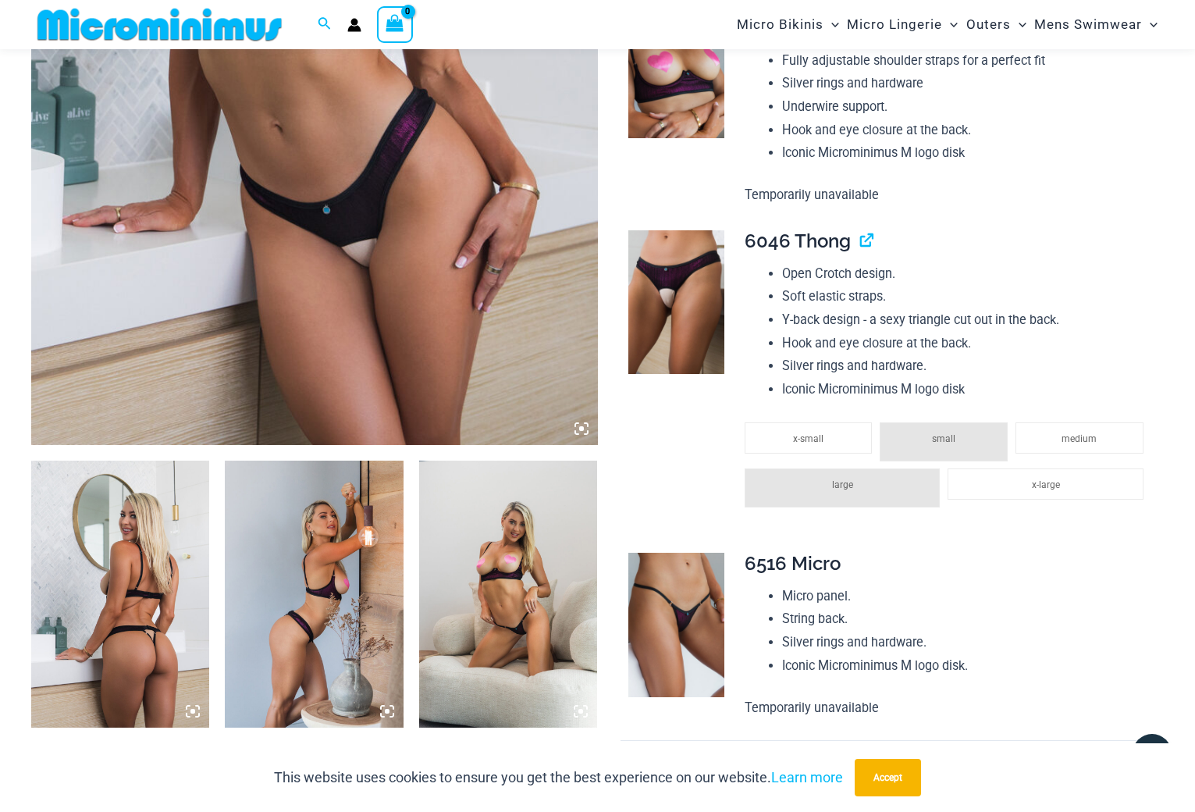
scroll to position [780, 0]
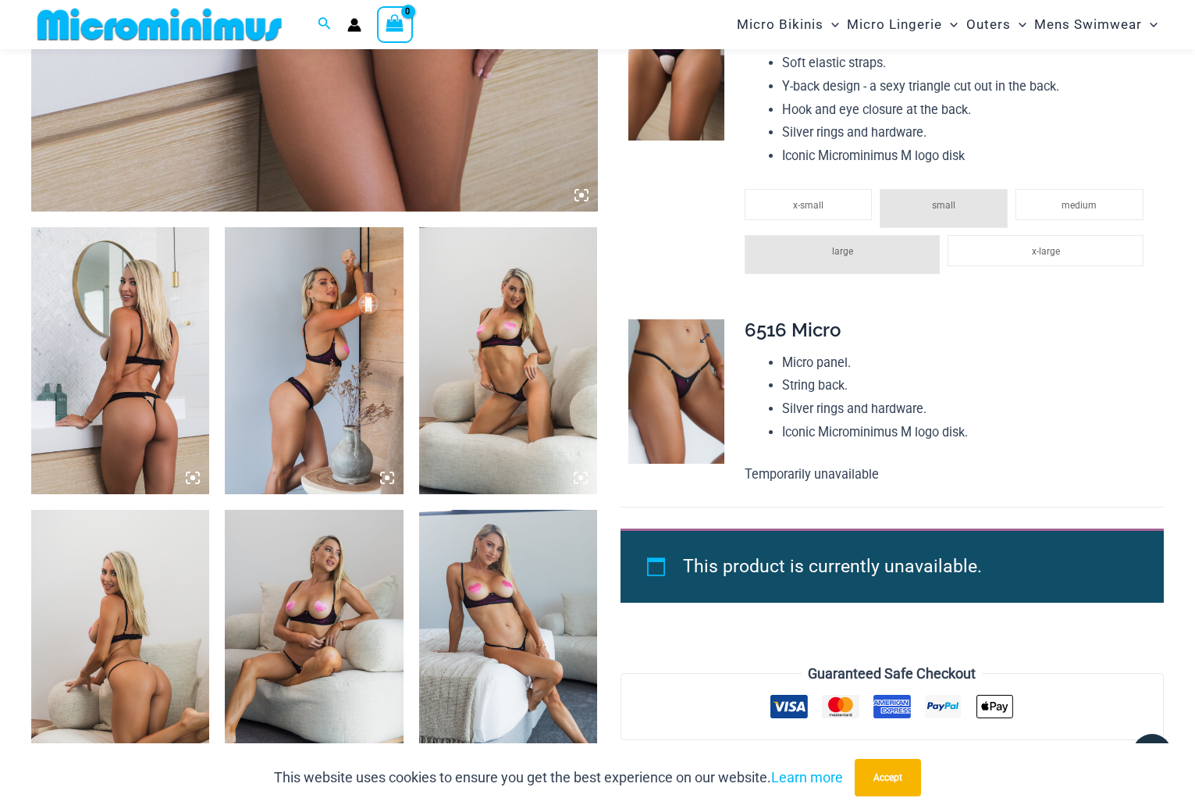
click at [669, 397] on img at bounding box center [676, 391] width 96 height 144
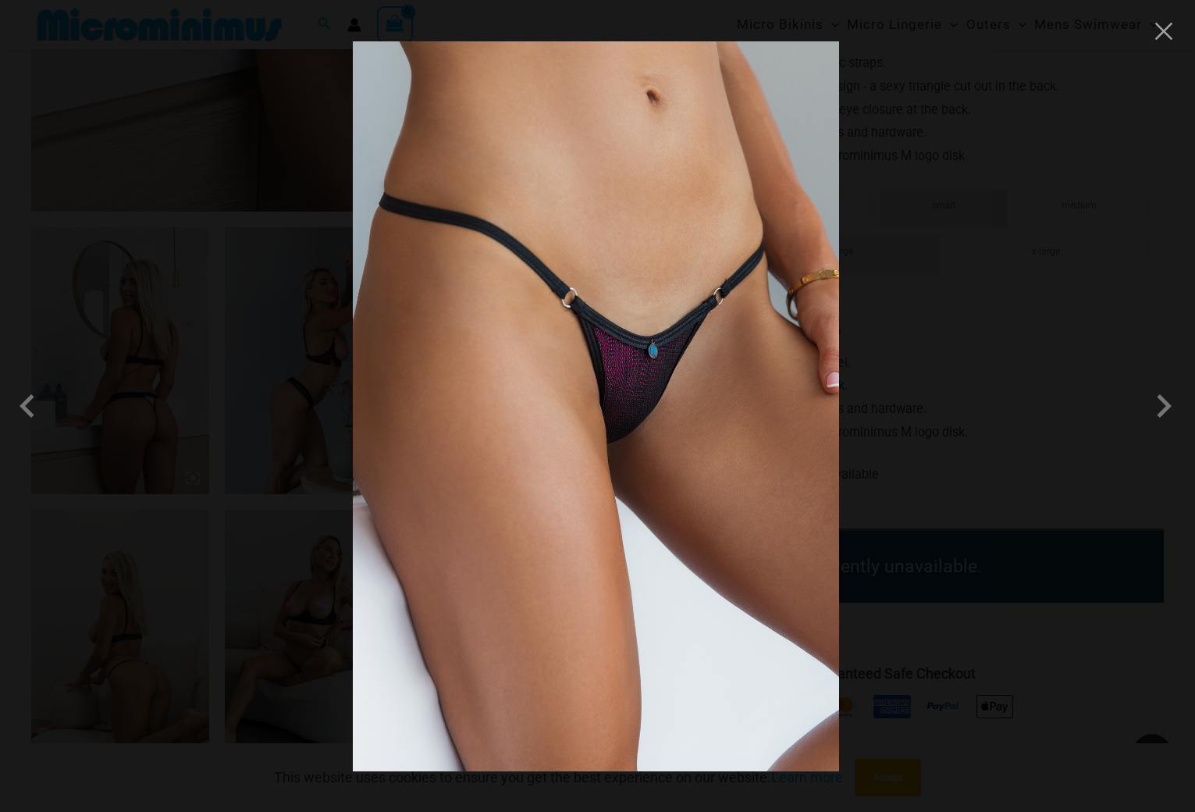
click at [640, 414] on img at bounding box center [596, 406] width 486 height 730
click at [1171, 414] on span at bounding box center [1163, 405] width 47 height 47
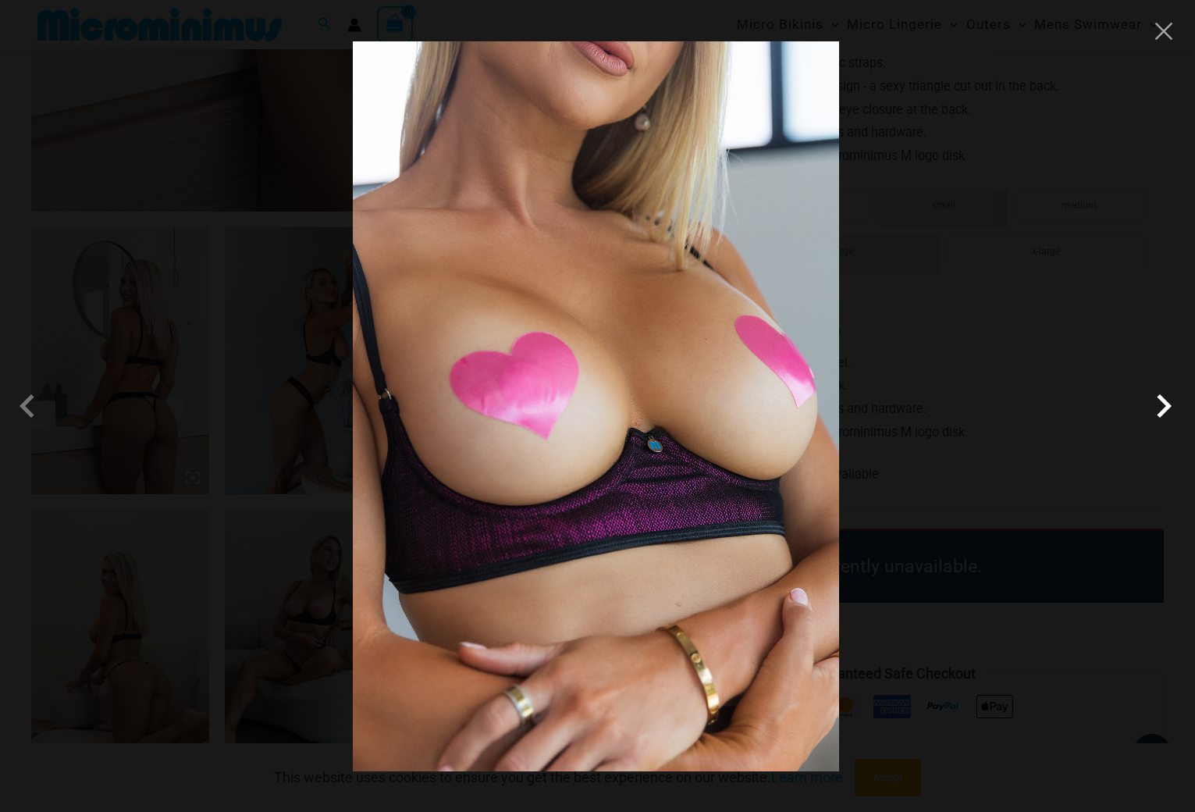
click at [1159, 408] on span at bounding box center [1163, 405] width 47 height 47
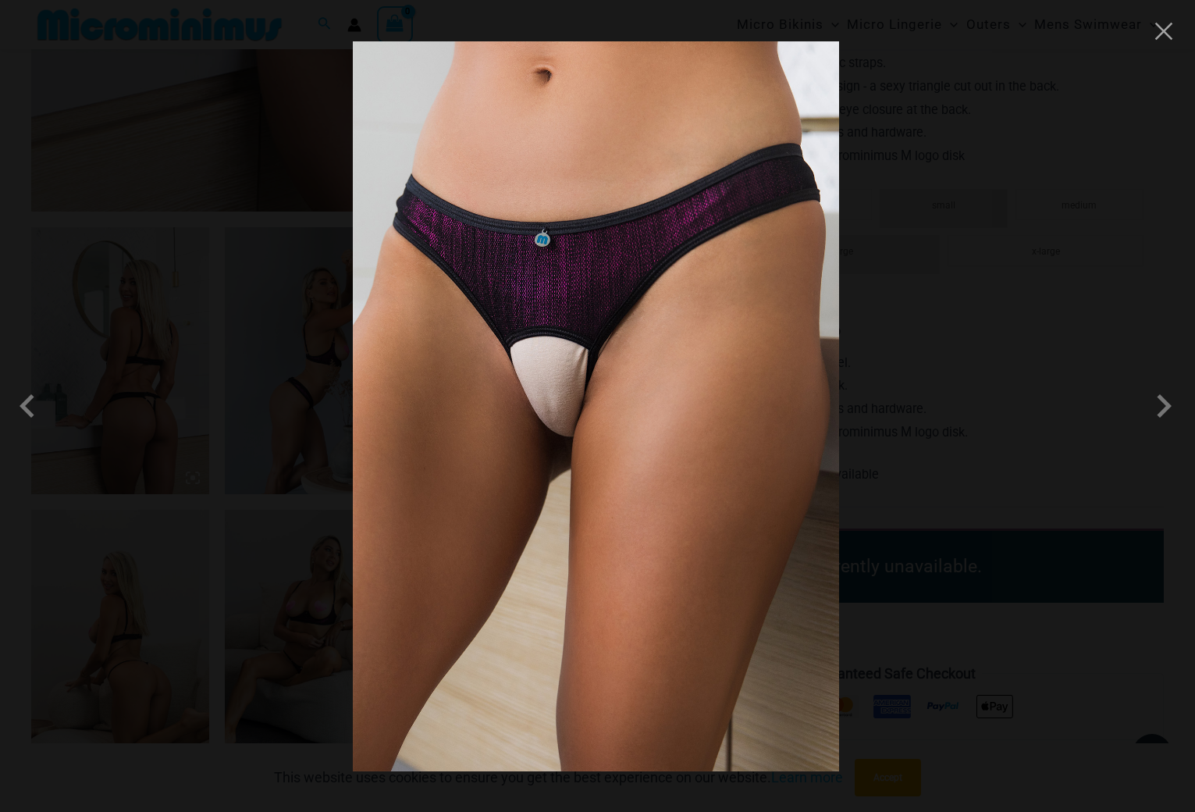
click at [1111, 271] on div at bounding box center [597, 406] width 1195 height 812
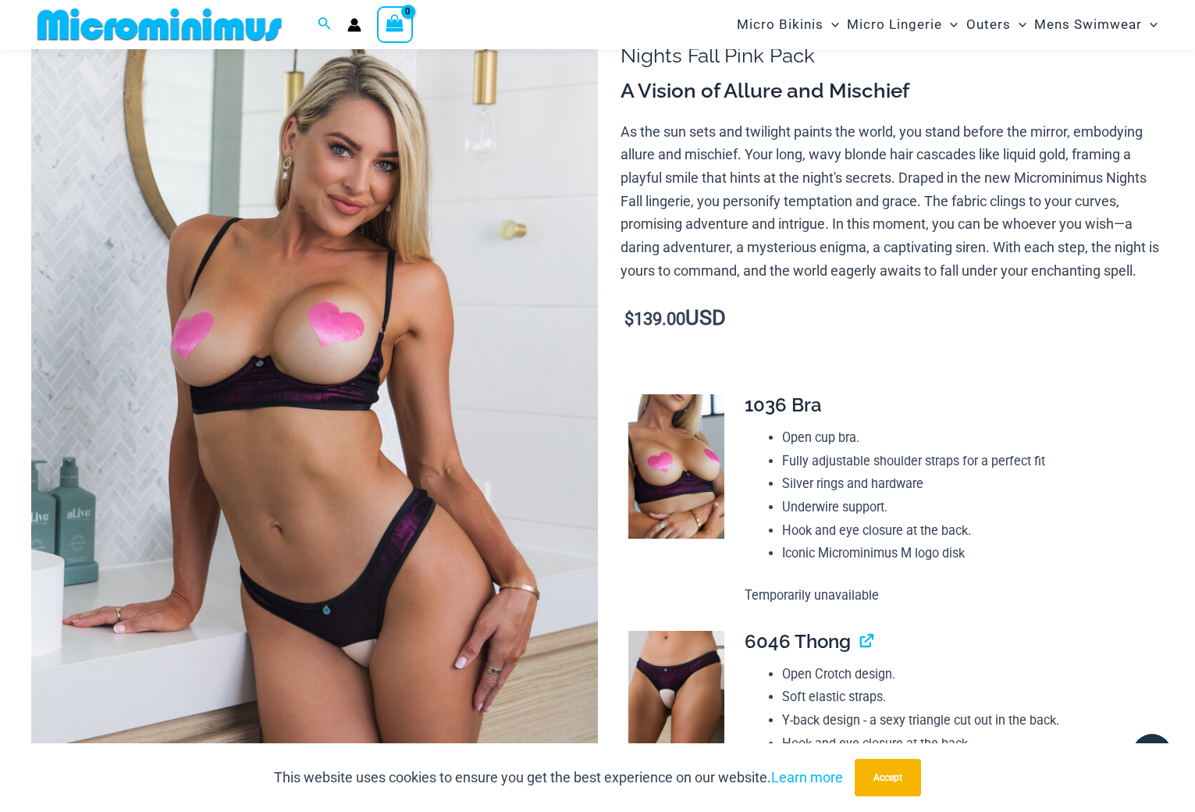
scroll to position [0, 0]
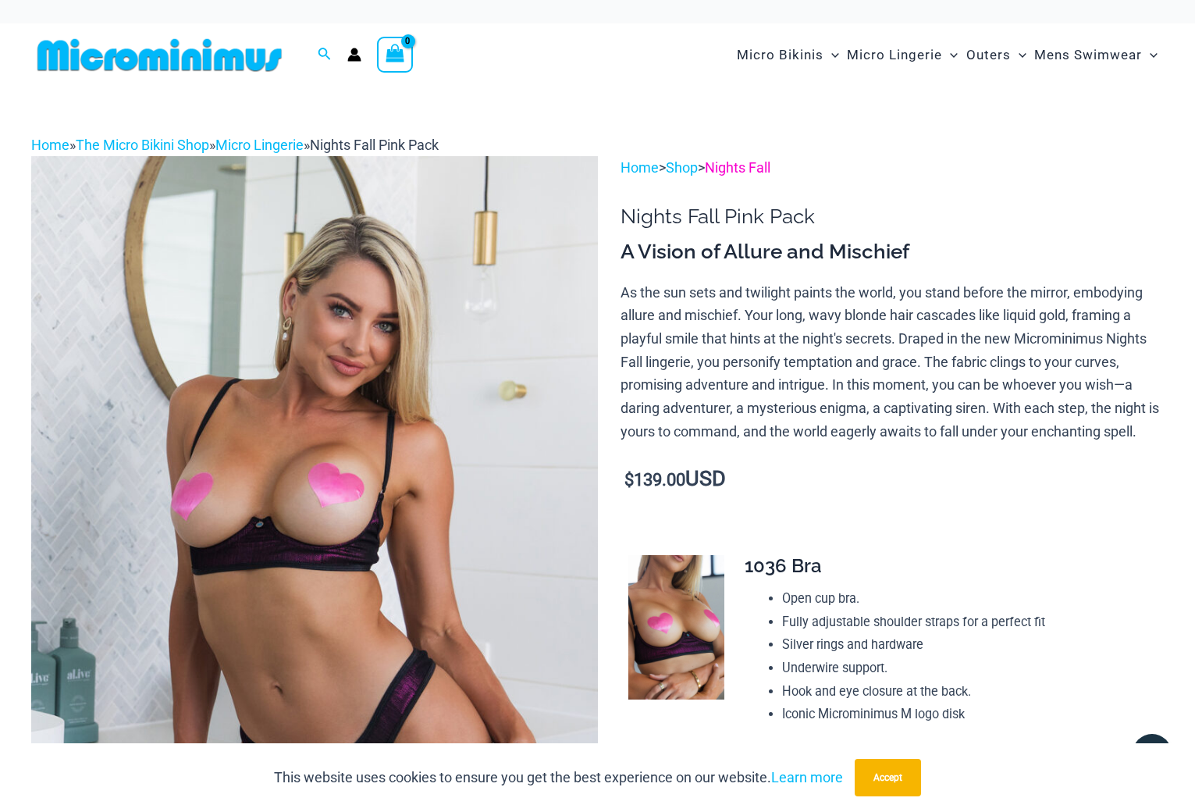
click at [759, 166] on link "Nights Fall" at bounding box center [738, 167] width 66 height 16
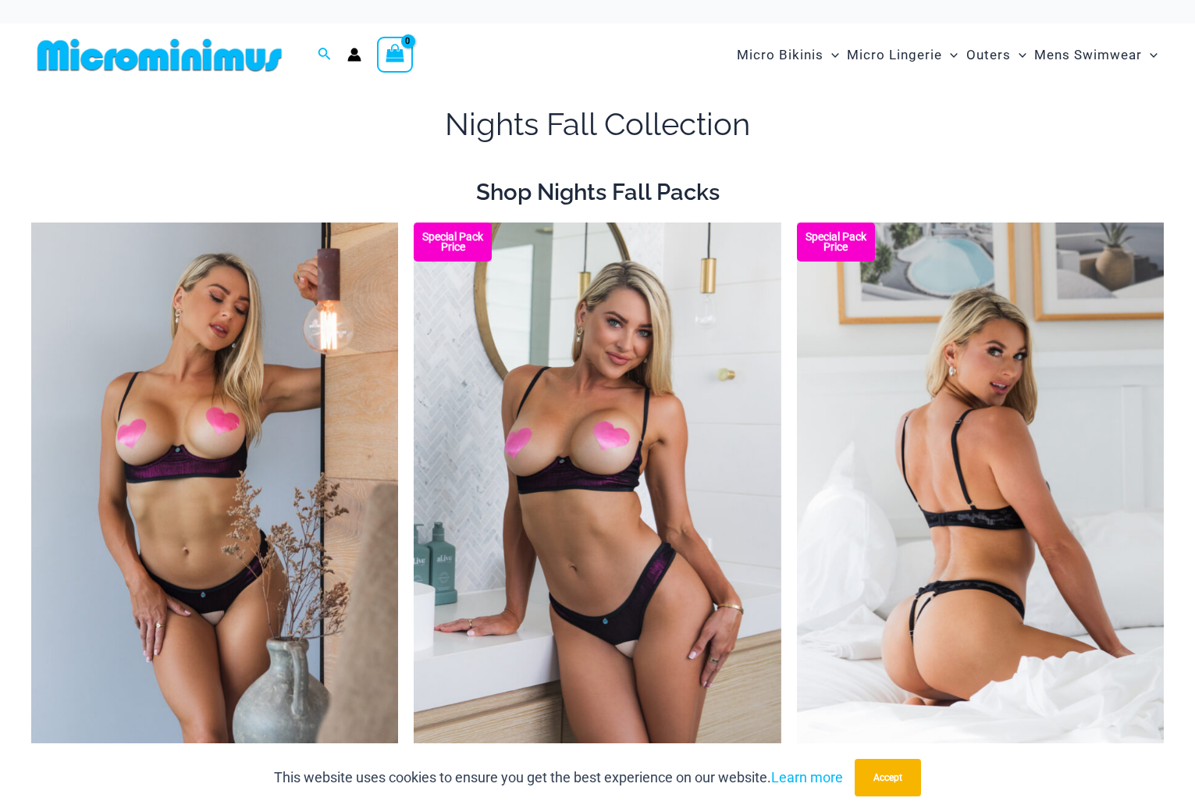
click at [929, 441] on img at bounding box center [980, 497] width 367 height 551
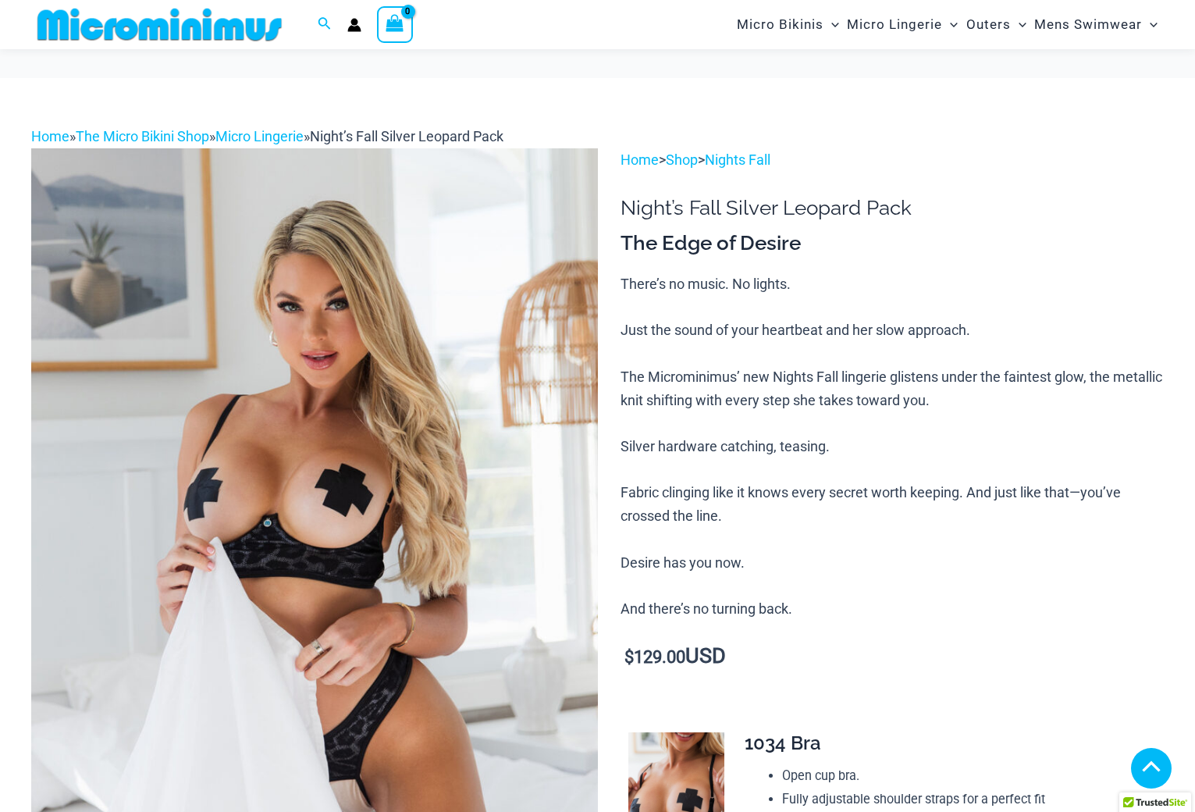
scroll to position [382, 0]
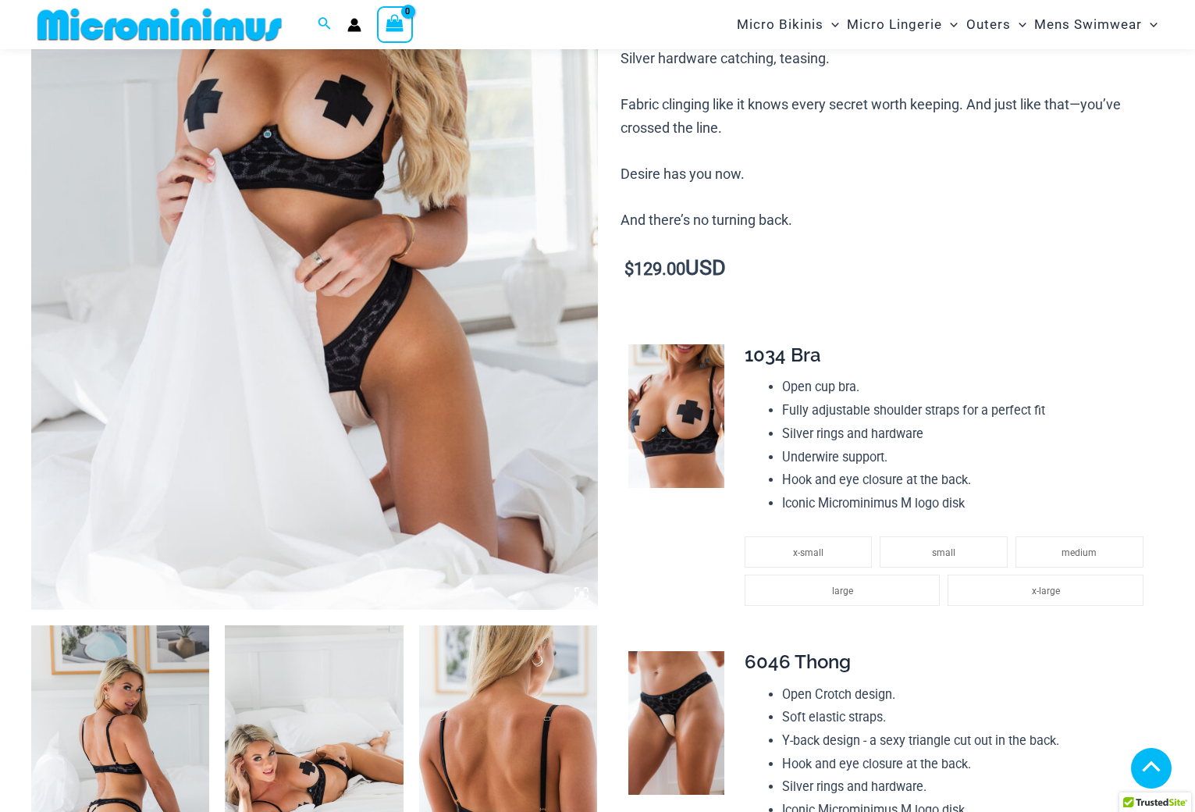
click at [670, 405] on img at bounding box center [676, 416] width 96 height 144
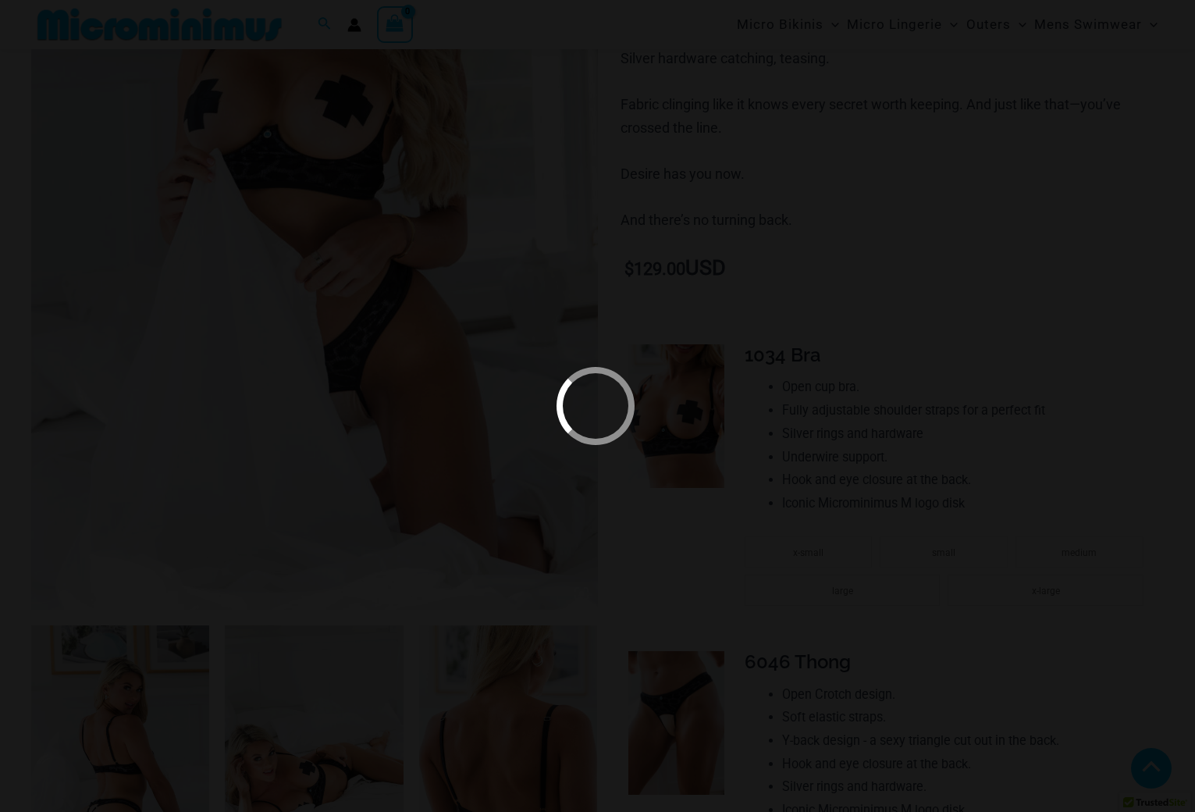
scroll to position [376, 0]
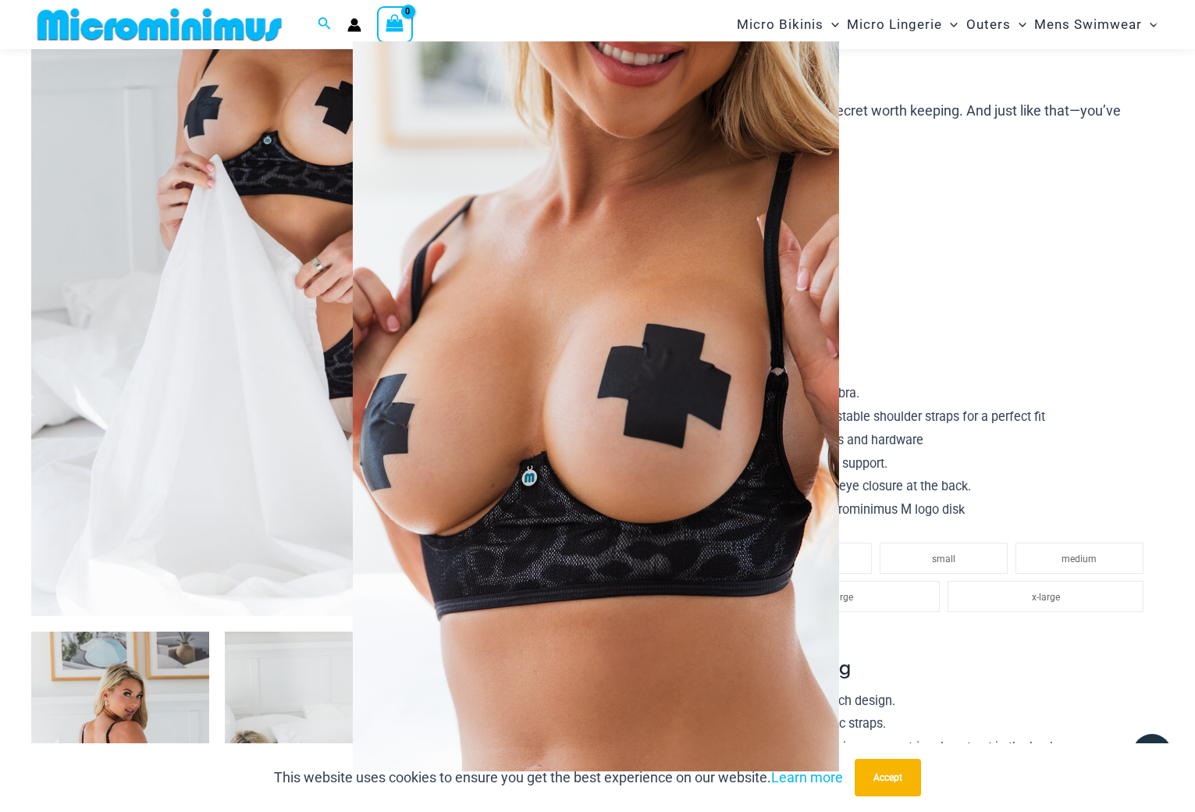
click at [774, 402] on img at bounding box center [595, 405] width 560 height 777
click at [832, 411] on span at bounding box center [806, 428] width 52 height 52
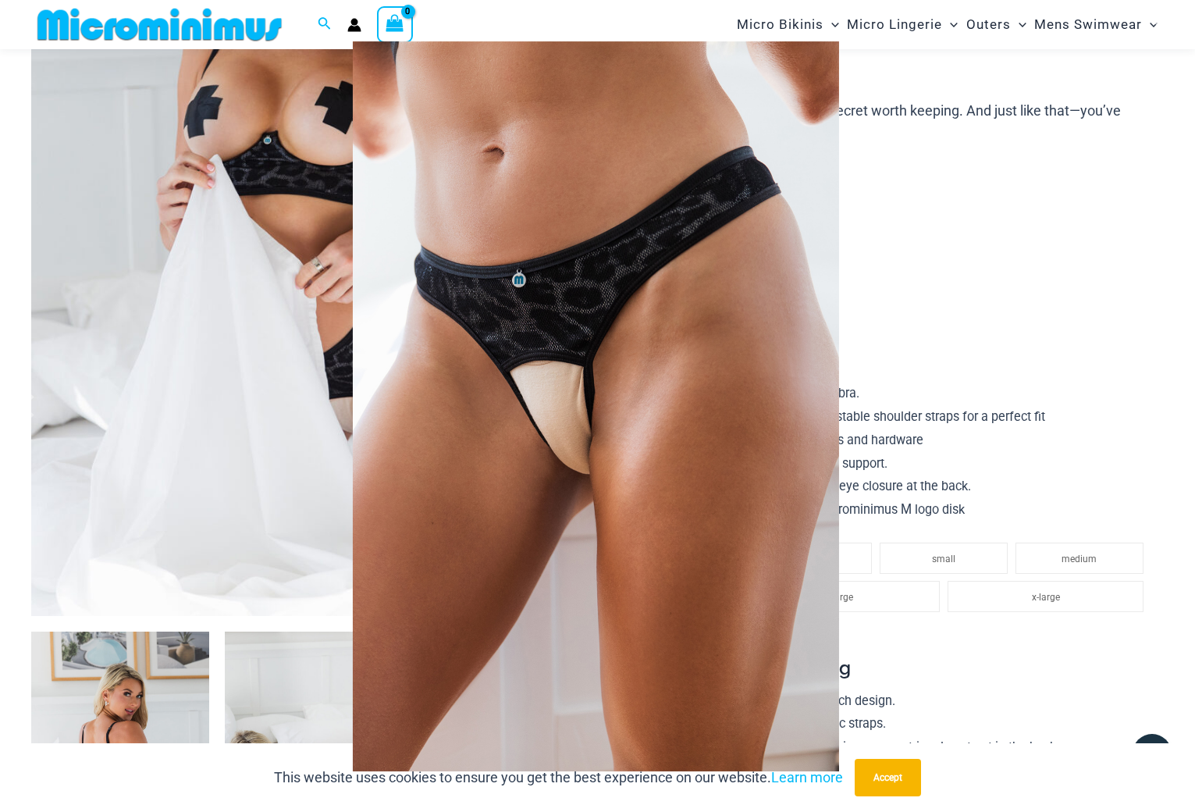
click at [832, 402] on span at bounding box center [806, 428] width 52 height 52
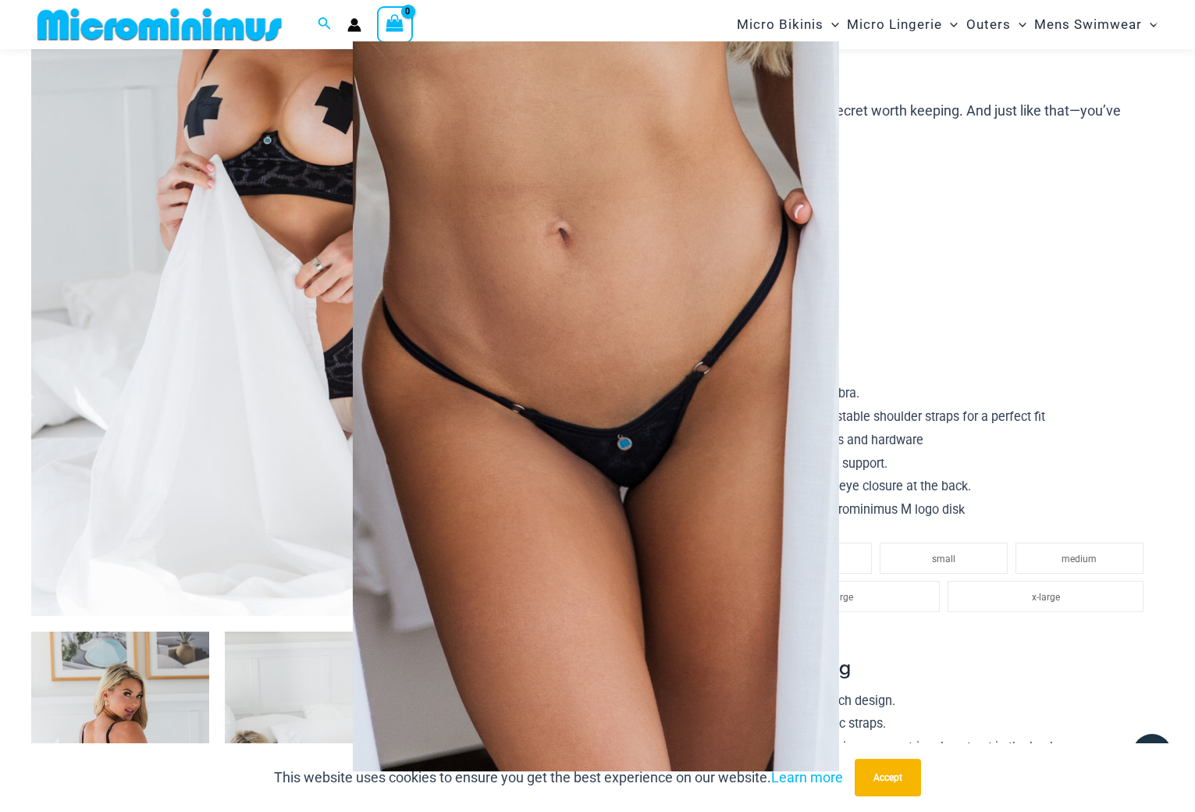
click at [1107, 309] on div at bounding box center [597, 406] width 1195 height 812
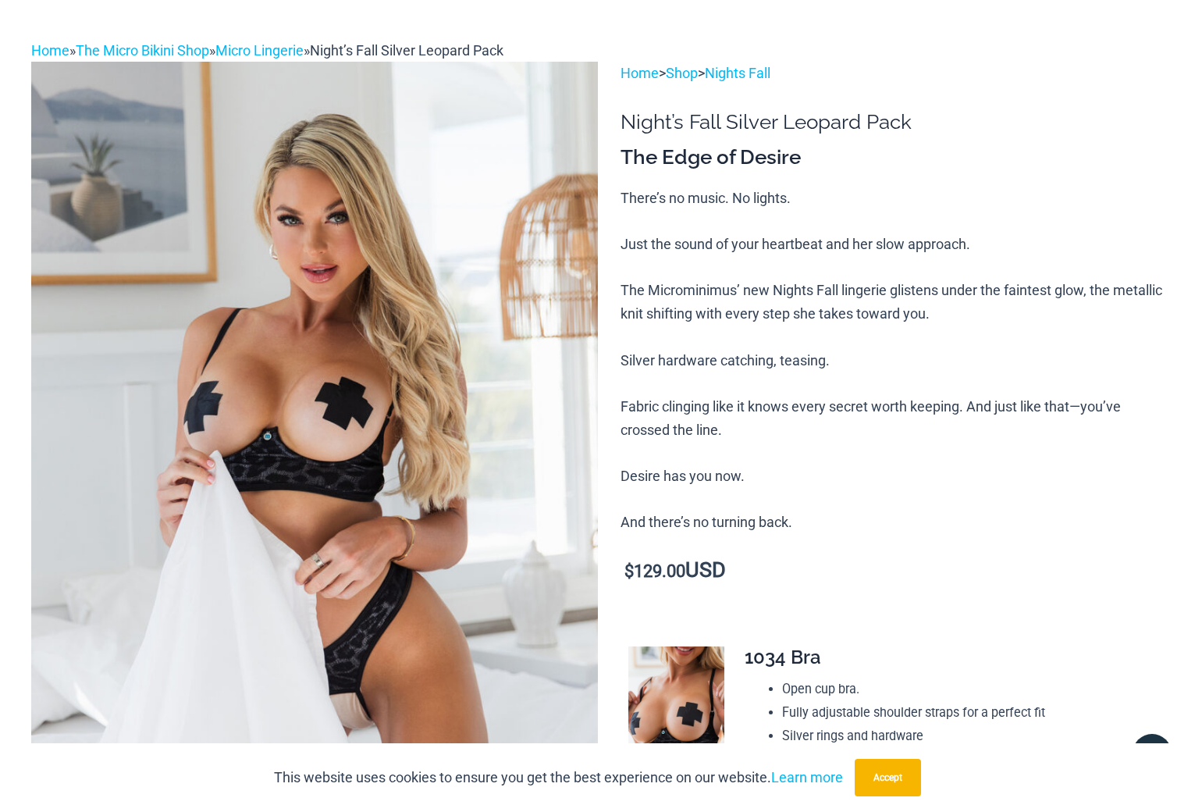
scroll to position [0, 0]
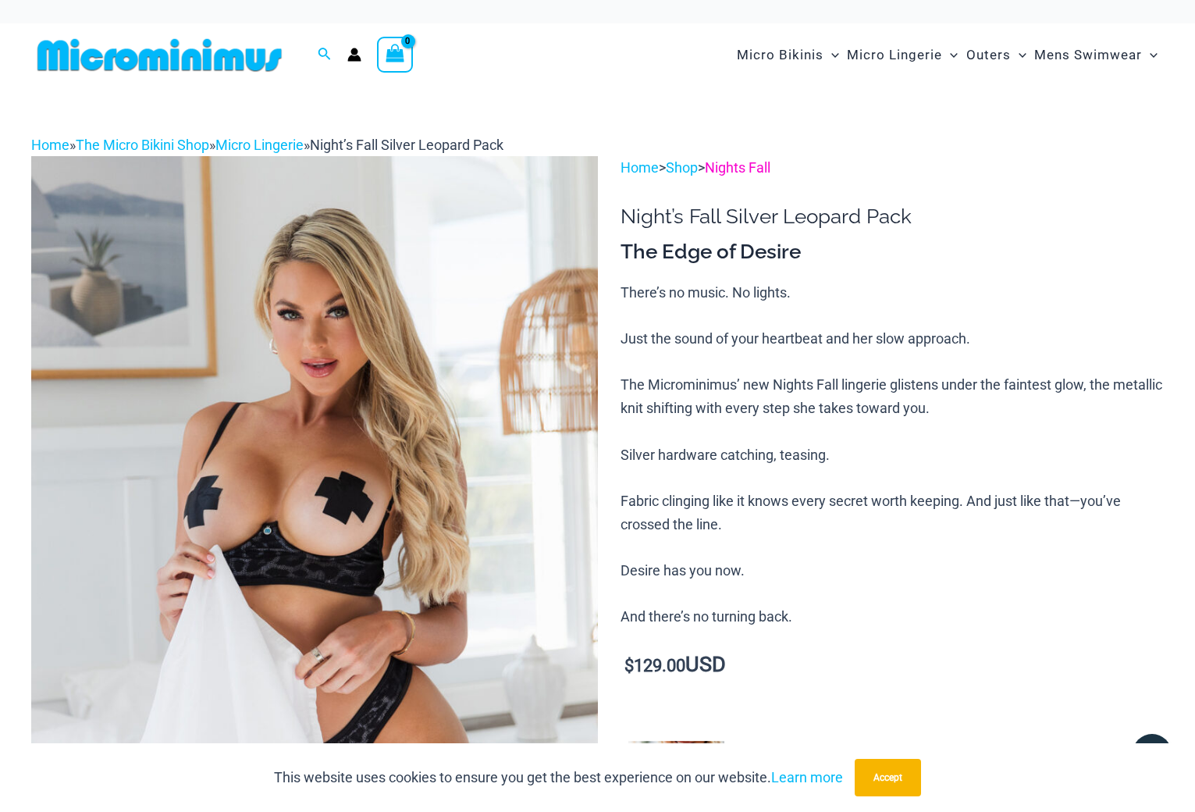
click at [757, 160] on link "Nights Fall" at bounding box center [738, 167] width 66 height 16
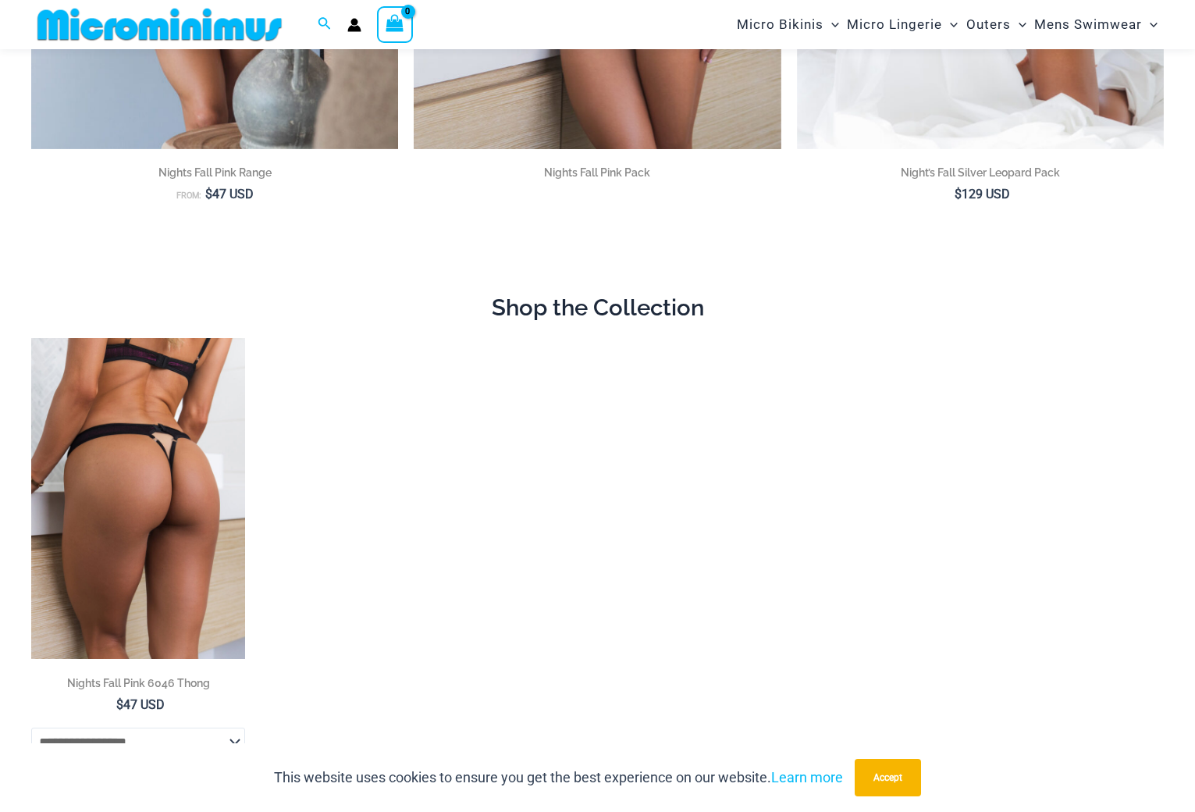
scroll to position [766, 0]
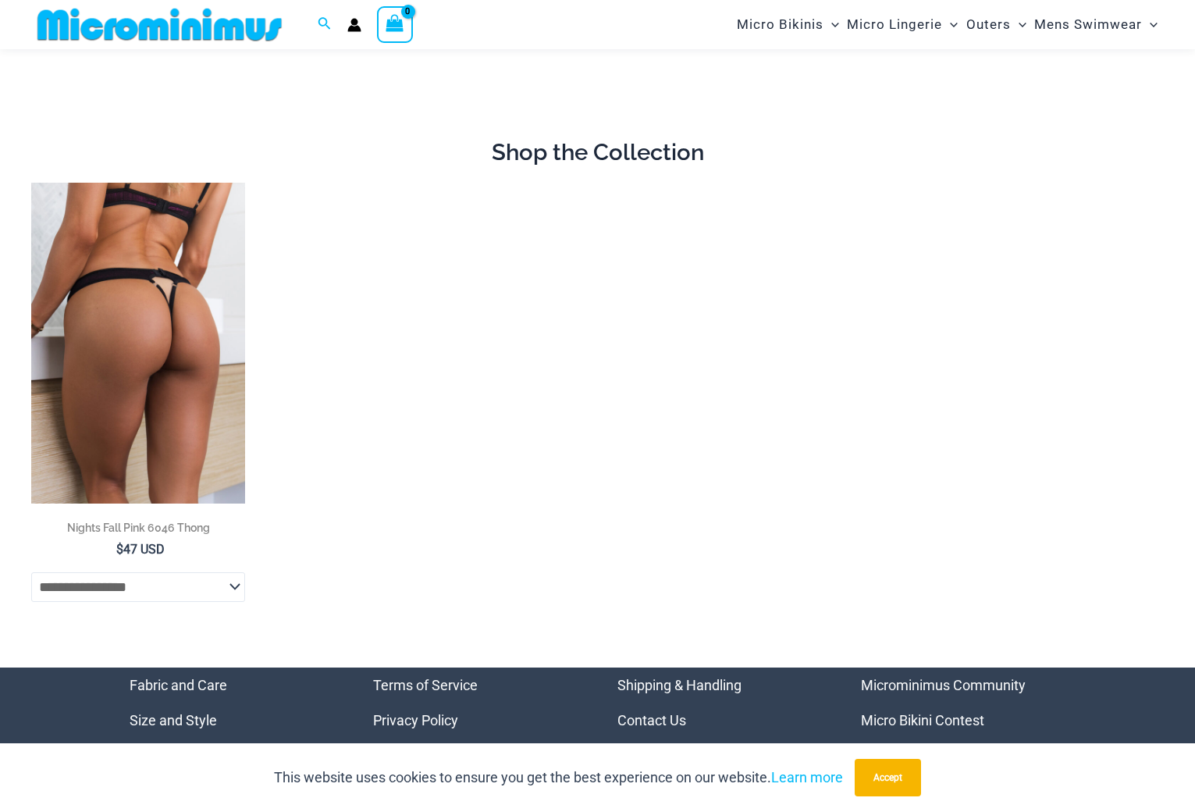
click at [170, 349] on img at bounding box center [138, 343] width 214 height 321
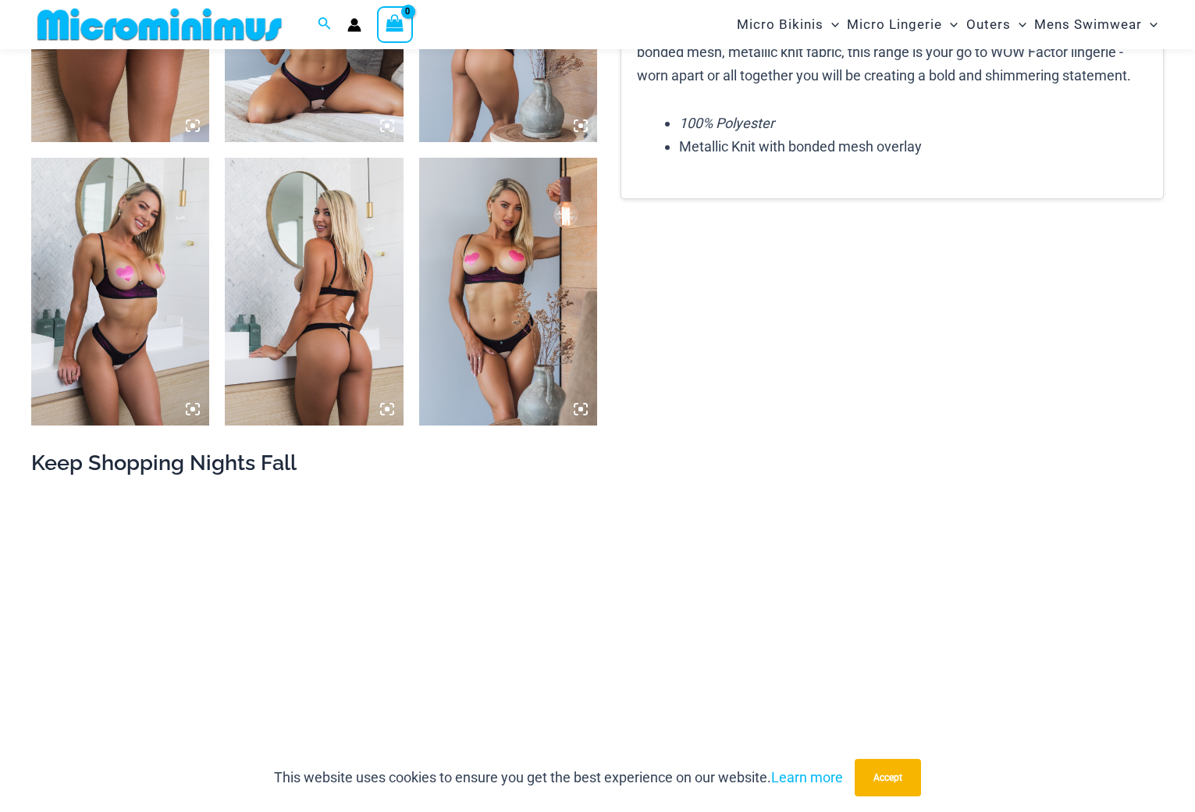
scroll to position [1399, 0]
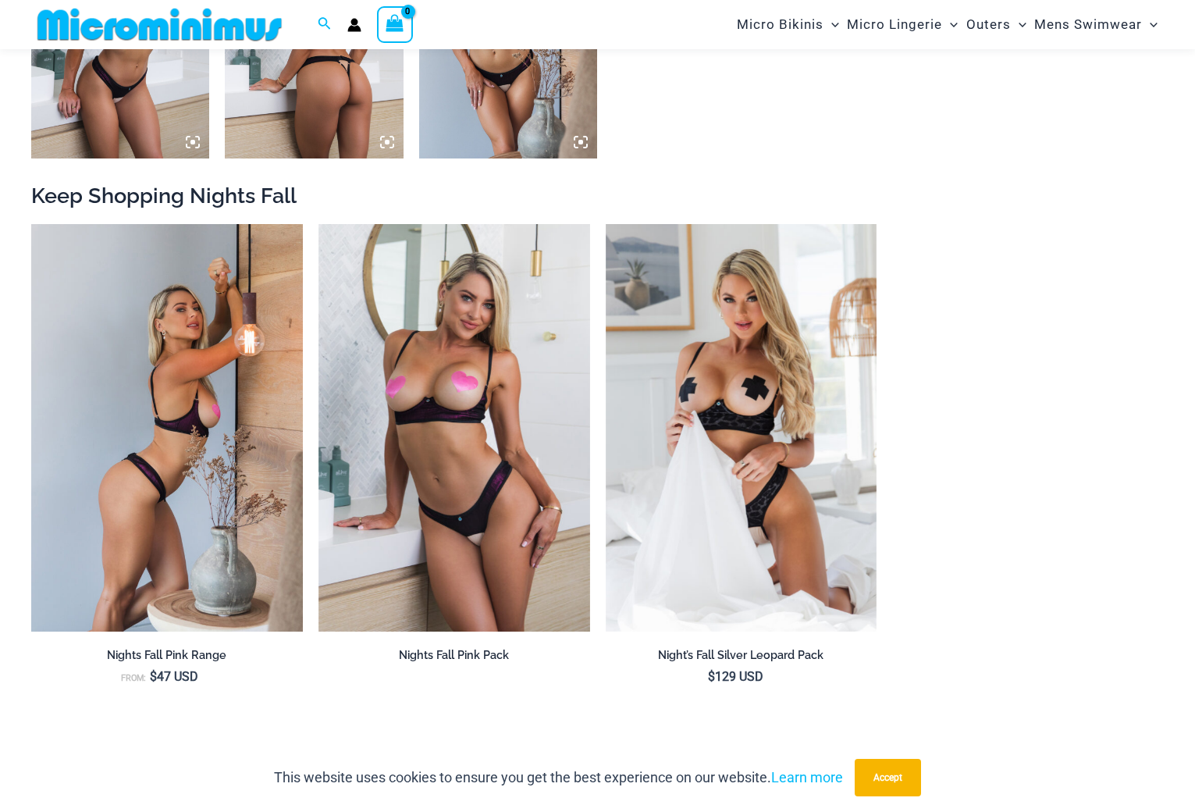
click at [193, 415] on img at bounding box center [167, 427] width 272 height 407
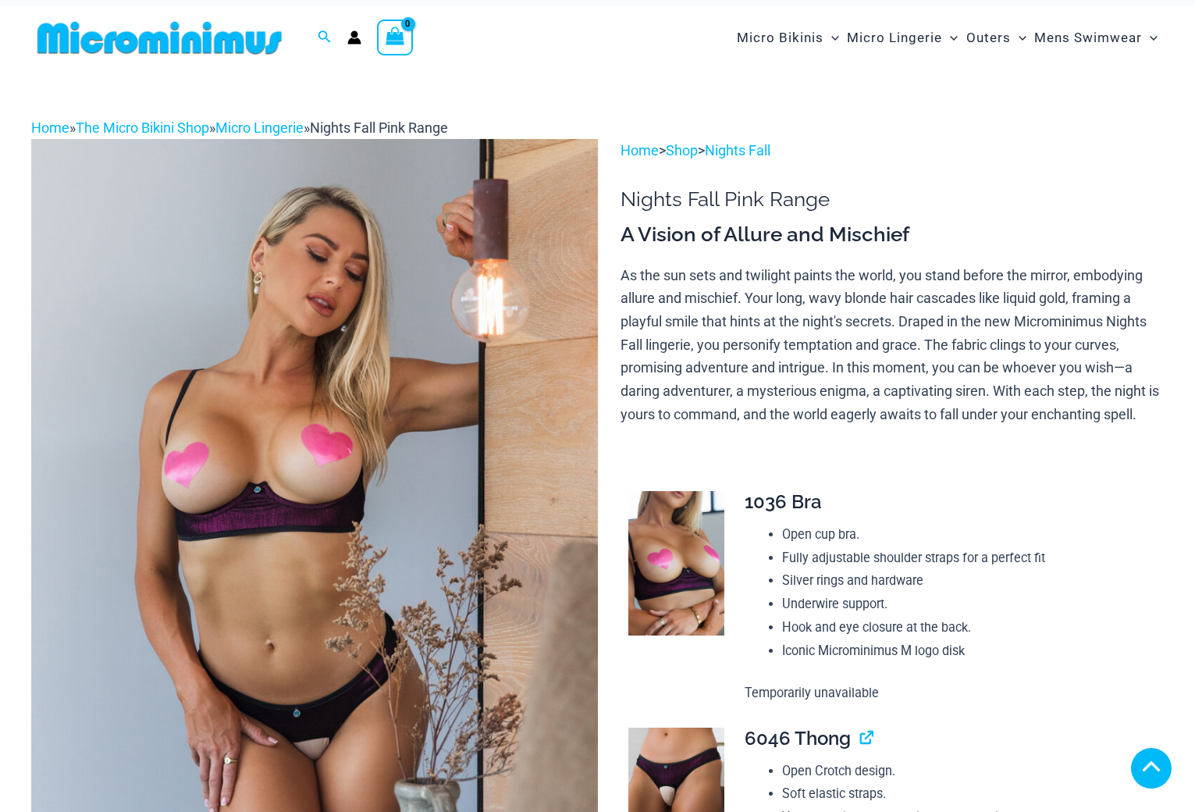
scroll to position [467, 0]
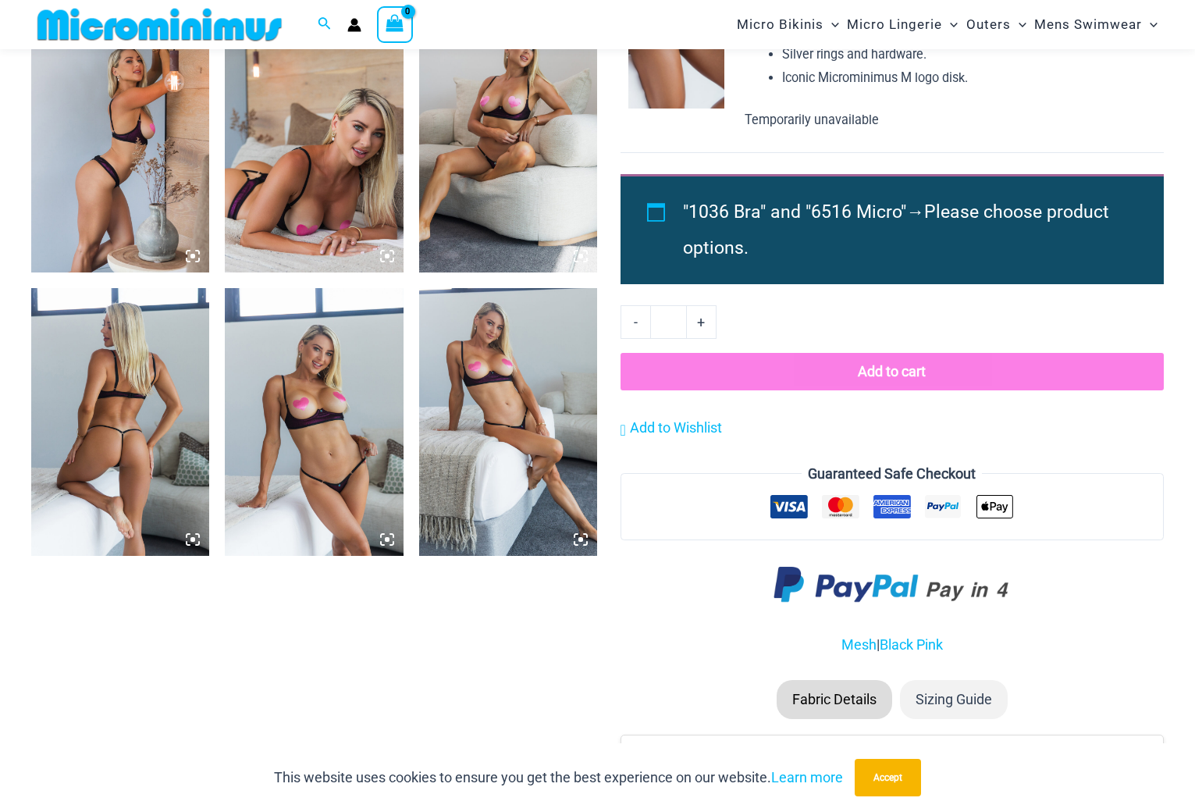
click at [190, 540] on icon at bounding box center [193, 539] width 14 height 14
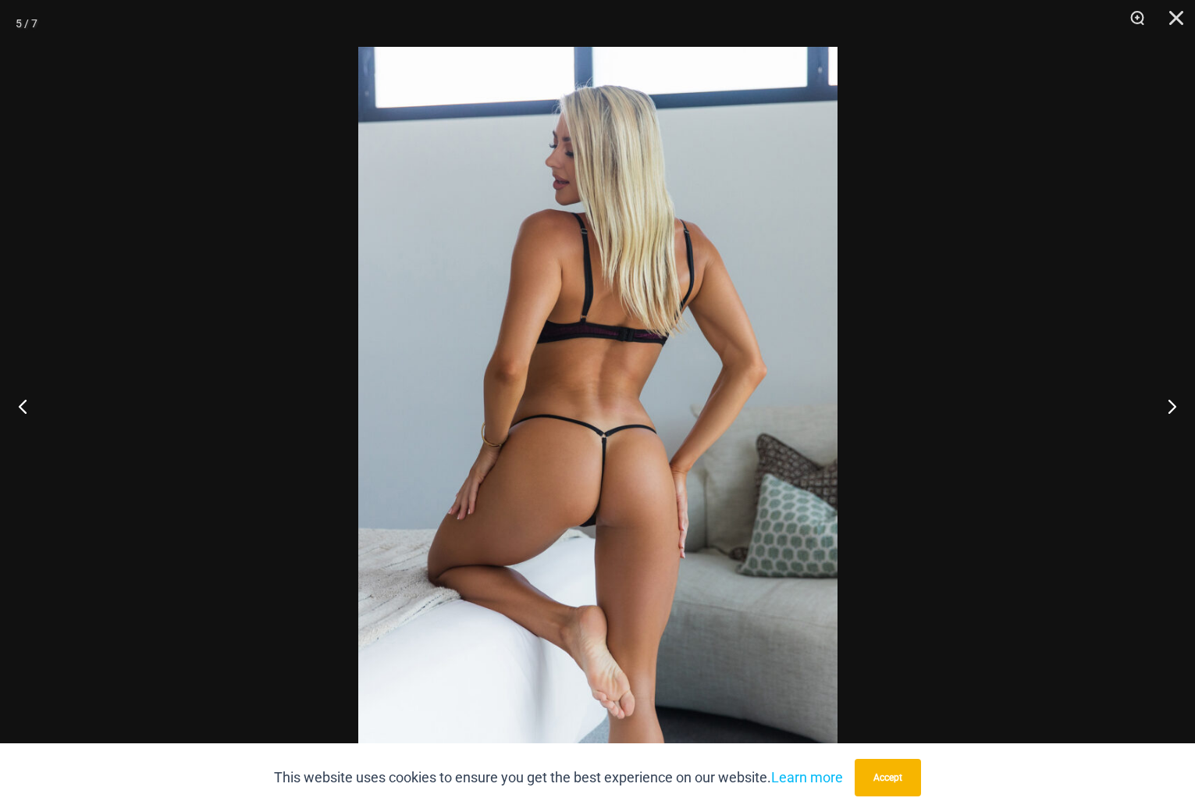
click at [581, 498] on img at bounding box center [597, 406] width 479 height 718
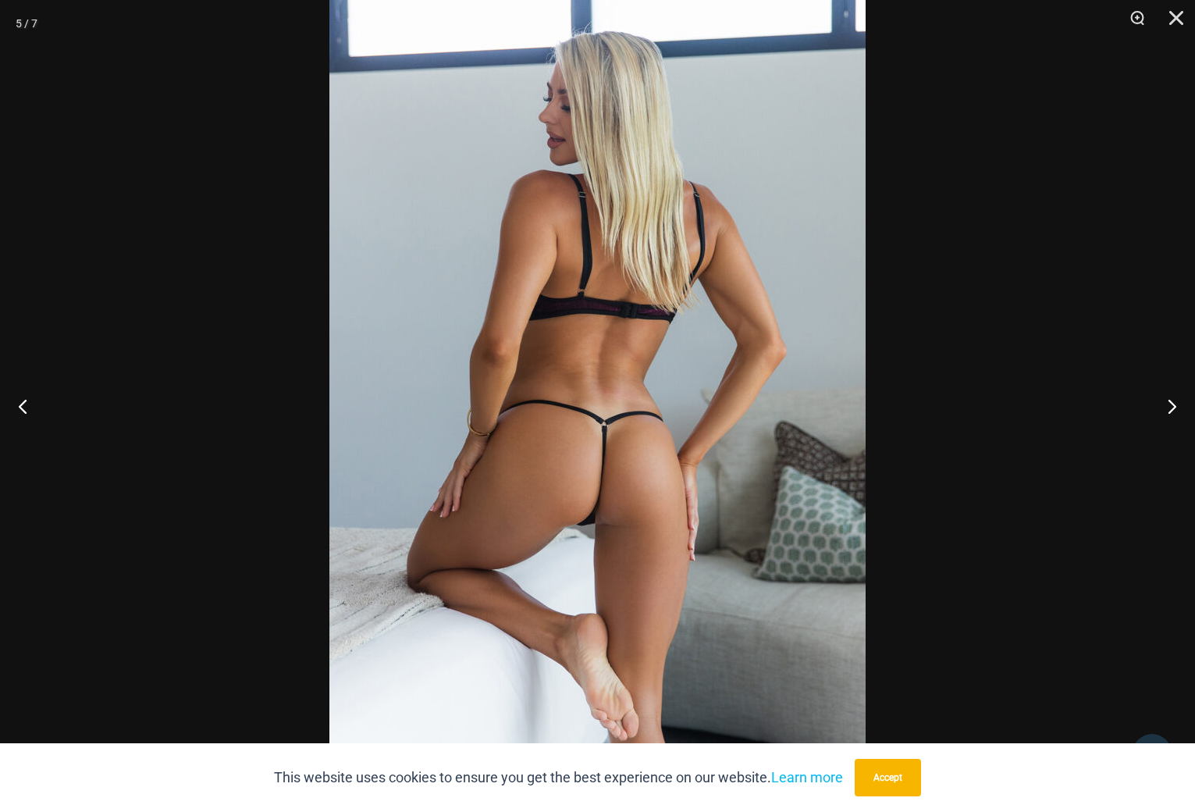
click at [1032, 297] on div at bounding box center [597, 406] width 1195 height 812
